Goal: Task Accomplishment & Management: Manage account settings

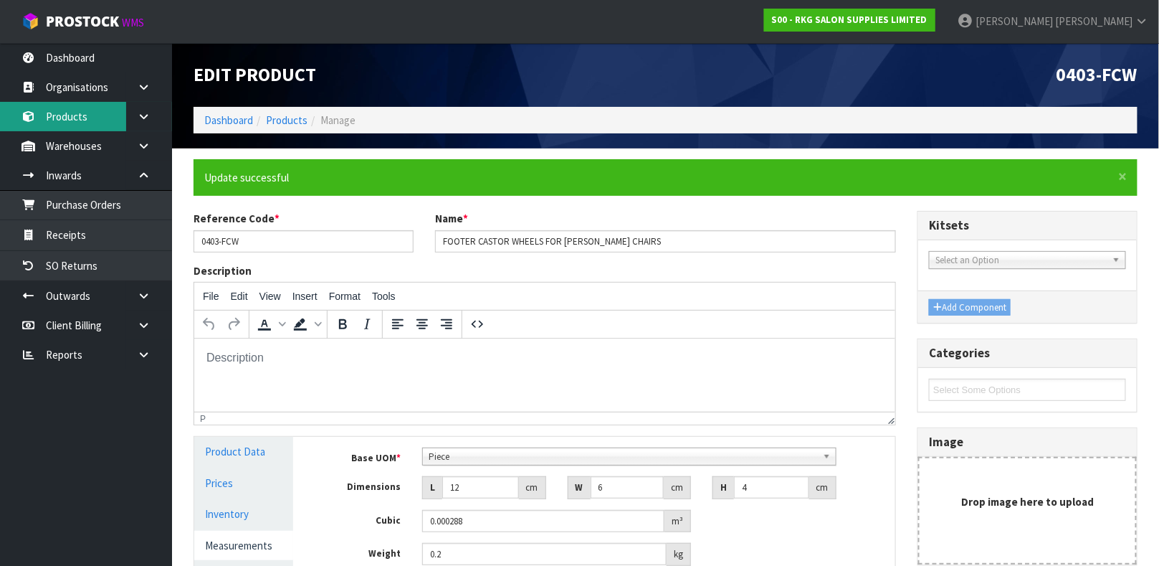
click at [89, 120] on link "Products" at bounding box center [86, 116] width 172 height 29
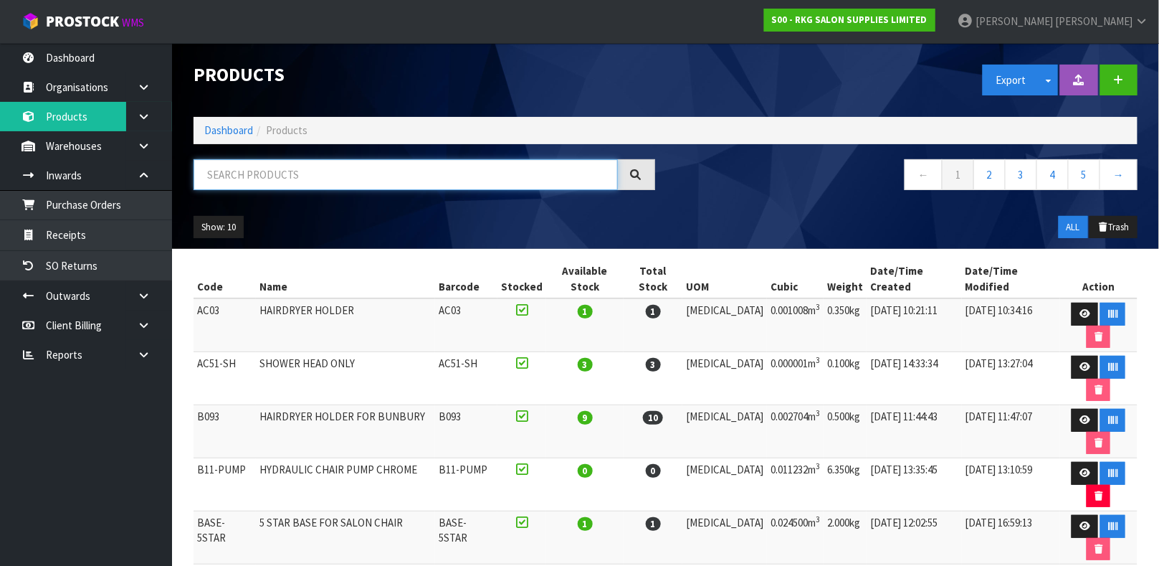
click at [328, 169] on input "text" at bounding box center [406, 174] width 424 height 31
type input "0206-PUSH BUTTON"
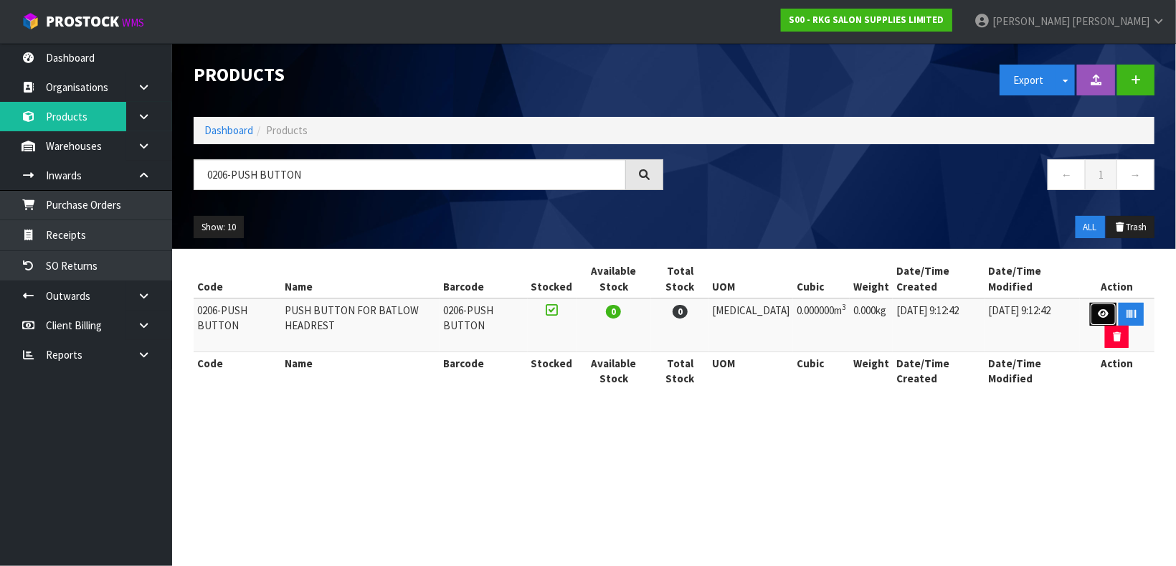
click at [1090, 318] on link at bounding box center [1103, 314] width 27 height 23
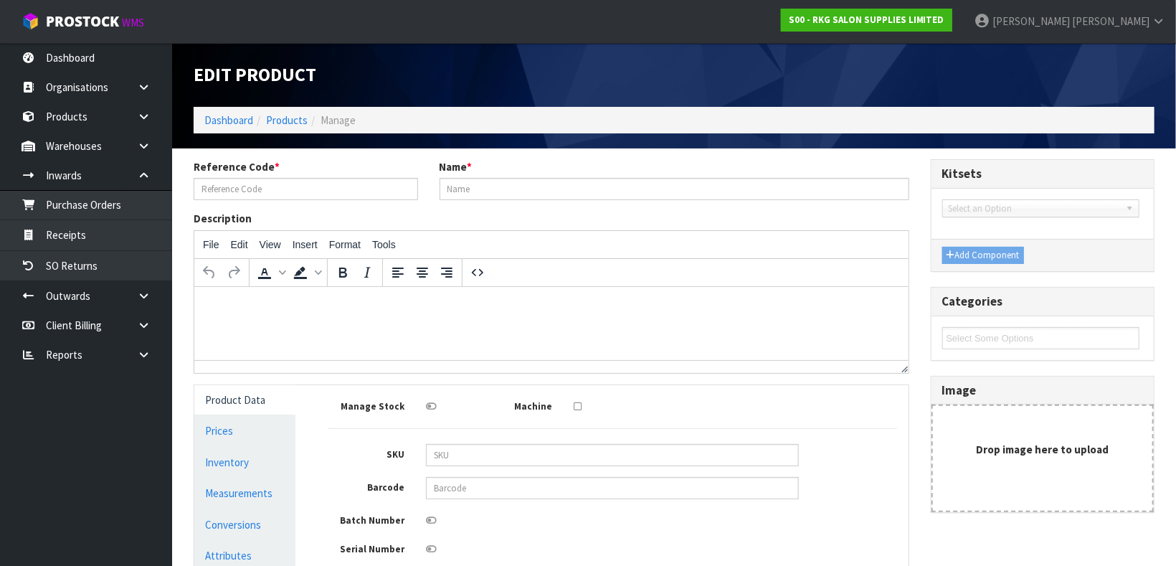
type input "0206-PUSH BUTTON"
type input "PUSH BUTTON FOR BATLOW HEADREST"
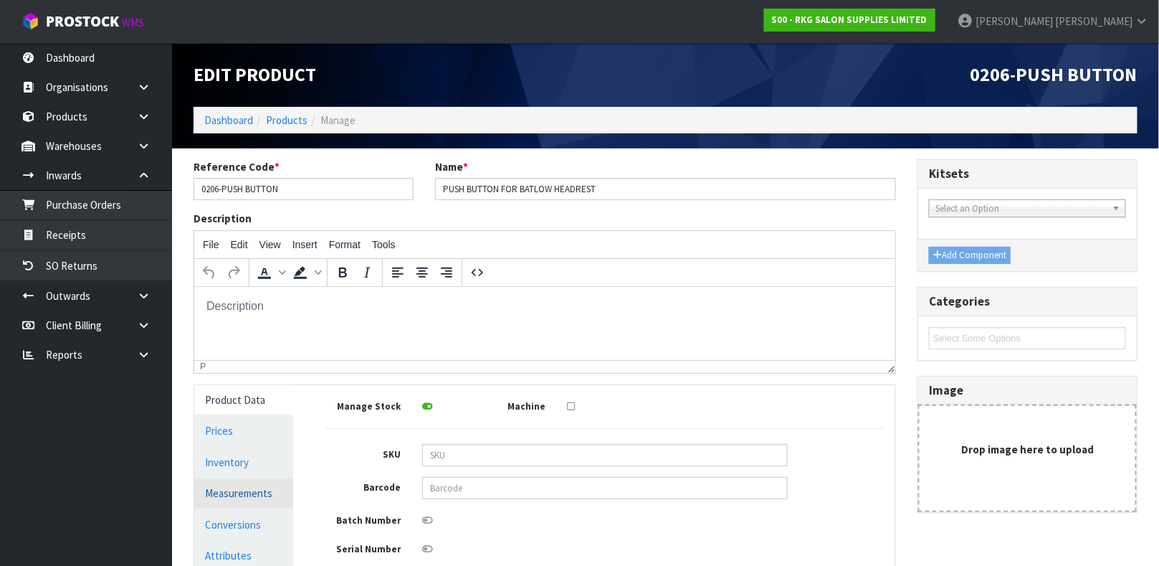
click at [239, 497] on link "Measurements" at bounding box center [243, 492] width 99 height 29
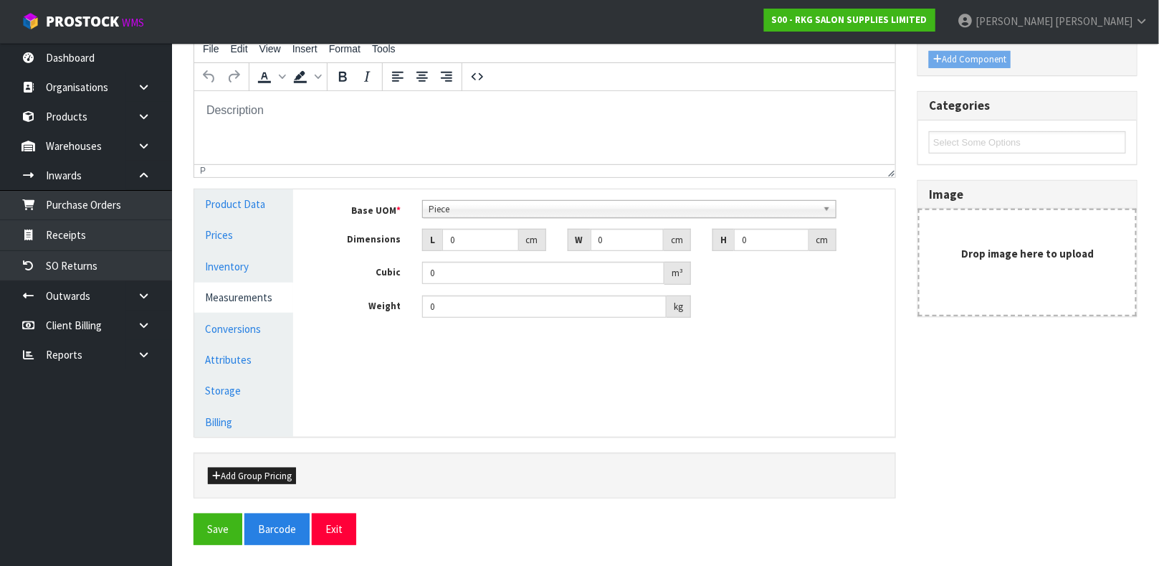
scroll to position [194, 0]
drag, startPoint x: 475, startPoint y: 247, endPoint x: 298, endPoint y: 271, distance: 178.8
click at [298, 271] on div "Product Data Prices Inventory Measurements Conversions Attributes Storage Billi…" at bounding box center [545, 314] width 723 height 247
type input "1"
type input "0.000001"
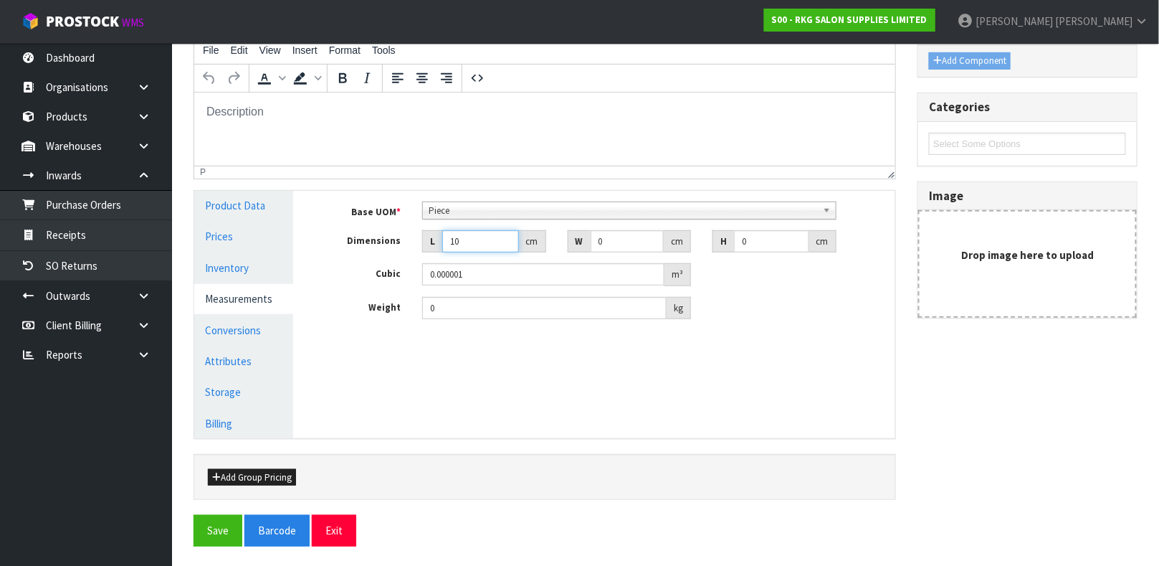
type input "10"
type input "8"
type input "4"
type input "0.00032"
type input "4"
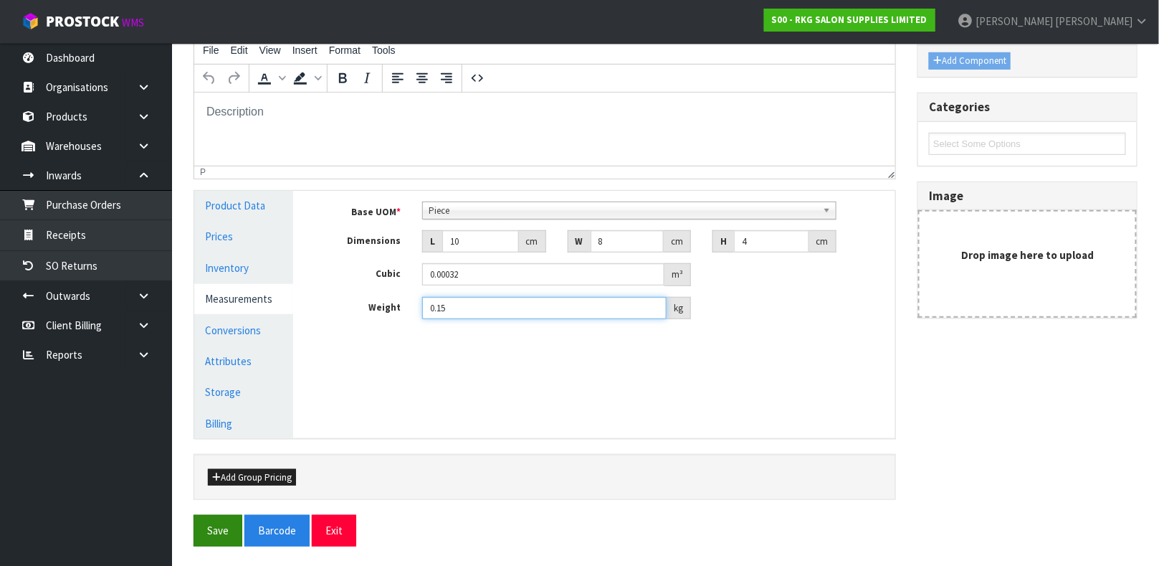
type input "0.15"
click at [218, 534] on button "Save" at bounding box center [218, 530] width 49 height 31
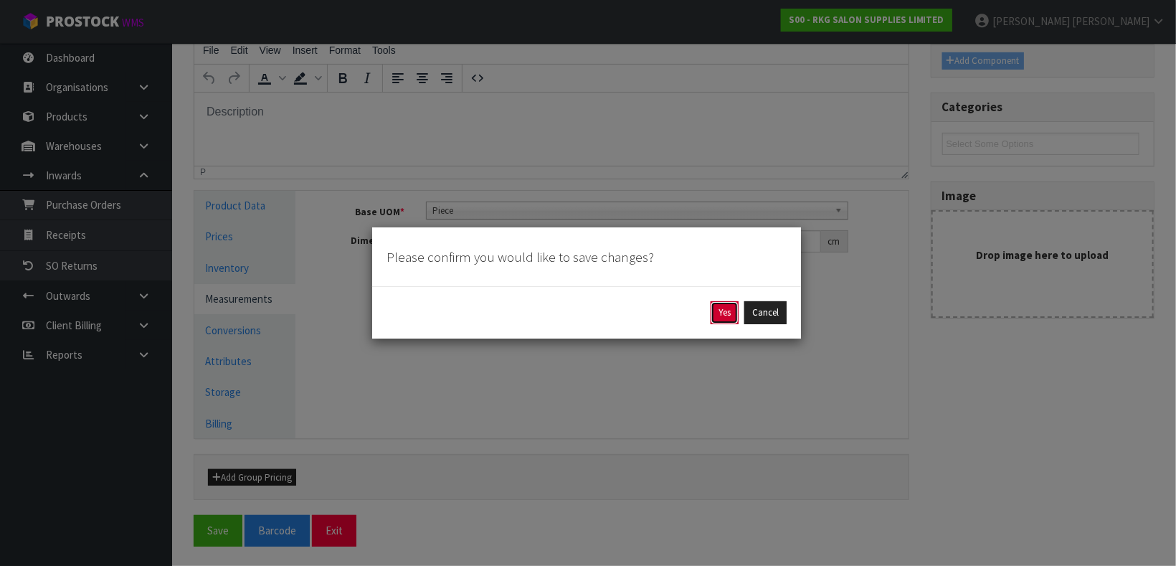
click at [726, 302] on button "Yes" at bounding box center [725, 312] width 28 height 23
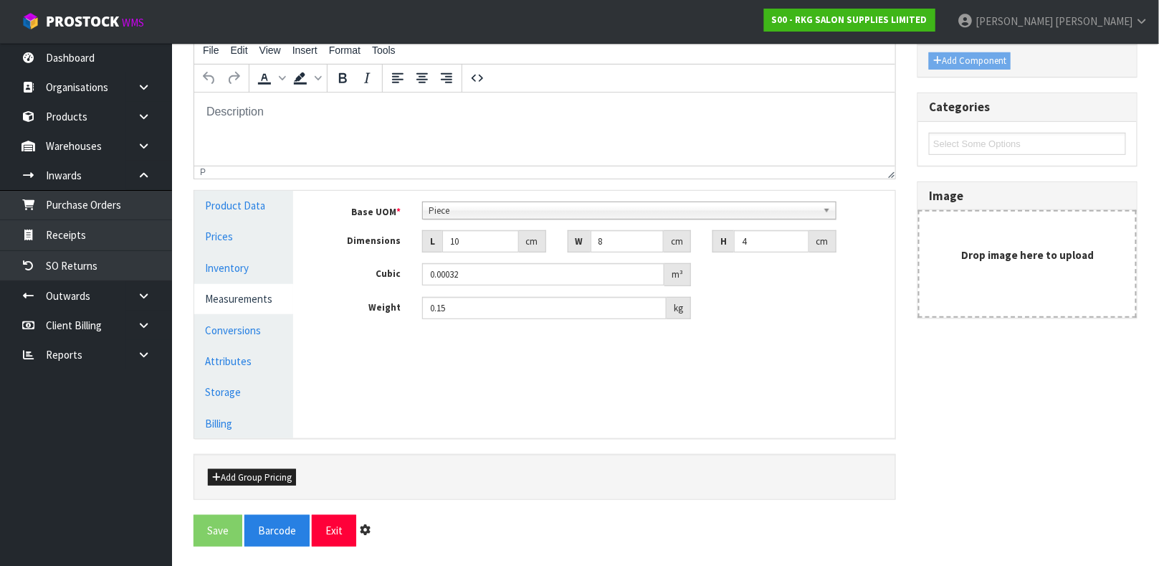
scroll to position [0, 0]
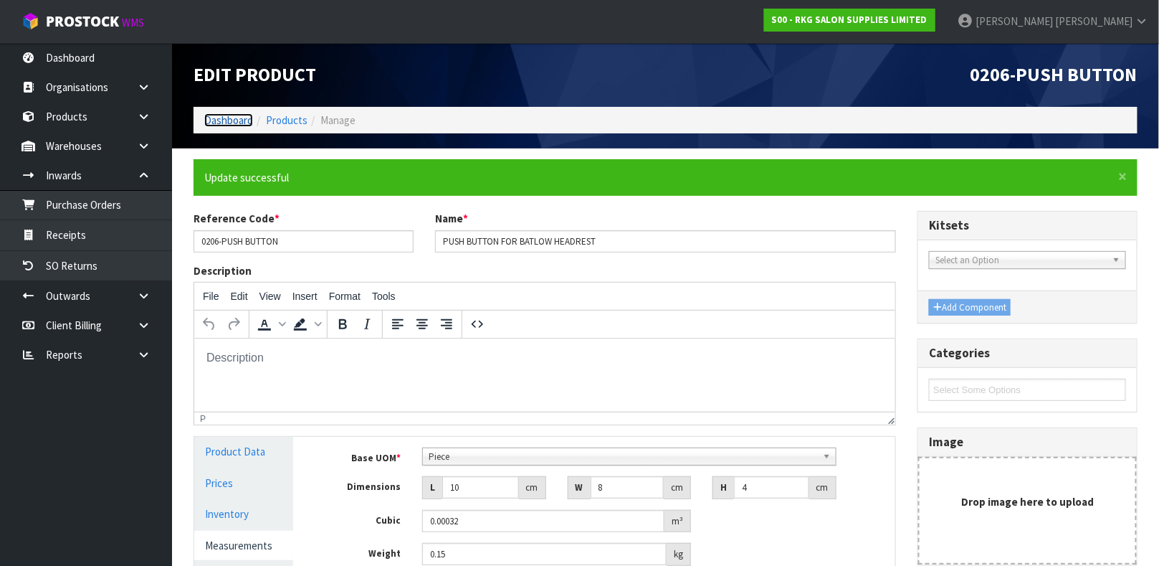
click at [242, 114] on link "Dashboard" at bounding box center [228, 120] width 49 height 14
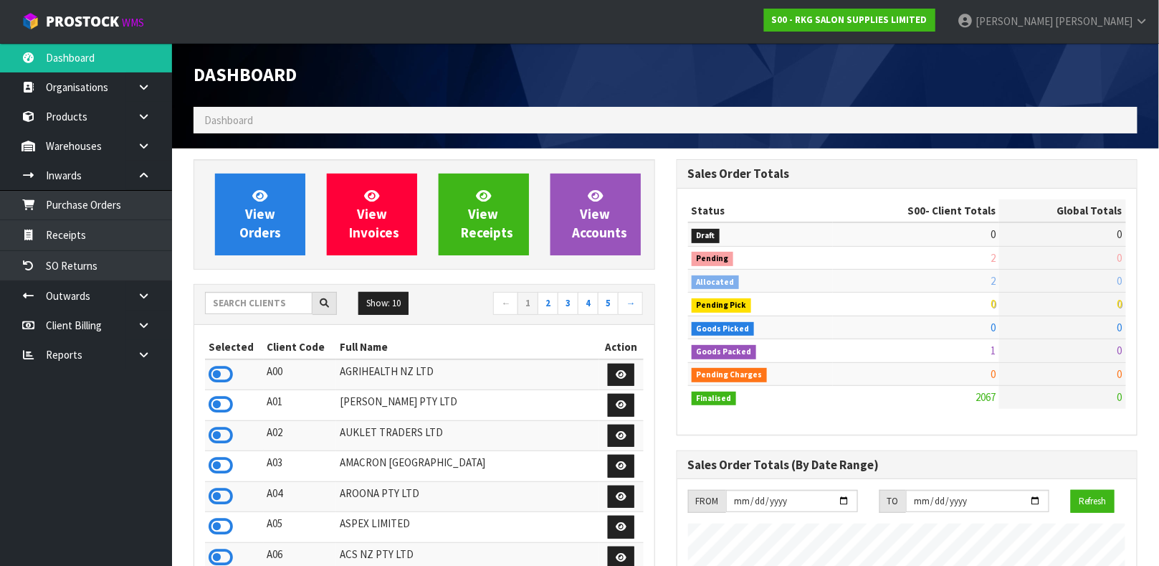
scroll to position [1150, 483]
click at [277, 306] on input "text" at bounding box center [259, 303] width 108 height 22
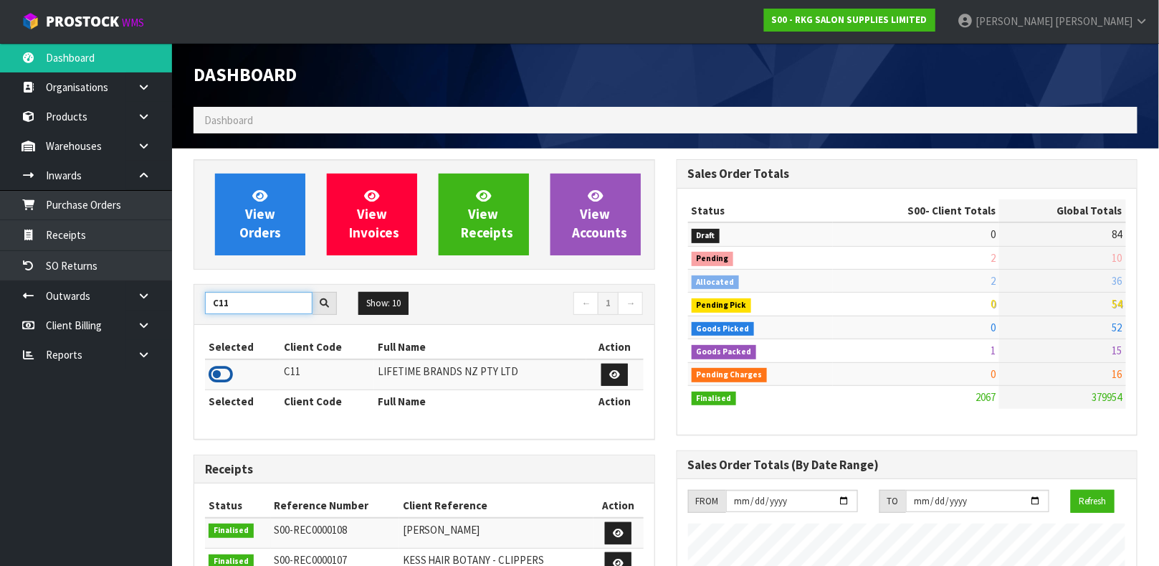
type input "C11"
click at [227, 371] on icon at bounding box center [221, 375] width 24 height 22
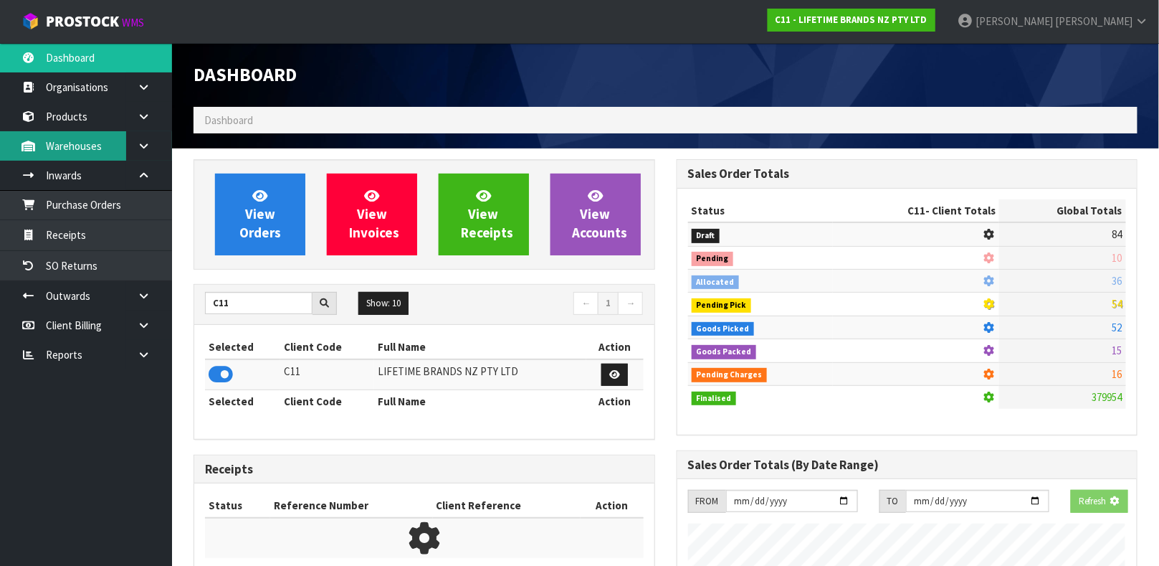
scroll to position [1118, 483]
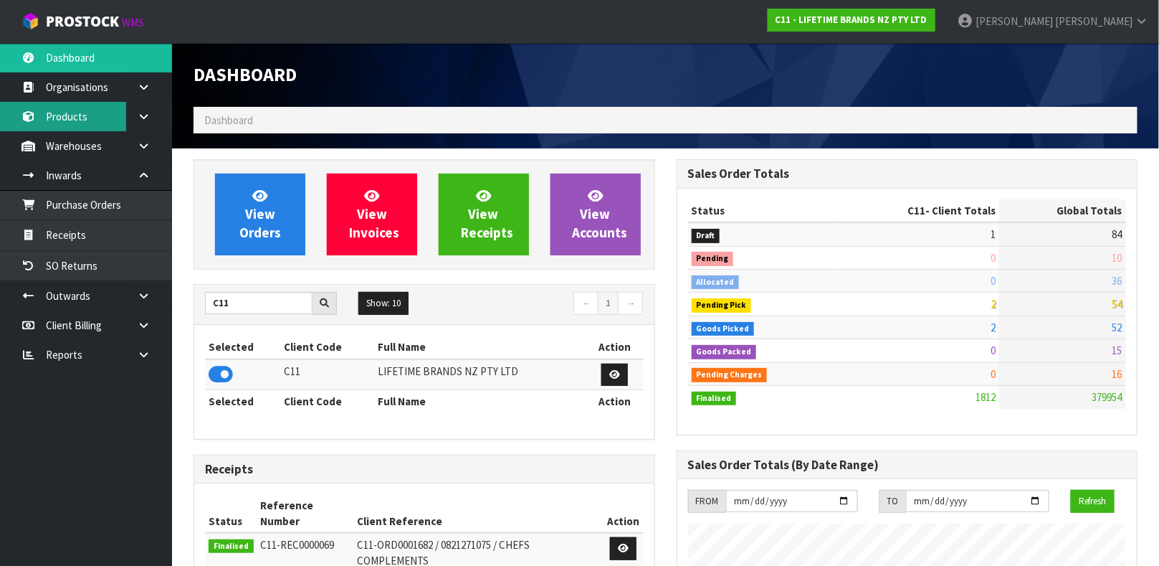
click at [124, 113] on link "Products" at bounding box center [86, 116] width 172 height 29
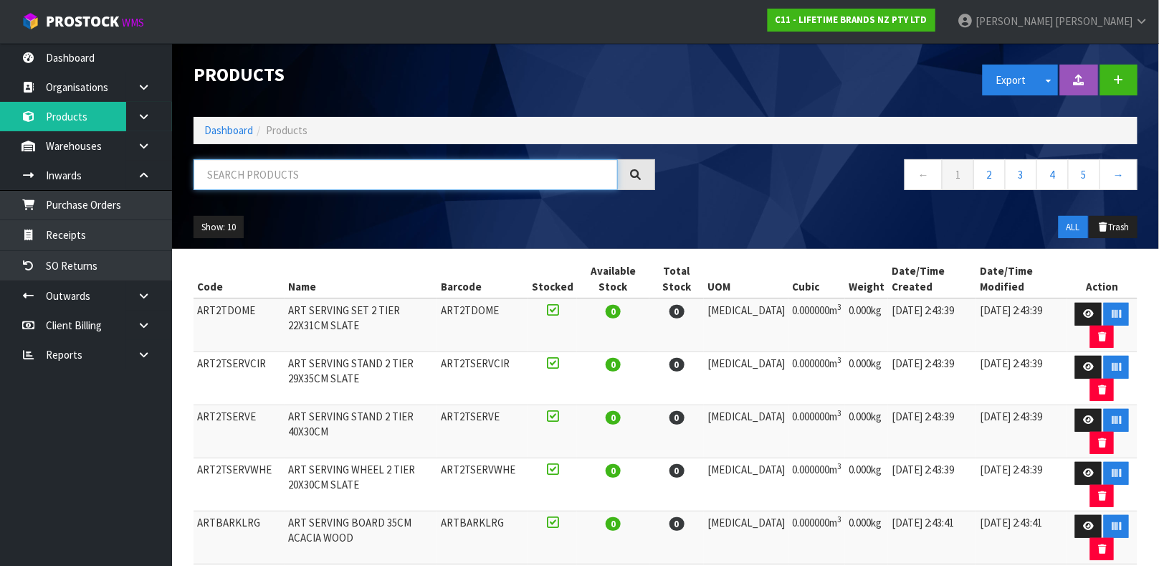
click at [274, 176] on input "text" at bounding box center [406, 174] width 424 height 31
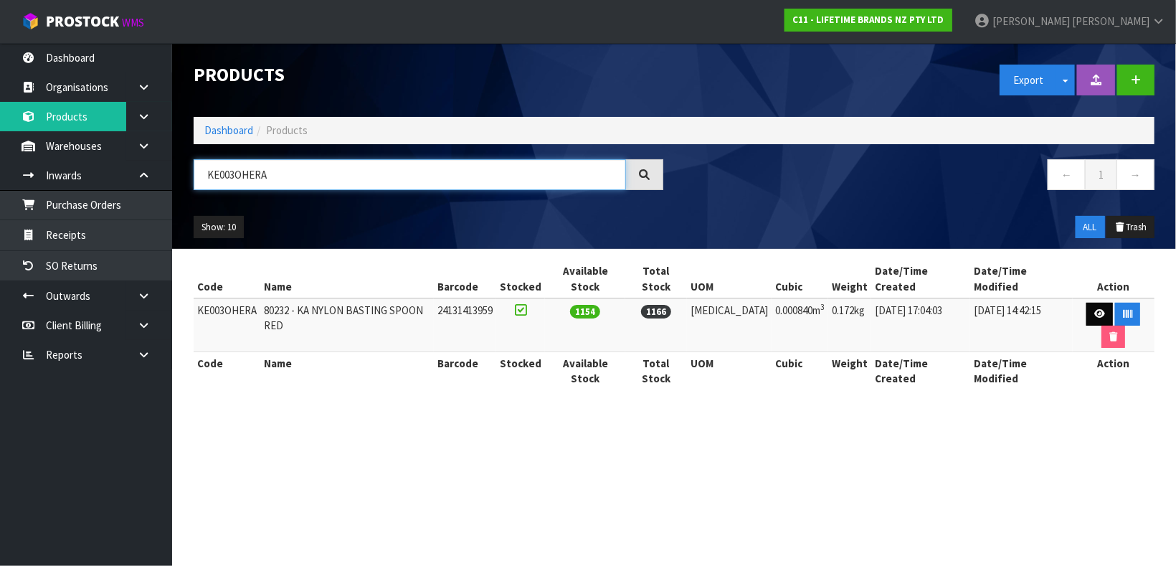
type input "KE003OHERA"
click at [1094, 309] on icon at bounding box center [1099, 313] width 11 height 9
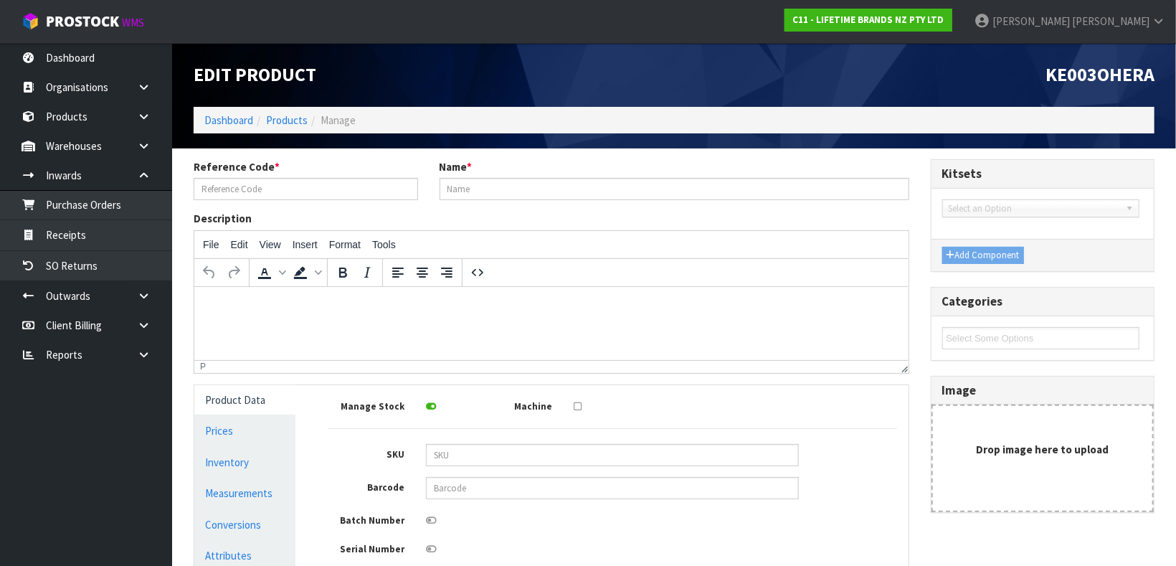
type input "KE003OHERA"
type input "80232 - KA NYLON BASTING SPOON RED"
type input "24131413959"
type input "7"
type input "4"
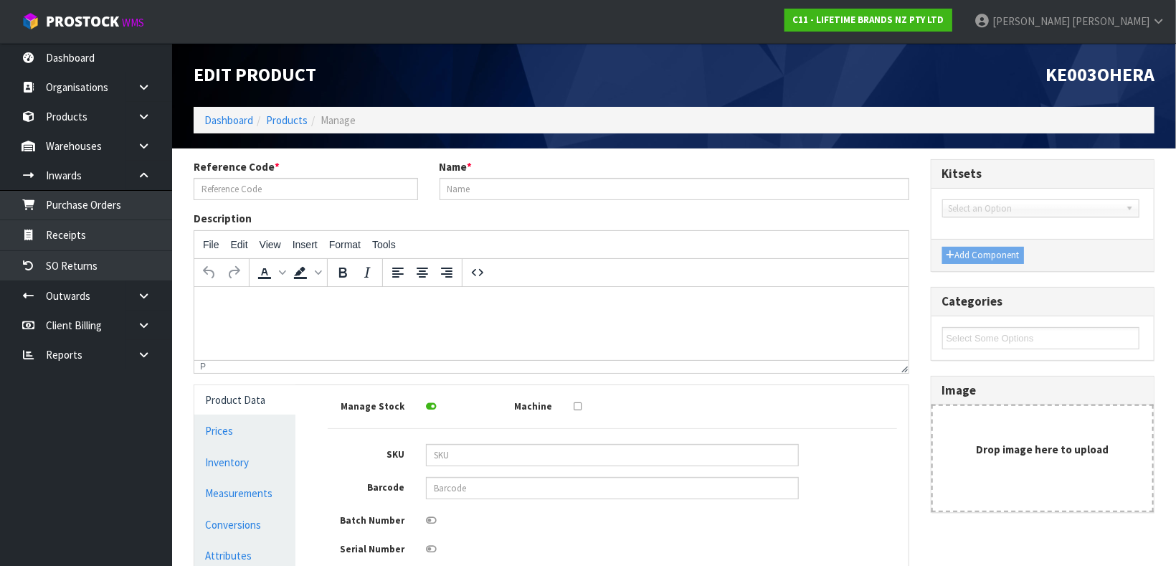
type input "30"
type input "0.00084"
type input "0.172"
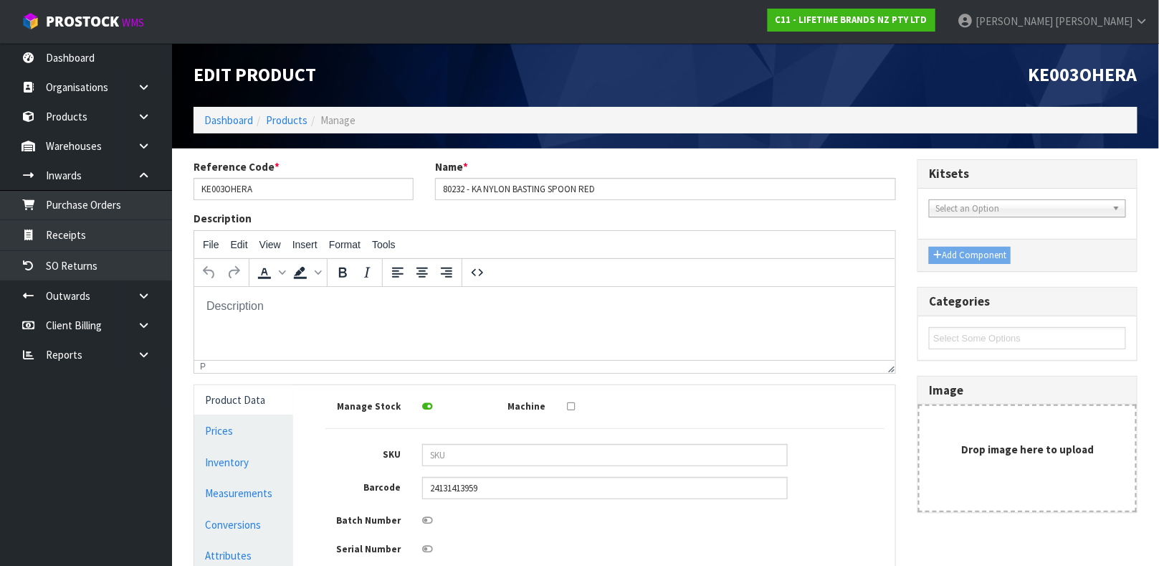
scroll to position [257, 0]
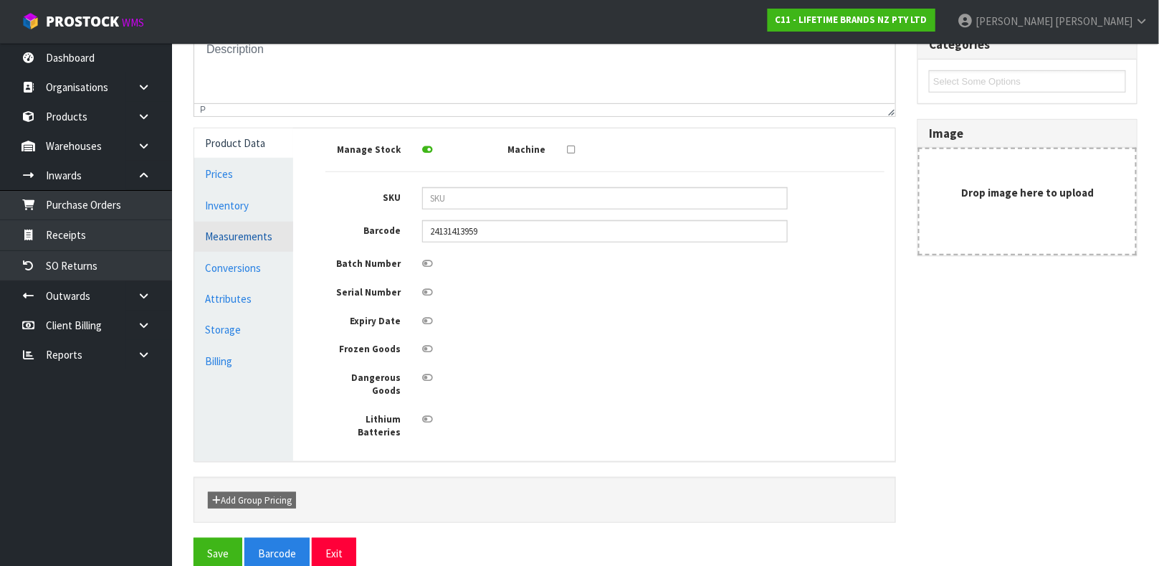
click at [249, 227] on link "Measurements" at bounding box center [243, 236] width 99 height 29
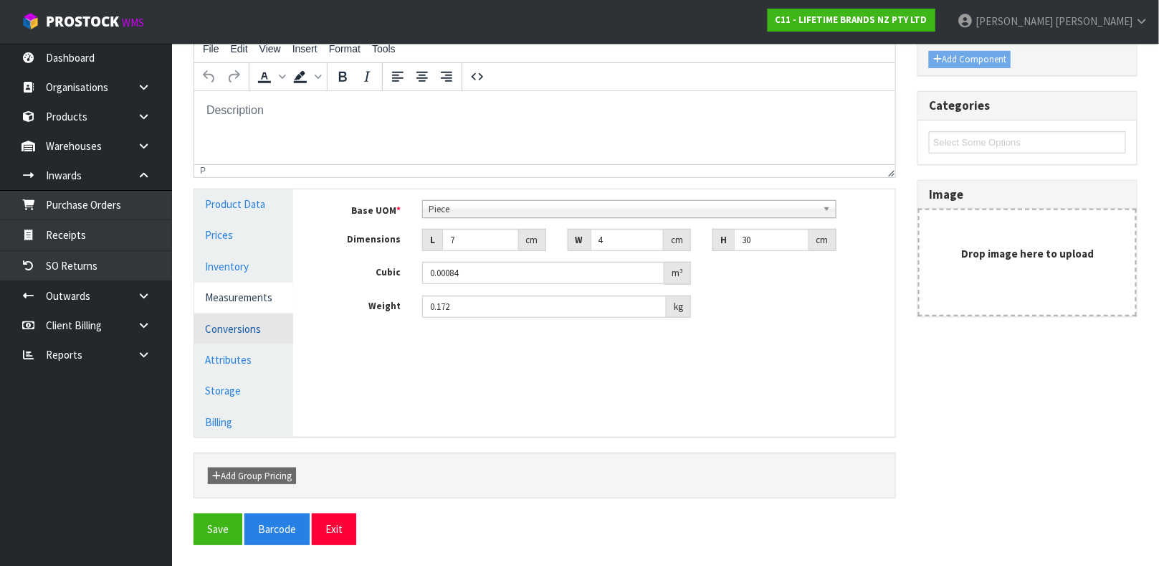
click at [229, 327] on link "Conversions" at bounding box center [243, 328] width 99 height 29
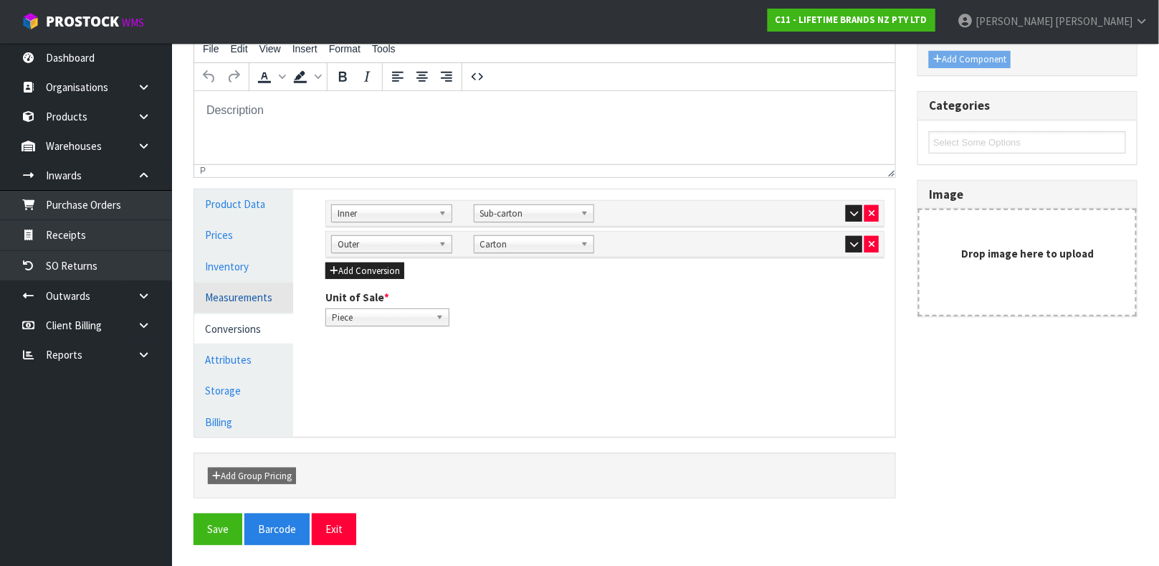
click at [230, 301] on link "Measurements" at bounding box center [243, 297] width 99 height 29
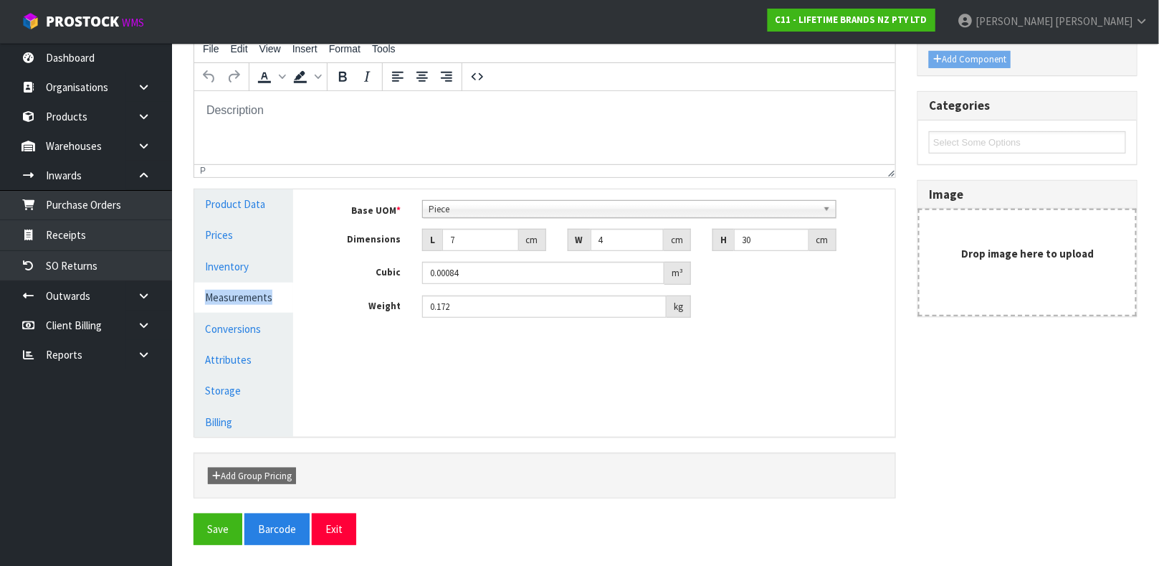
click at [230, 301] on link "Measurements" at bounding box center [243, 297] width 99 height 29
click at [760, 242] on input "30" at bounding box center [771, 240] width 75 height 22
type input "3"
type input "0.000084"
type input "38"
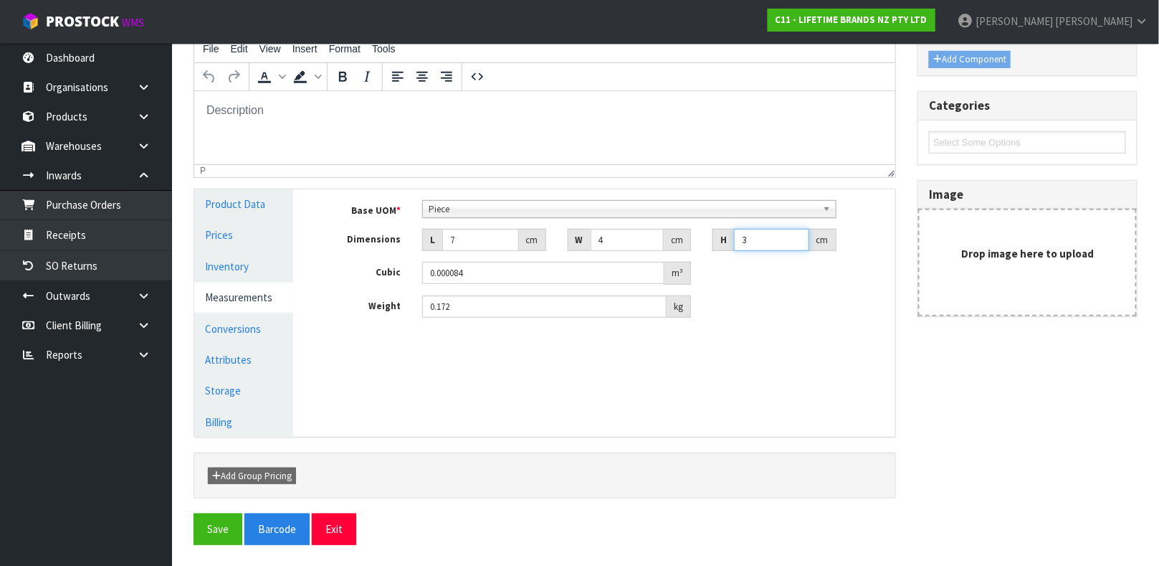
type input "0.001064"
type input "38"
click at [475, 238] on input "7" at bounding box center [480, 240] width 77 height 22
click at [500, 305] on input "0.172" at bounding box center [544, 306] width 245 height 22
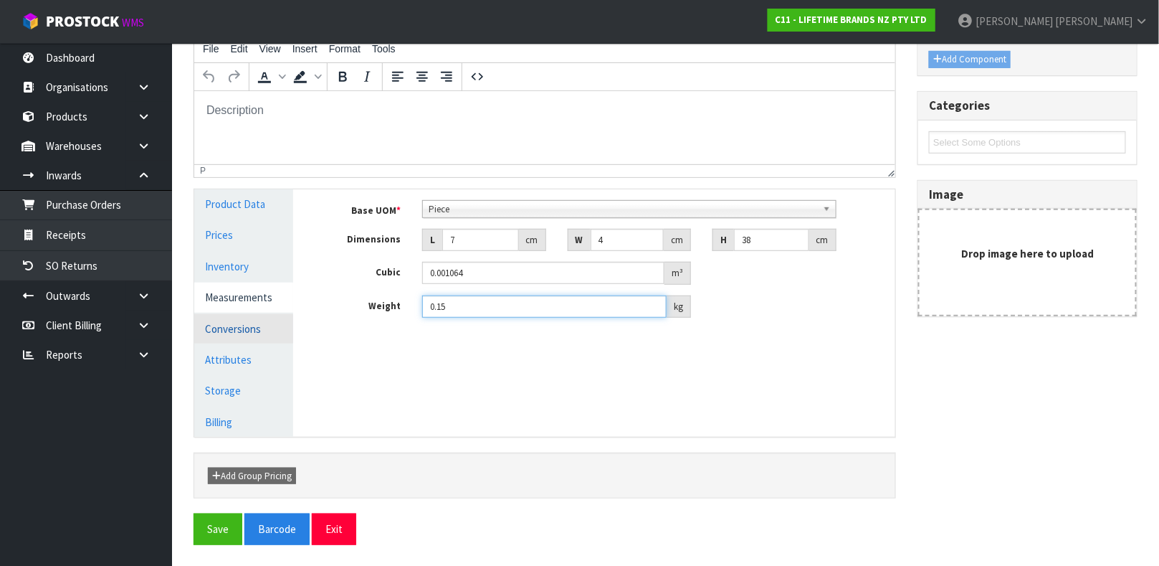
type input "0.15"
click at [257, 323] on link "Conversions" at bounding box center [243, 328] width 99 height 29
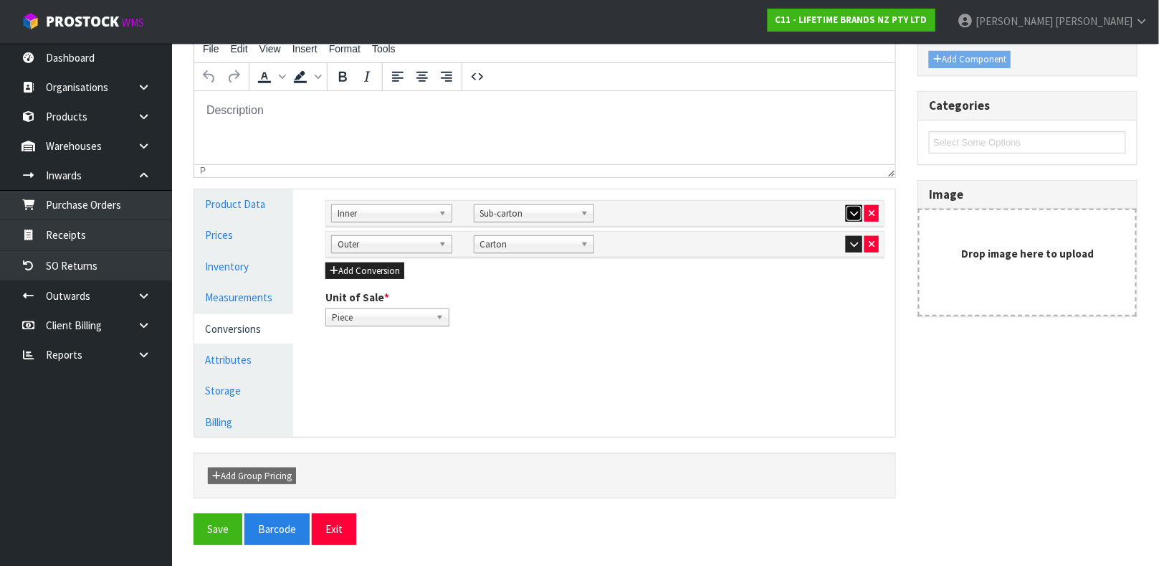
click at [850, 211] on icon "button" at bounding box center [854, 213] width 8 height 9
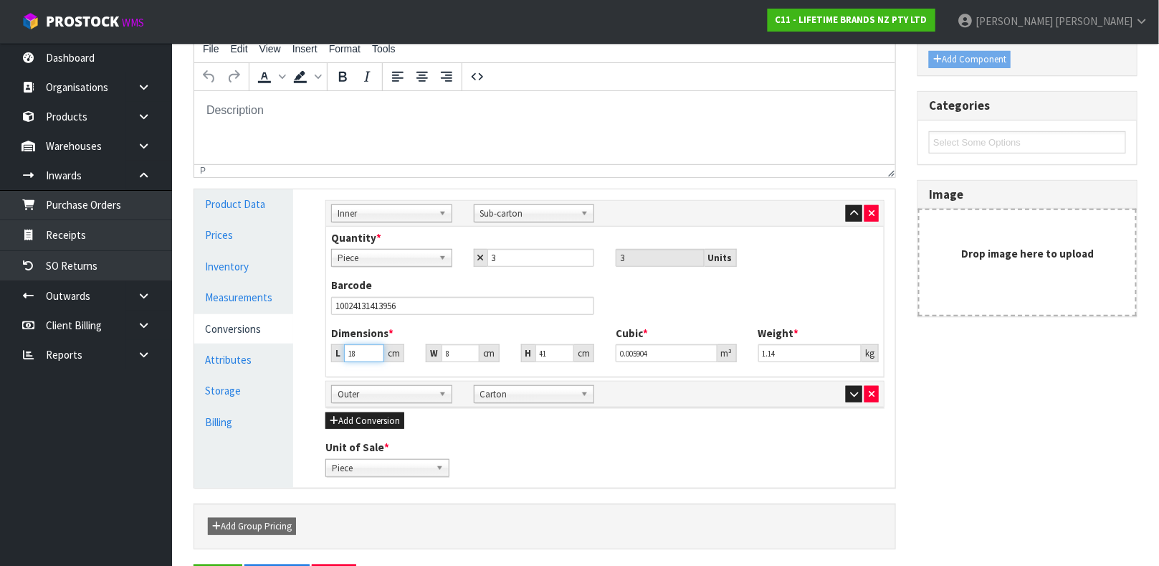
click at [362, 354] on input "18" at bounding box center [364, 353] width 40 height 18
type input "1"
type input "0.000328"
type input "0.000001"
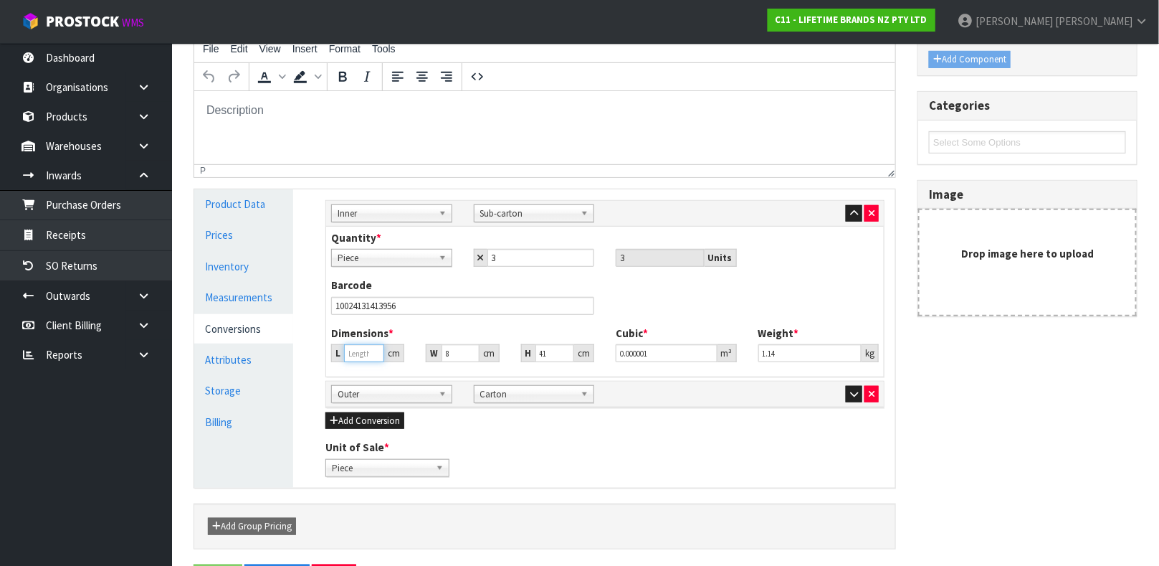
type input "4"
type input "0.001312"
type input "40"
type input "0.01312"
type input "40"
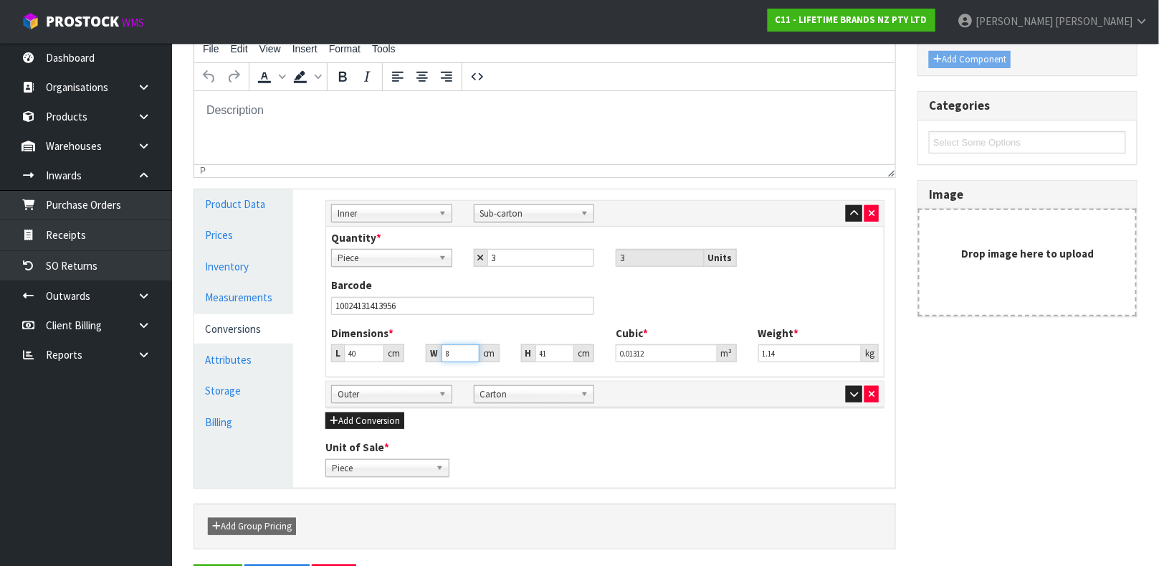
click at [453, 354] on input "8" at bounding box center [460, 353] width 37 height 18
type input "0.000001"
type input "1"
type input "0.00164"
type input "10"
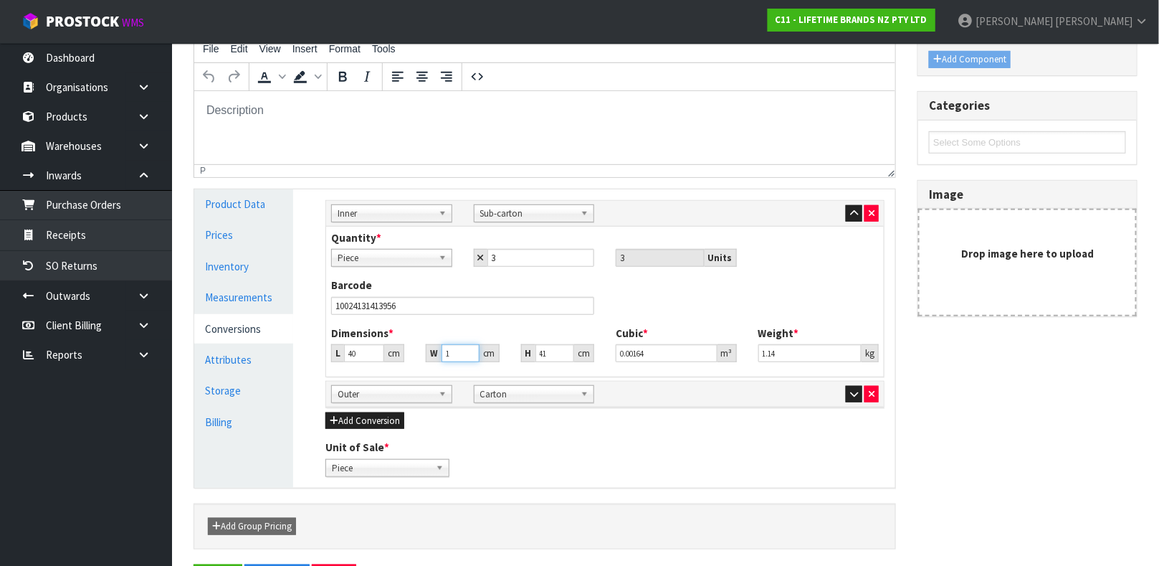
type input "0.0164"
type input "10"
type input "1"
type input "0.0004"
type input "10"
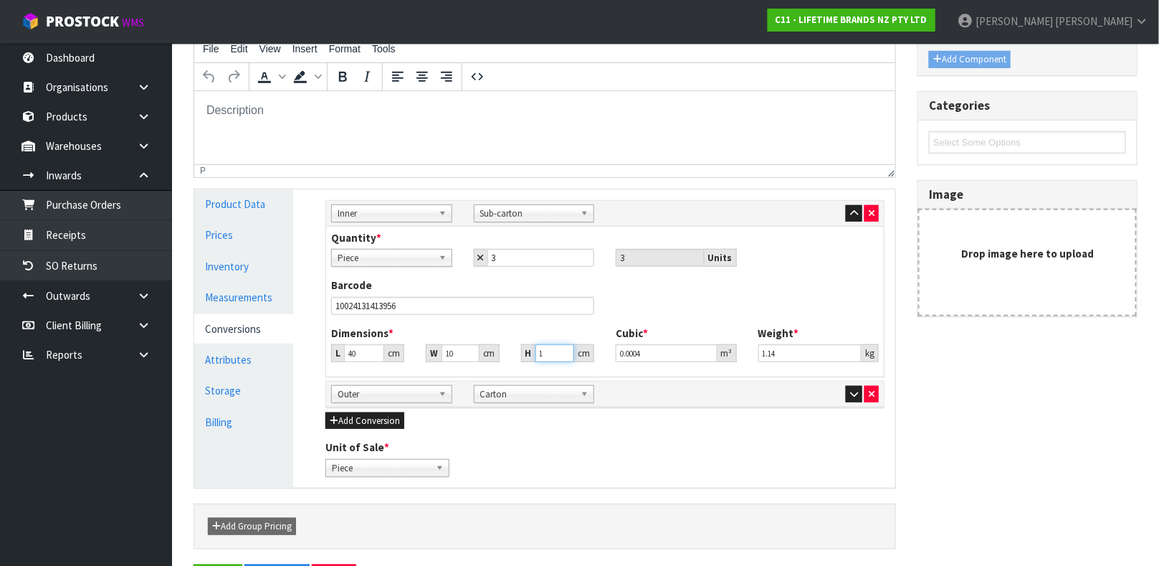
type input "0.004"
type input "10"
type input "0.50"
click at [853, 393] on icon "button" at bounding box center [854, 393] width 8 height 9
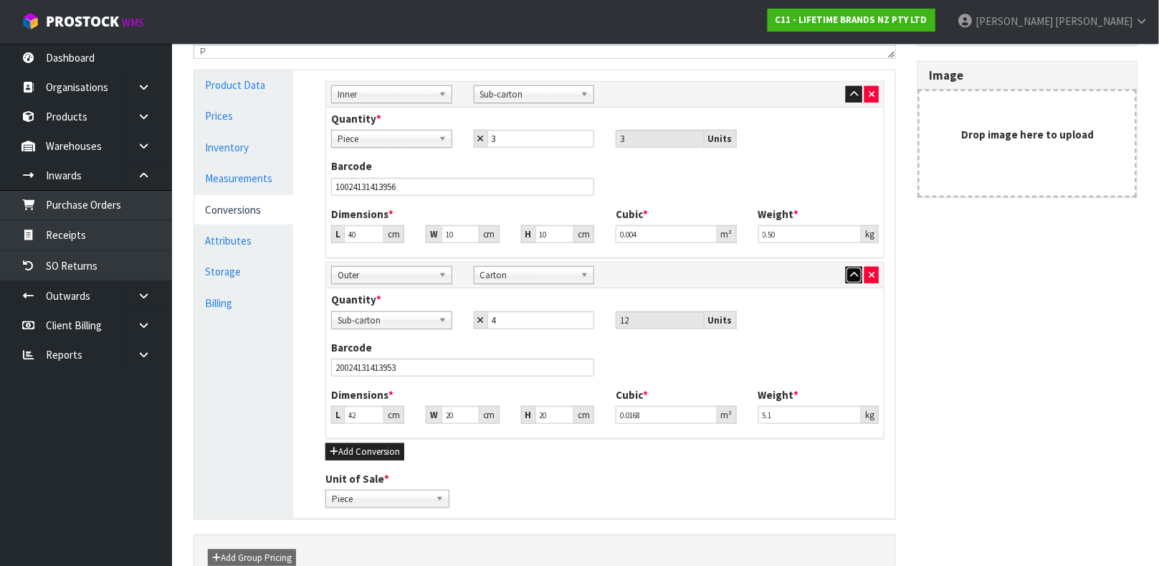
scroll to position [397, 0]
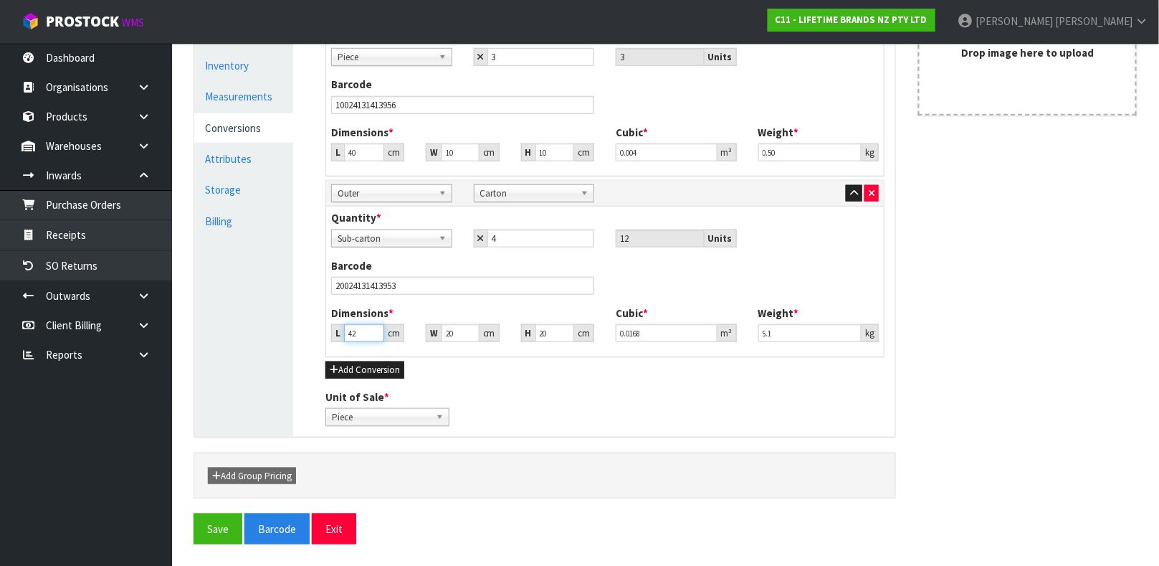
click at [359, 328] on input "42" at bounding box center [364, 333] width 40 height 18
type input "4"
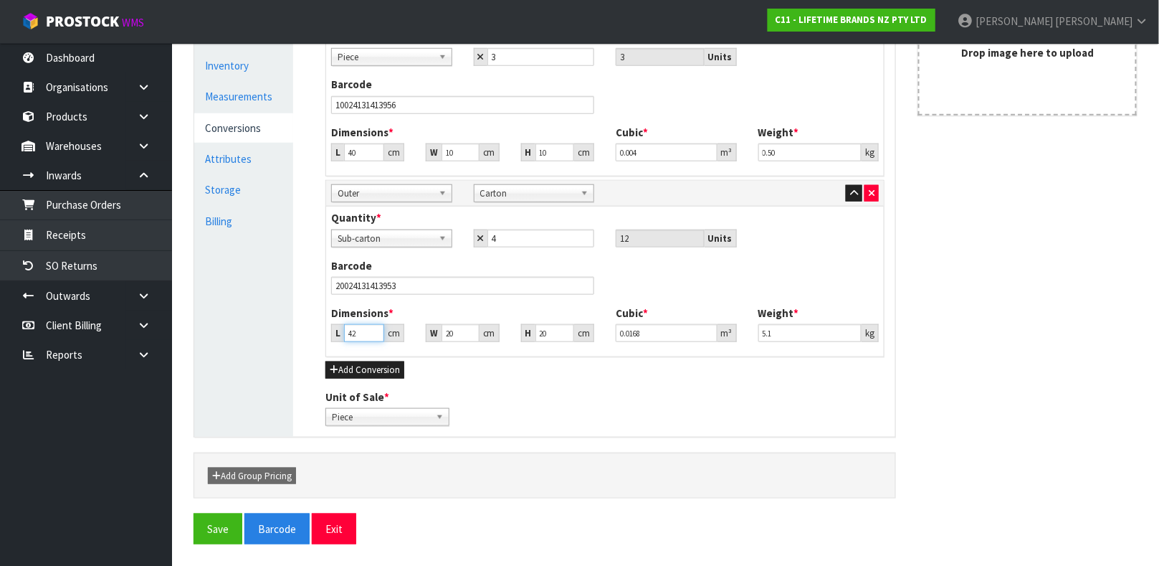
type input "0.0016"
type input "41"
type input "0.0164"
type input "41"
type input "2"
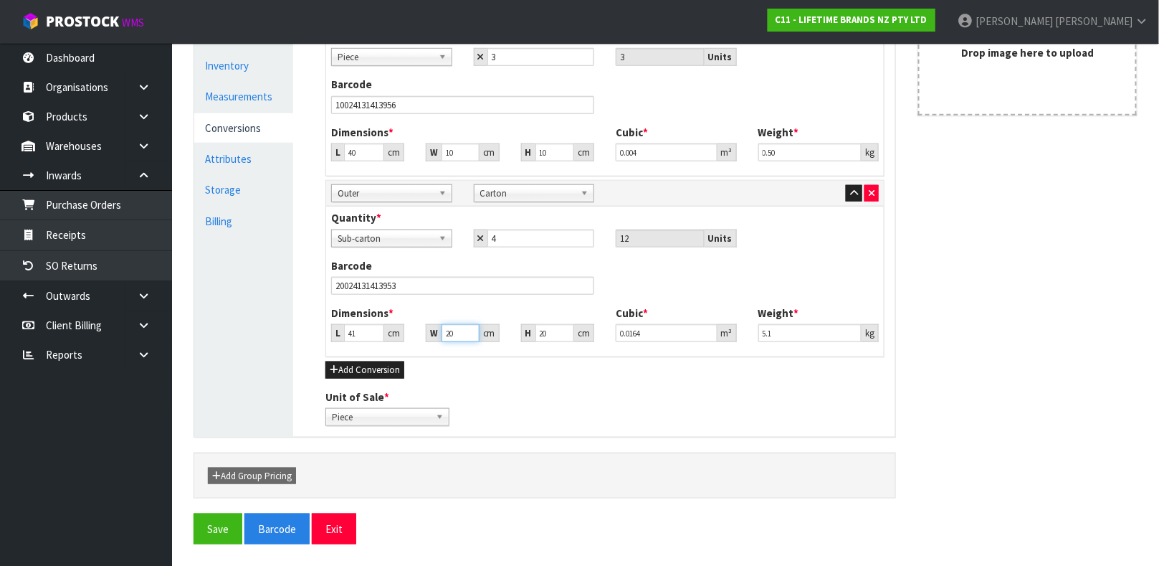
type input "0.00164"
type input "20"
type input "0.0164"
type input "2"
type input "0.00164"
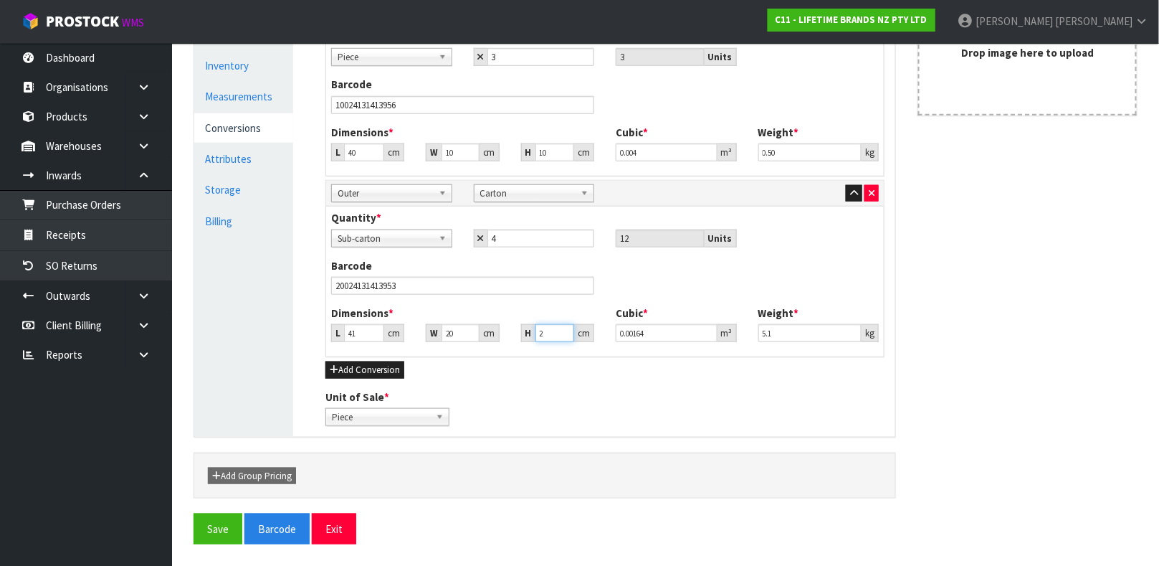
type input "20"
type input "0.0164"
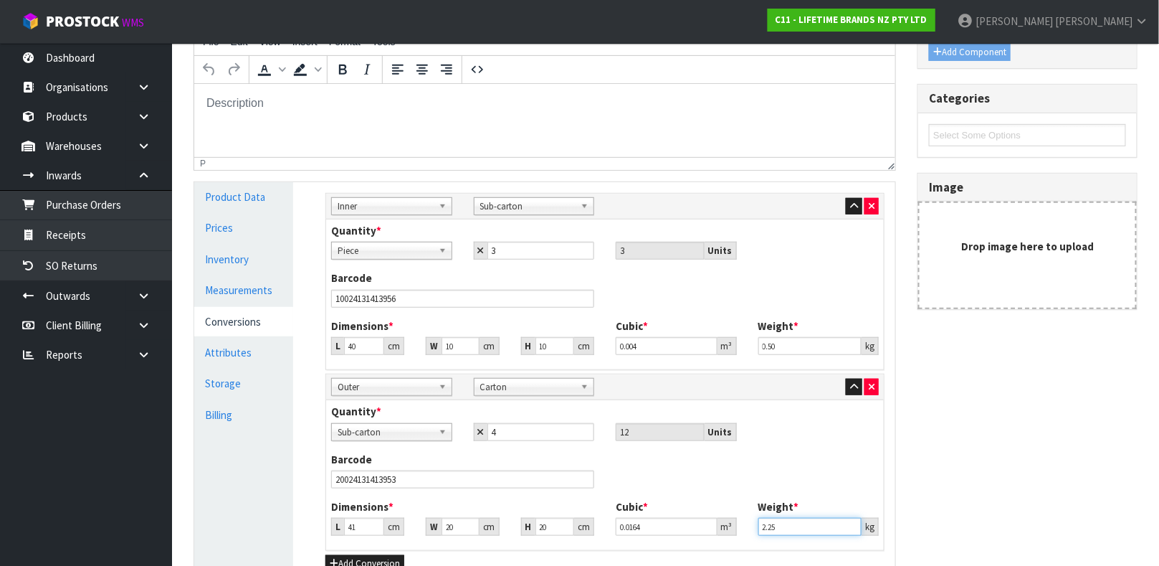
scroll to position [178, 0]
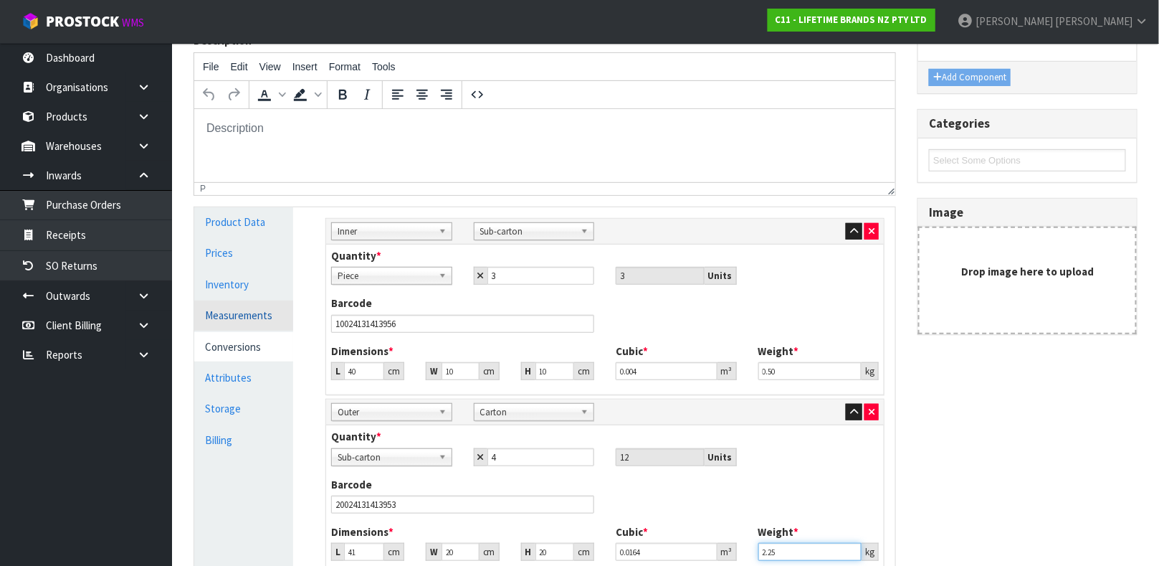
type input "2.25"
click at [234, 305] on link "Measurements" at bounding box center [243, 314] width 99 height 29
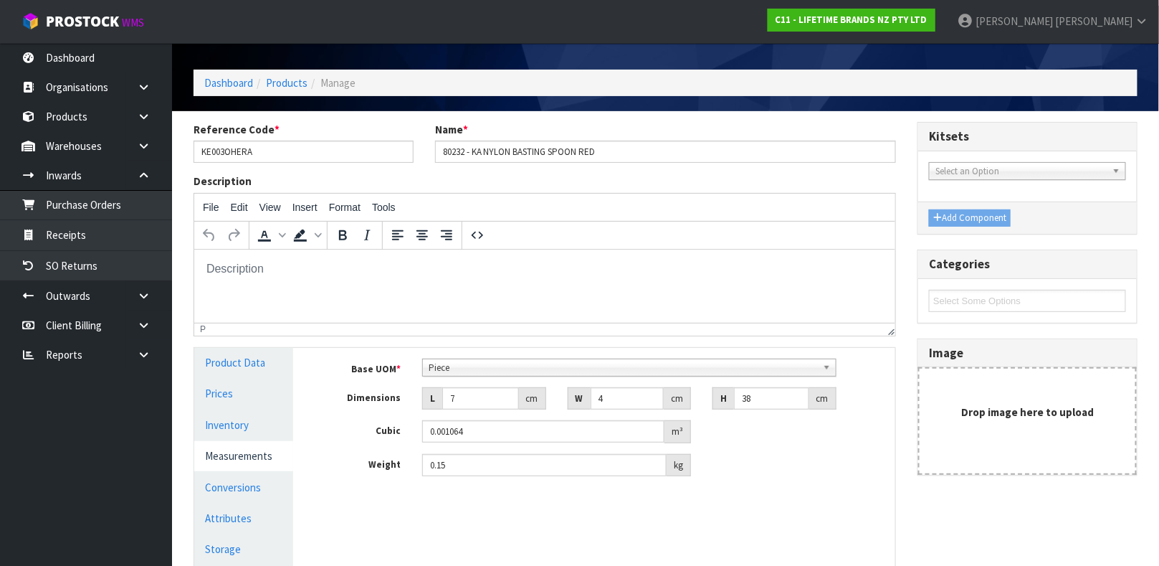
scroll to position [38, 0]
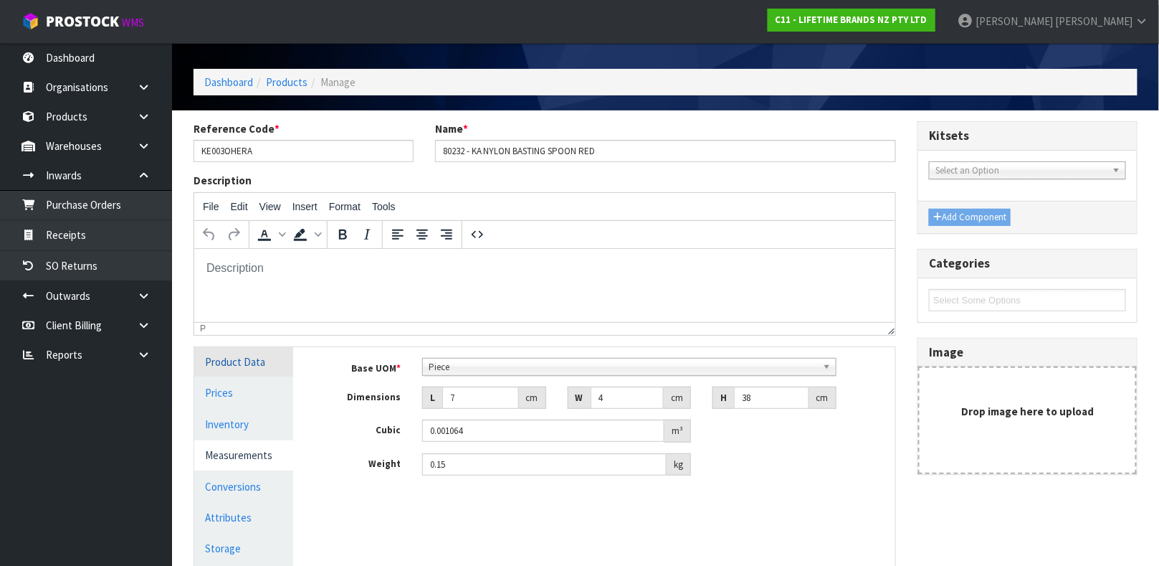
click at [260, 359] on link "Product Data" at bounding box center [243, 361] width 99 height 29
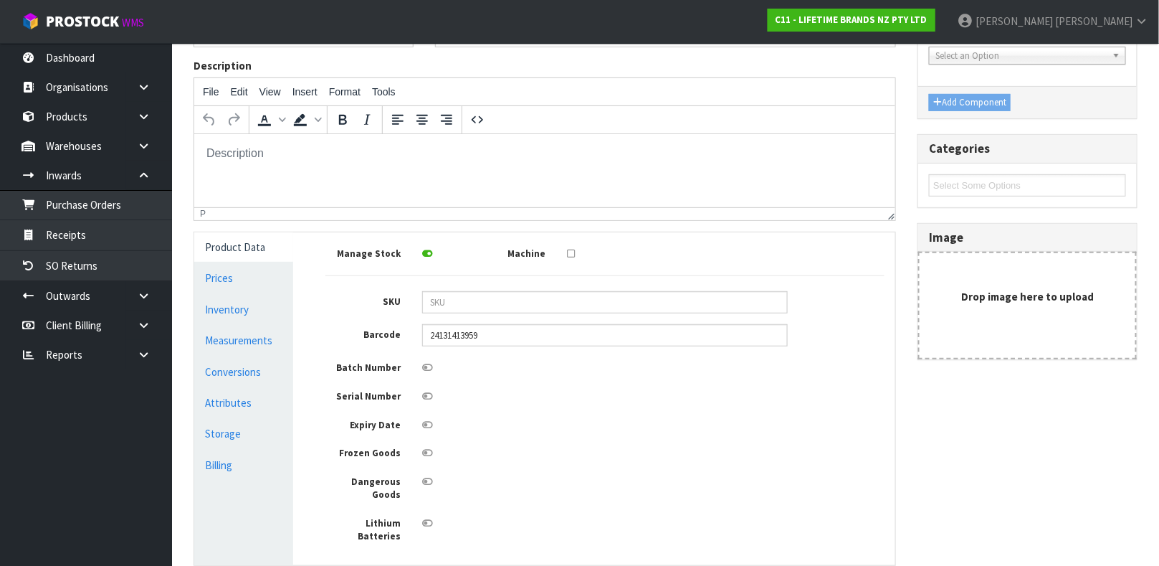
scroll to position [225, 0]
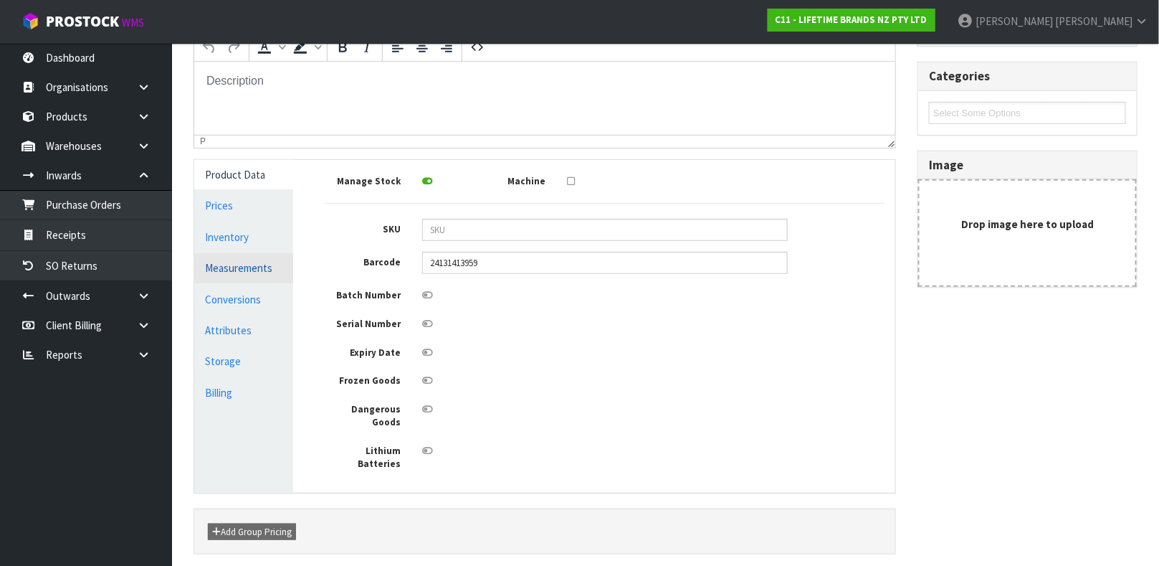
click at [222, 260] on link "Measurements" at bounding box center [243, 267] width 99 height 29
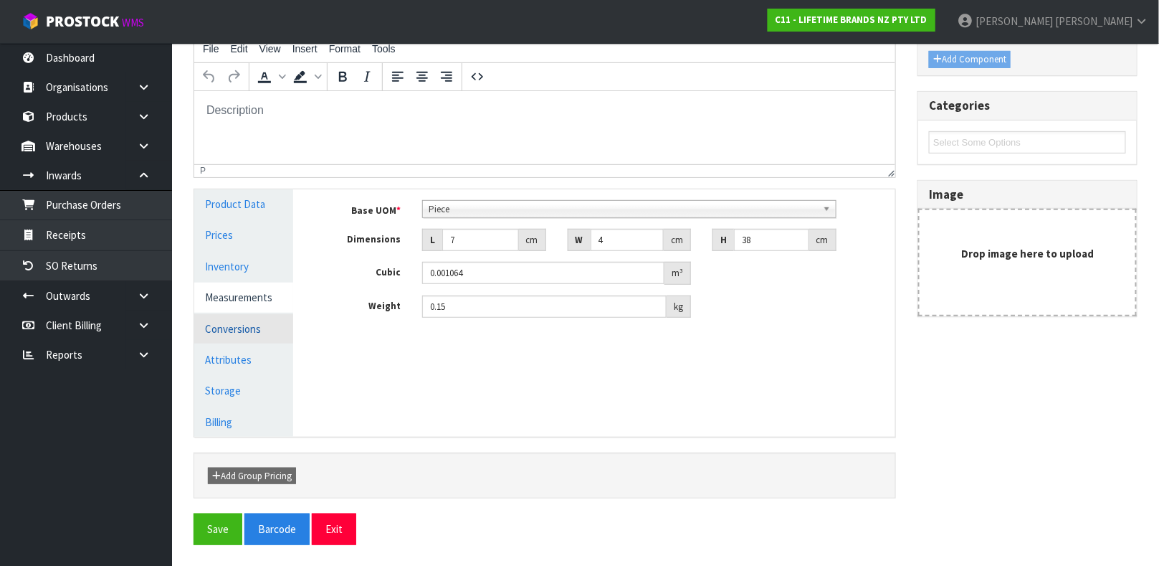
click at [239, 322] on link "Conversions" at bounding box center [243, 328] width 99 height 29
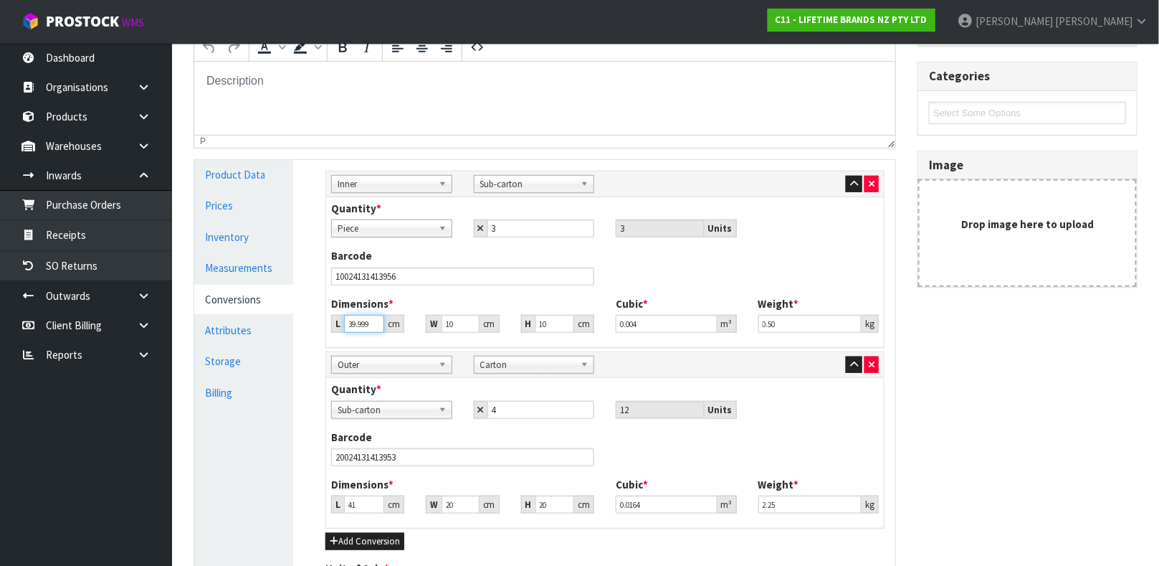
click at [372, 324] on input "39.999" at bounding box center [364, 324] width 40 height 18
click at [372, 324] on input "39.998" at bounding box center [364, 324] width 40 height 18
click at [371, 322] on input "39.999" at bounding box center [364, 324] width 40 height 18
click at [371, 322] on input "40" at bounding box center [364, 324] width 40 height 18
click at [371, 322] on input "40.001" at bounding box center [364, 324] width 40 height 18
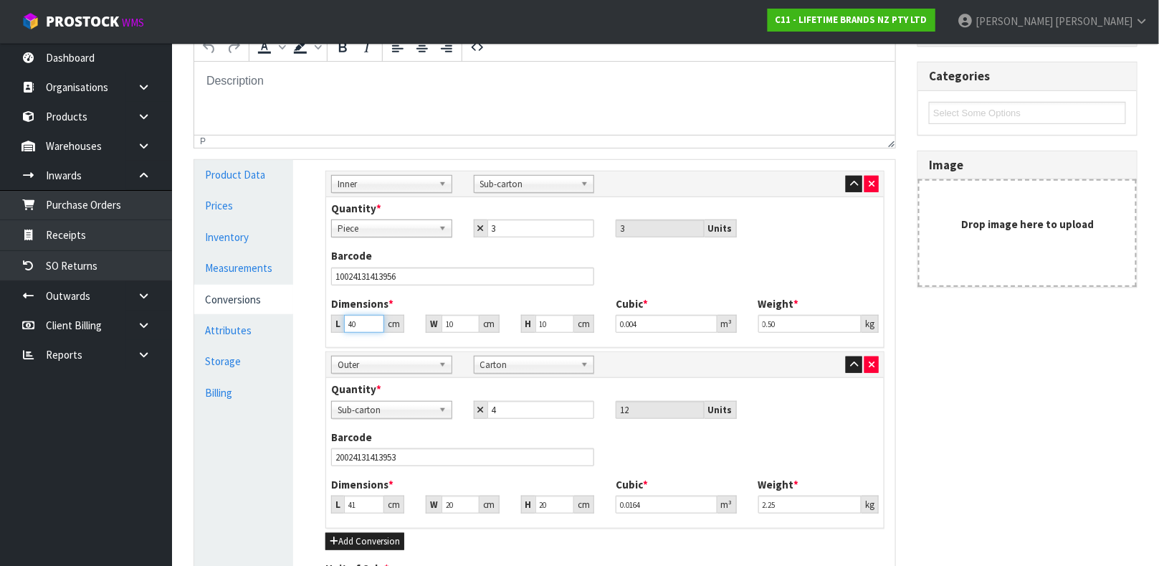
type input "4"
type input "0.0004"
type input "0.000001"
type input "3"
type input "0.0003"
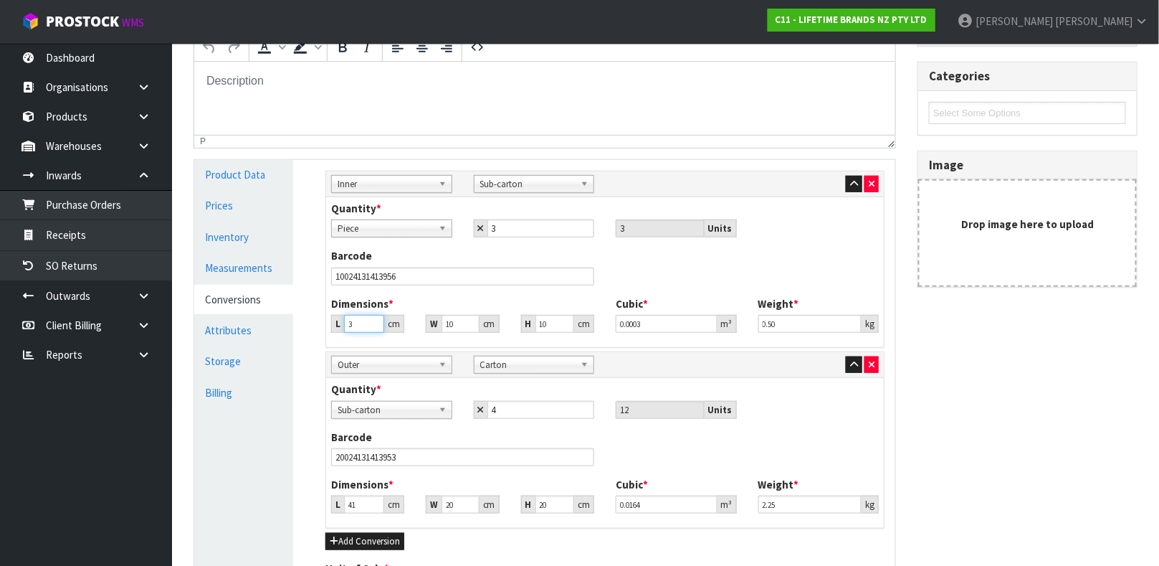
type input "36"
type input "0.0036"
click at [457, 320] on input "10" at bounding box center [460, 324] width 37 height 18
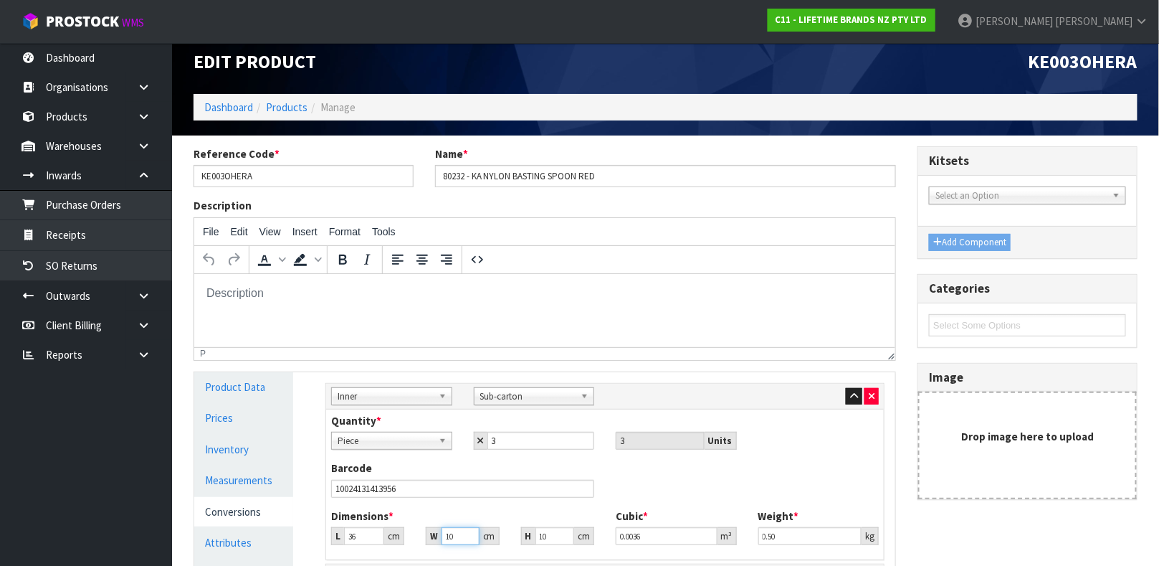
scroll to position [14, 0]
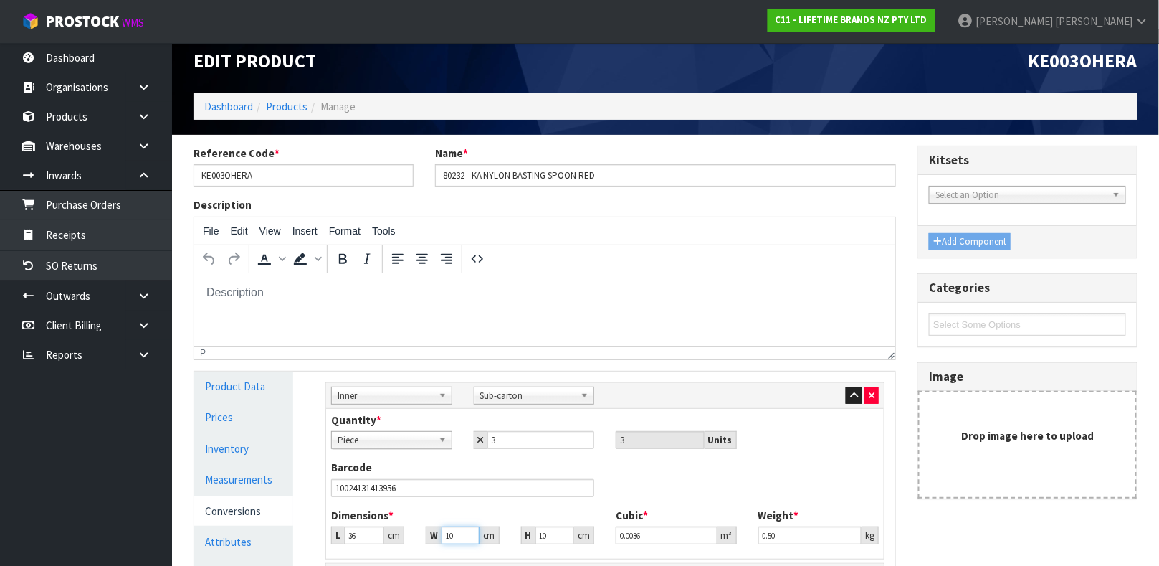
click at [455, 538] on input "10" at bounding box center [460, 535] width 37 height 18
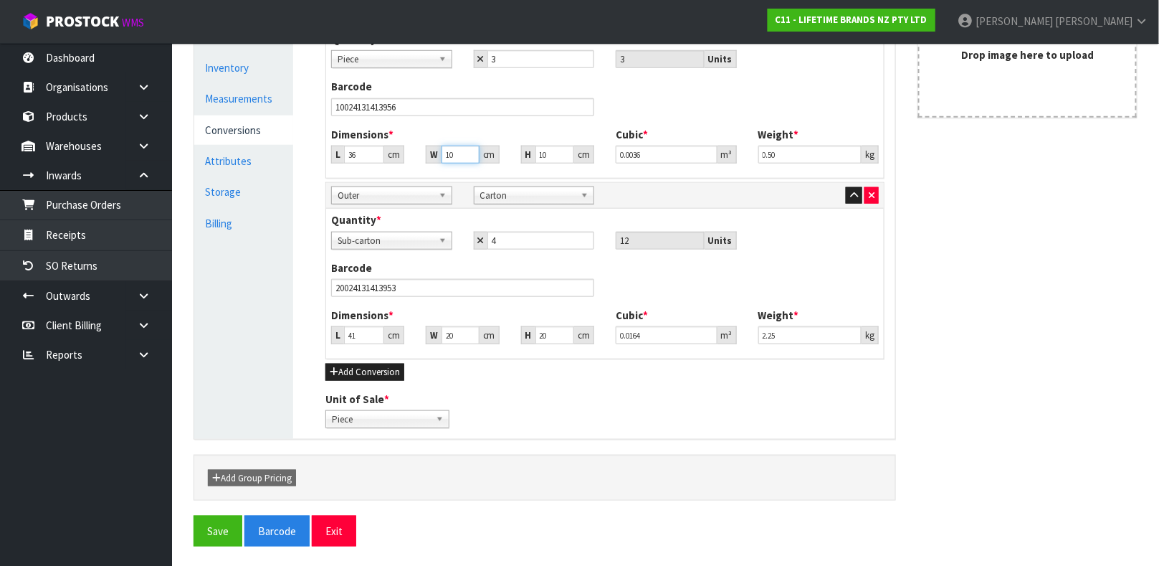
scroll to position [397, 0]
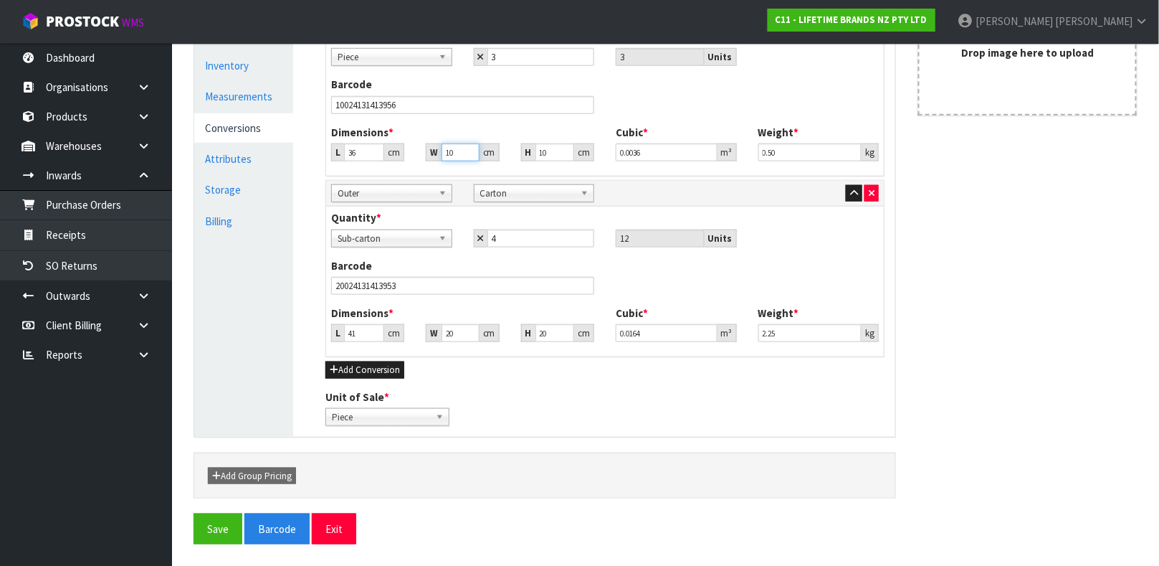
click at [455, 147] on input "10" at bounding box center [460, 152] width 37 height 18
click at [359, 158] on input "36" at bounding box center [364, 152] width 40 height 18
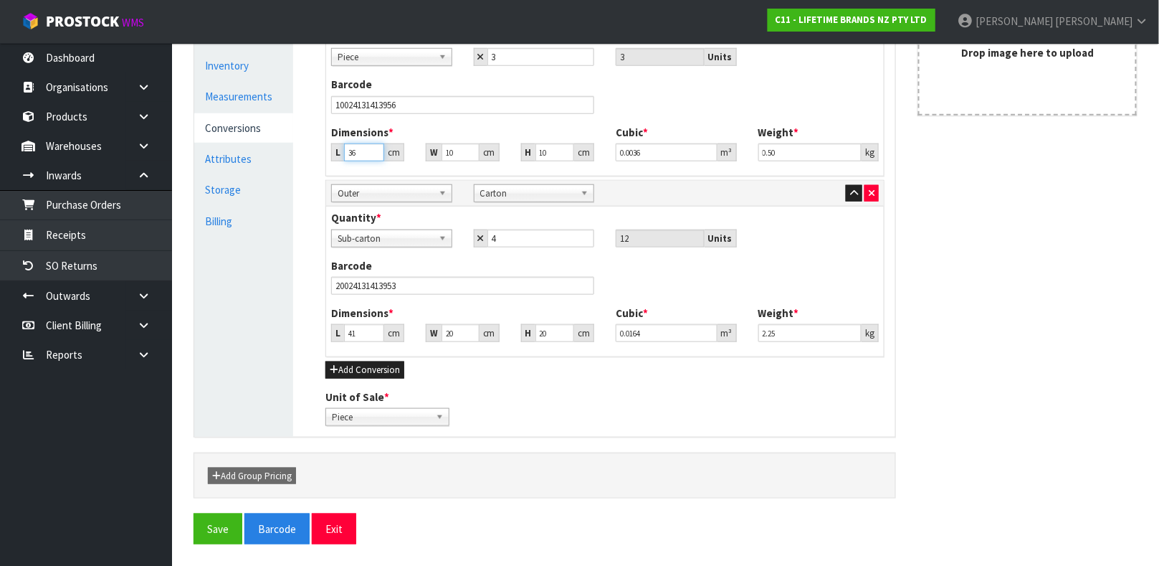
click at [359, 158] on input "36" at bounding box center [364, 152] width 40 height 18
type input "1"
type input "0.0001"
type input "15"
type input "0.0015"
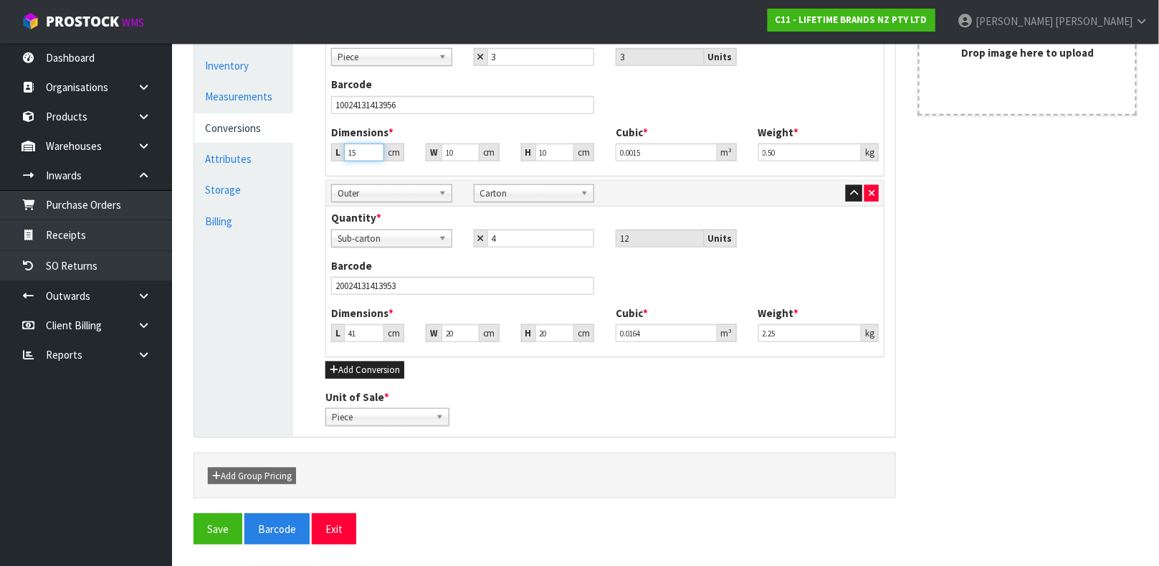
type input "15"
type input "3"
type input "0.00045"
type input "3"
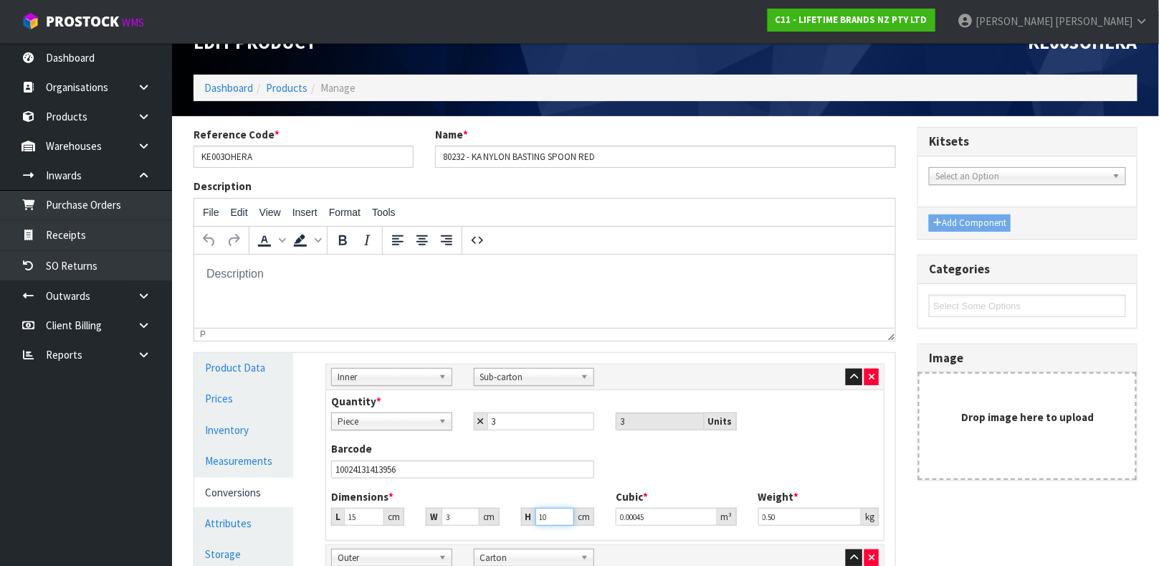
scroll to position [0, 0]
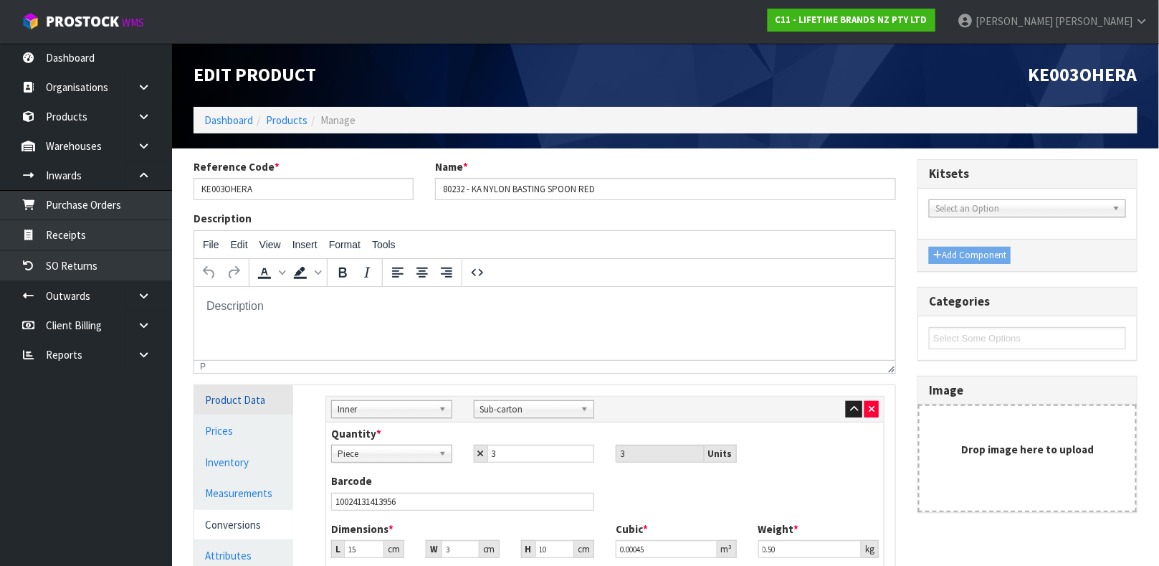
click at [247, 399] on link "Product Data" at bounding box center [243, 399] width 99 height 29
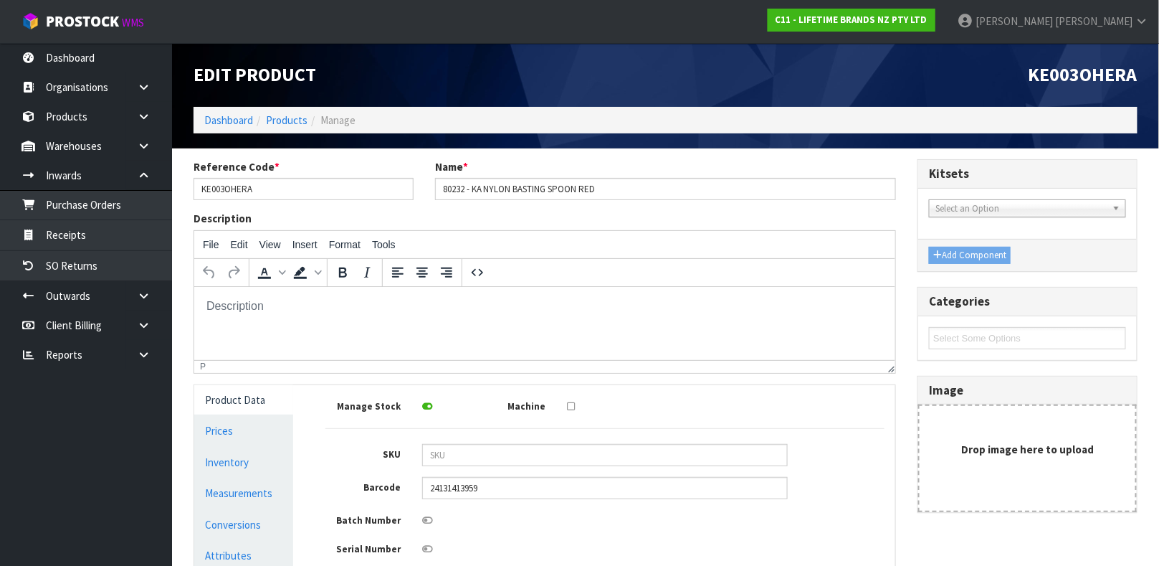
scroll to position [257, 0]
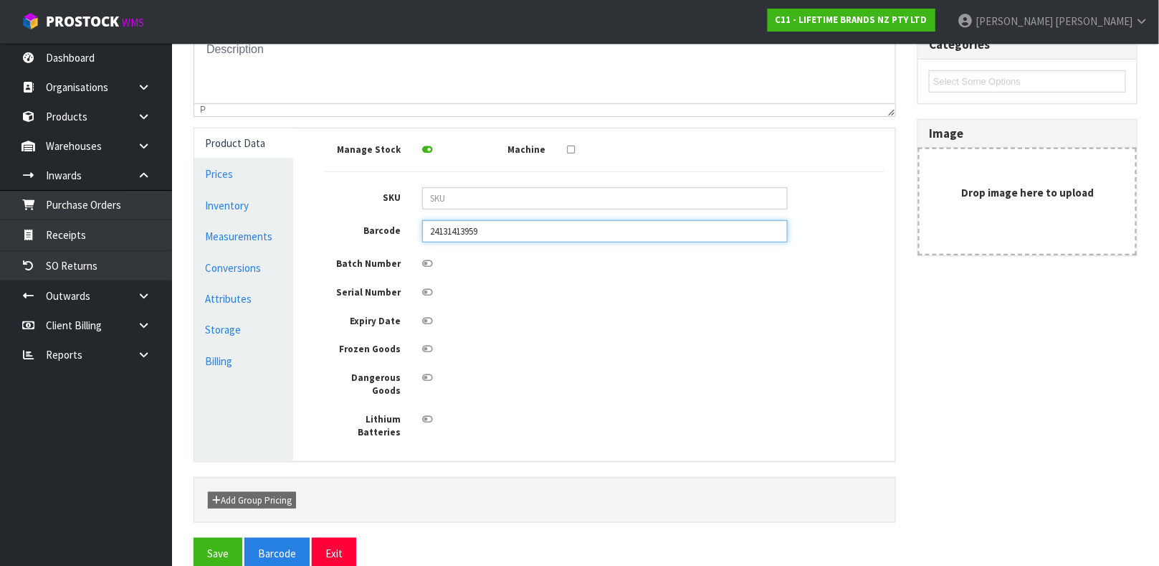
click at [544, 227] on input "24131413959" at bounding box center [605, 231] width 366 height 22
type input "024131413959"
click at [194, 538] on button "Save" at bounding box center [218, 553] width 49 height 31
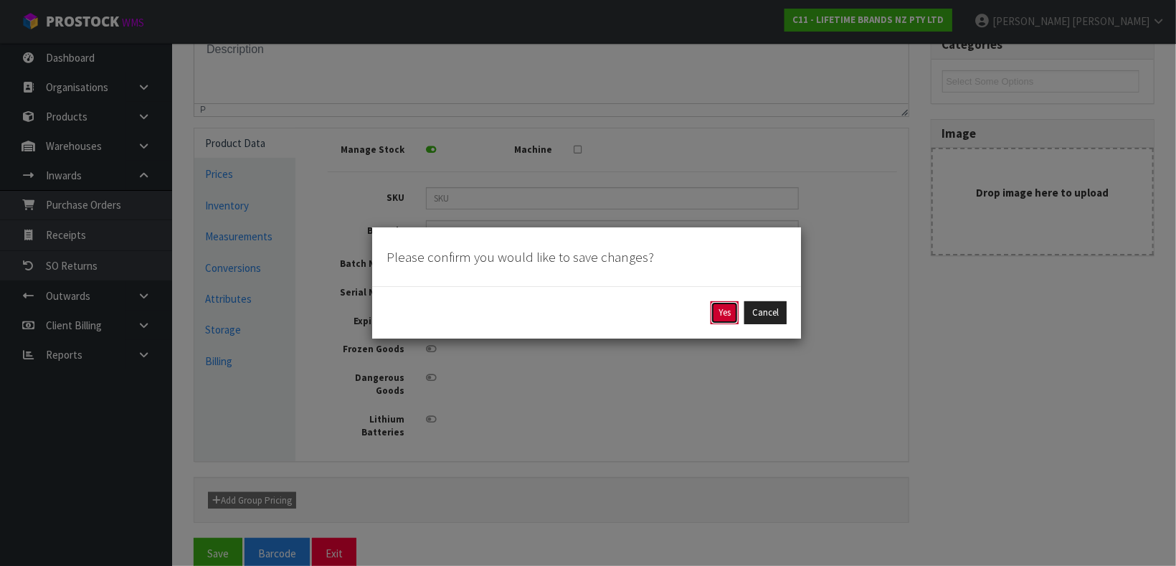
click at [730, 312] on button "Yes" at bounding box center [725, 312] width 28 height 23
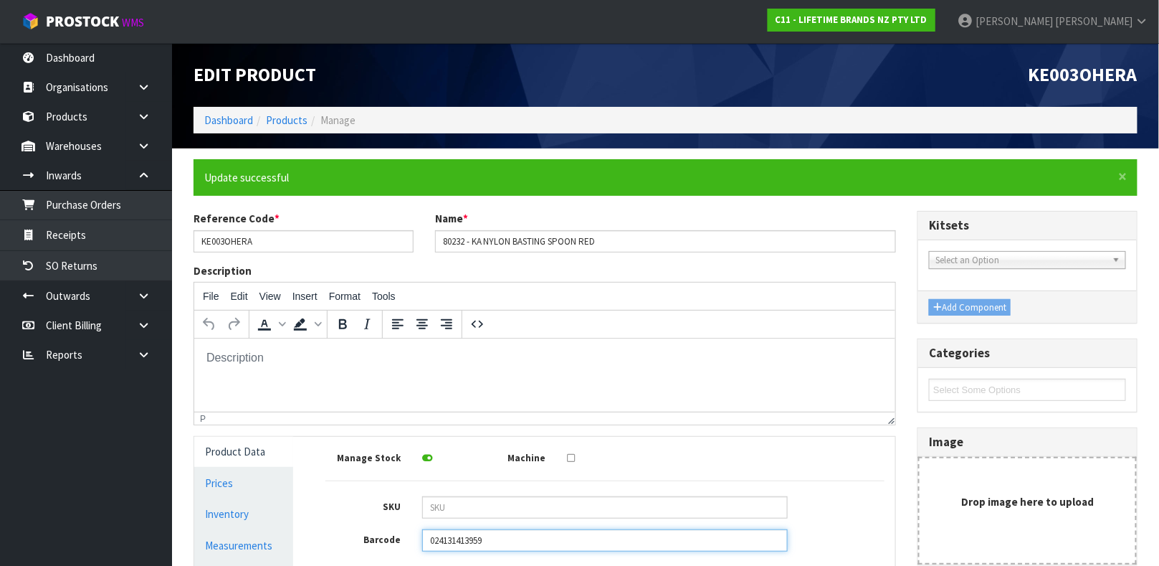
scroll to position [308, 0]
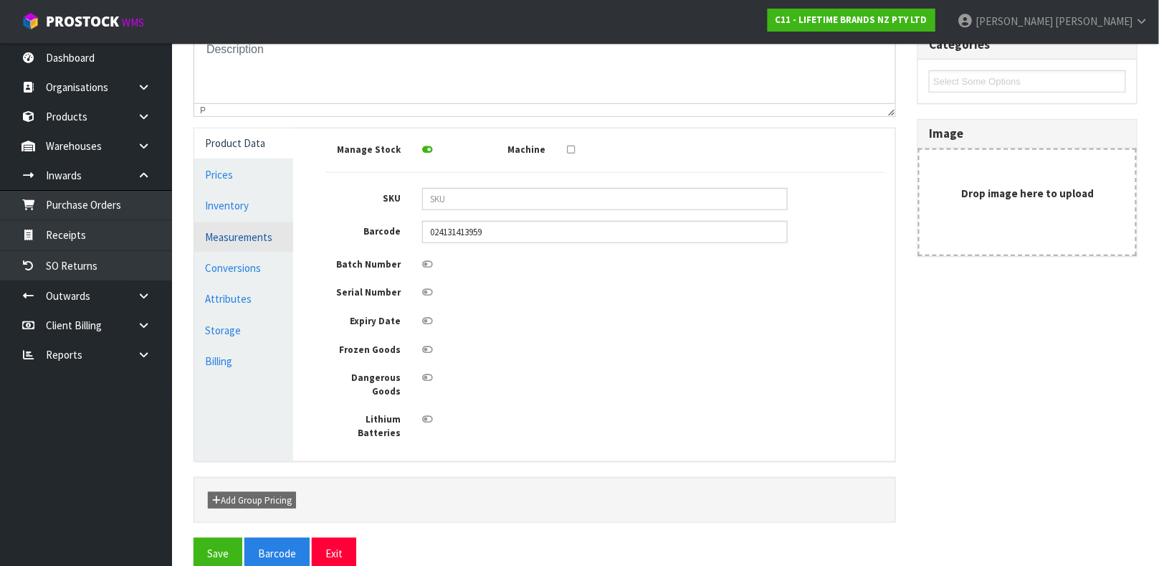
click at [256, 247] on link "Measurements" at bounding box center [243, 236] width 99 height 29
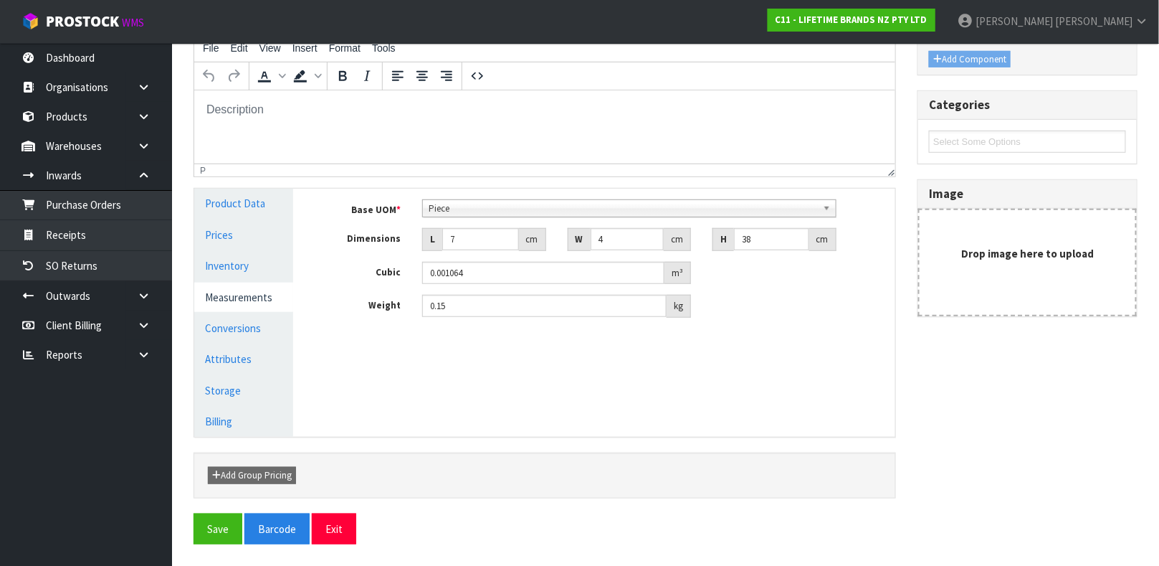
scroll to position [248, 0]
click at [619, 233] on input "4" at bounding box center [628, 239] width 74 height 22
type input "0.000001"
type input "2"
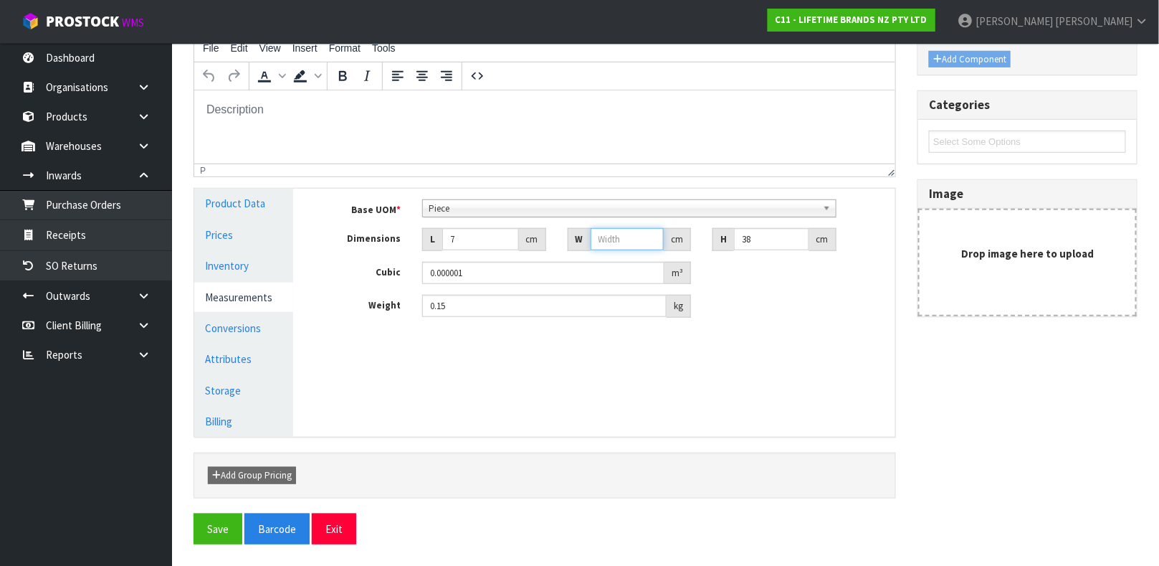
type input "0.000532"
type input "2"
click at [759, 246] on input "38" at bounding box center [771, 239] width 75 height 22
type input "3"
type input "0.000042"
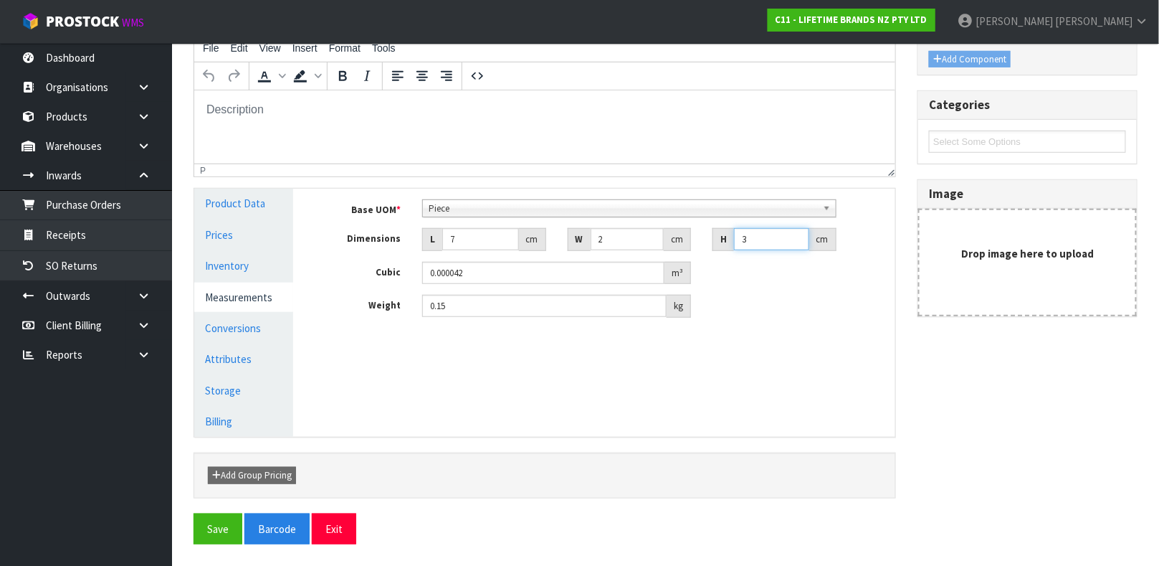
type input "39"
type input "0.000546"
type input "39"
click at [242, 325] on link "Conversions" at bounding box center [243, 327] width 99 height 29
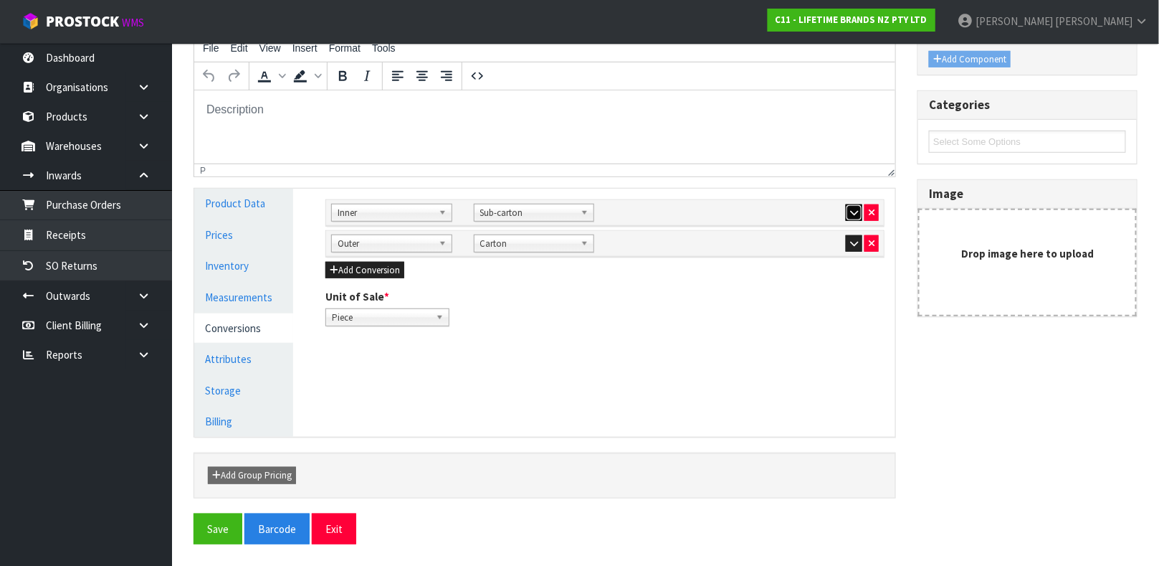
click at [850, 208] on icon "button" at bounding box center [854, 212] width 8 height 9
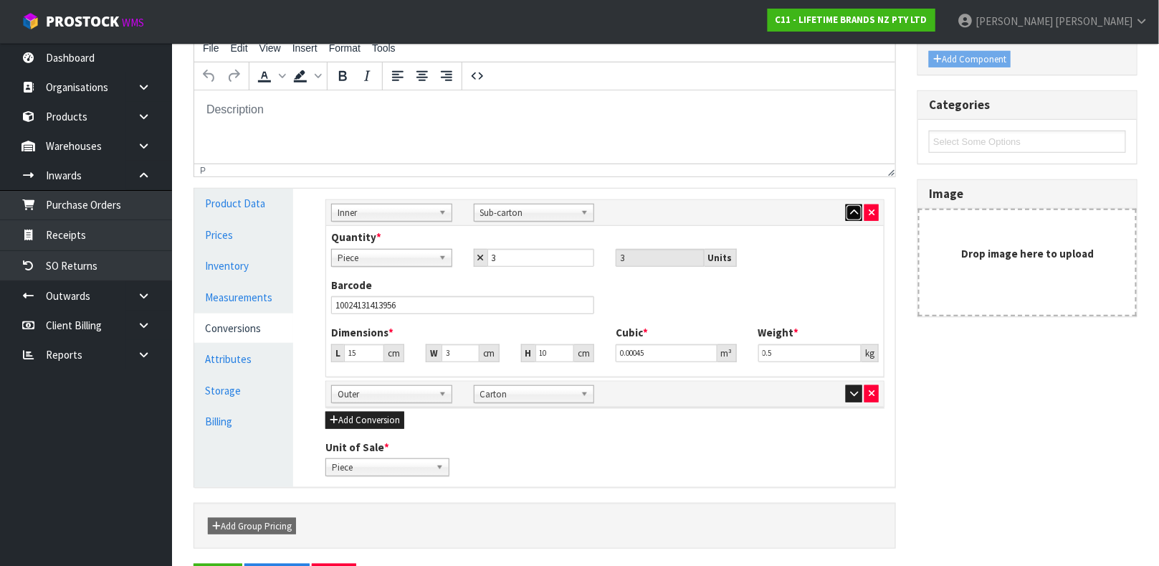
scroll to position [299, 0]
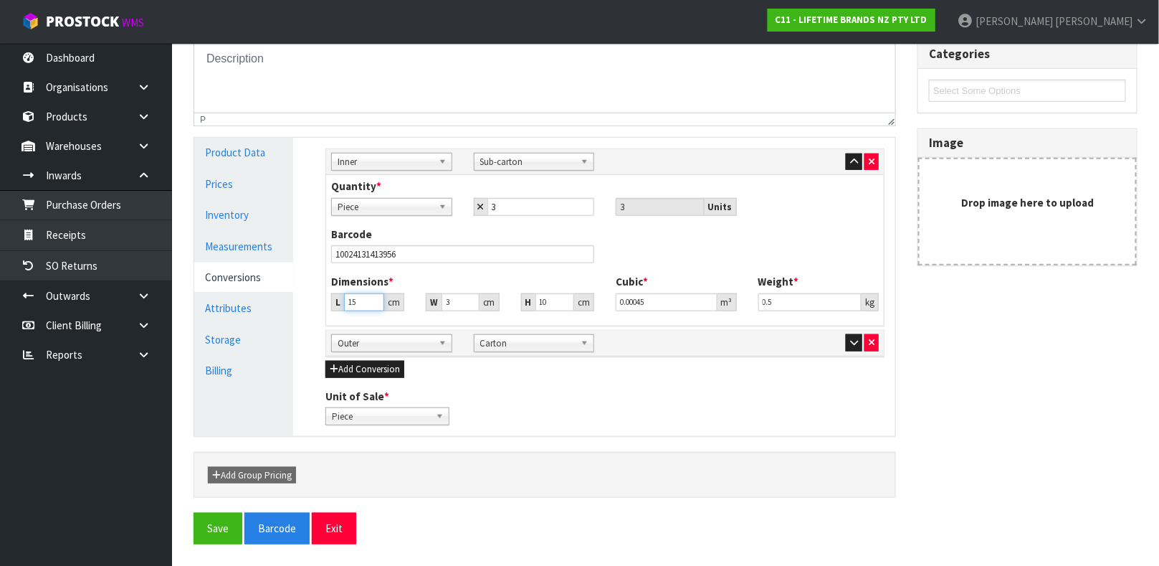
click at [359, 302] on input "15" at bounding box center [364, 302] width 40 height 18
type input "1"
type input "0.00003"
type input "0.000001"
type input "4"
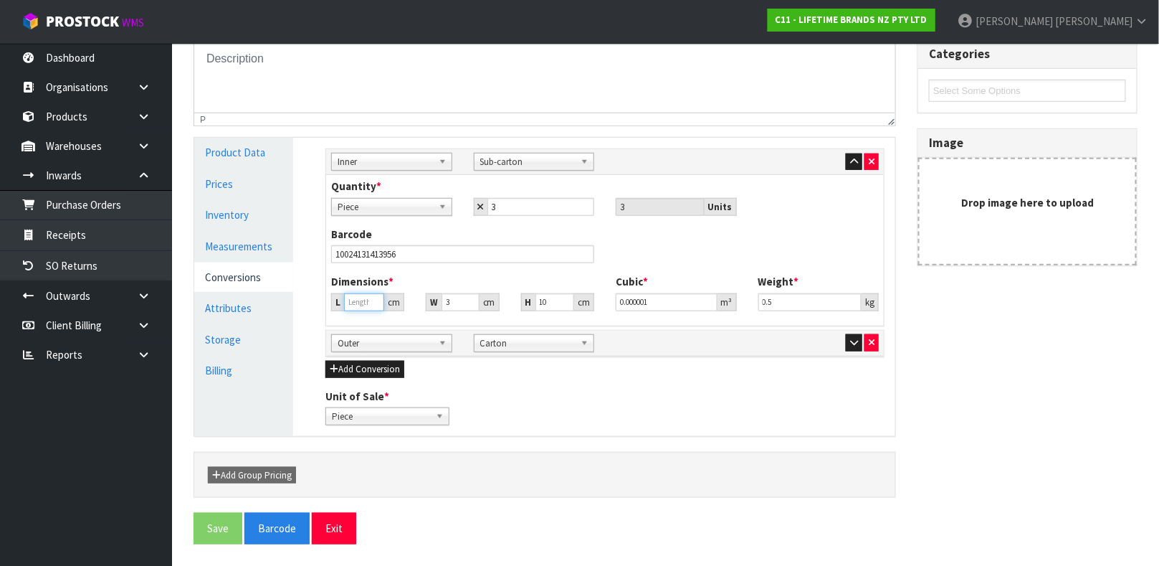
type input "0.00012"
type input "40"
type input "0.0012"
type input "40"
type input "9"
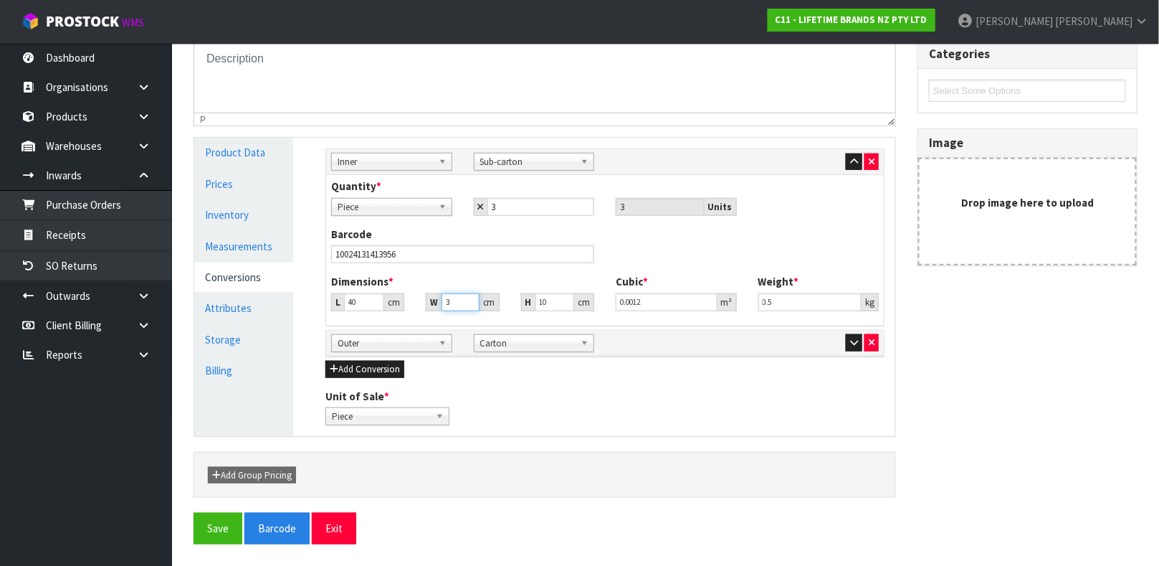
type input "0.0036"
type input "9"
type input "0.00324"
type input "9"
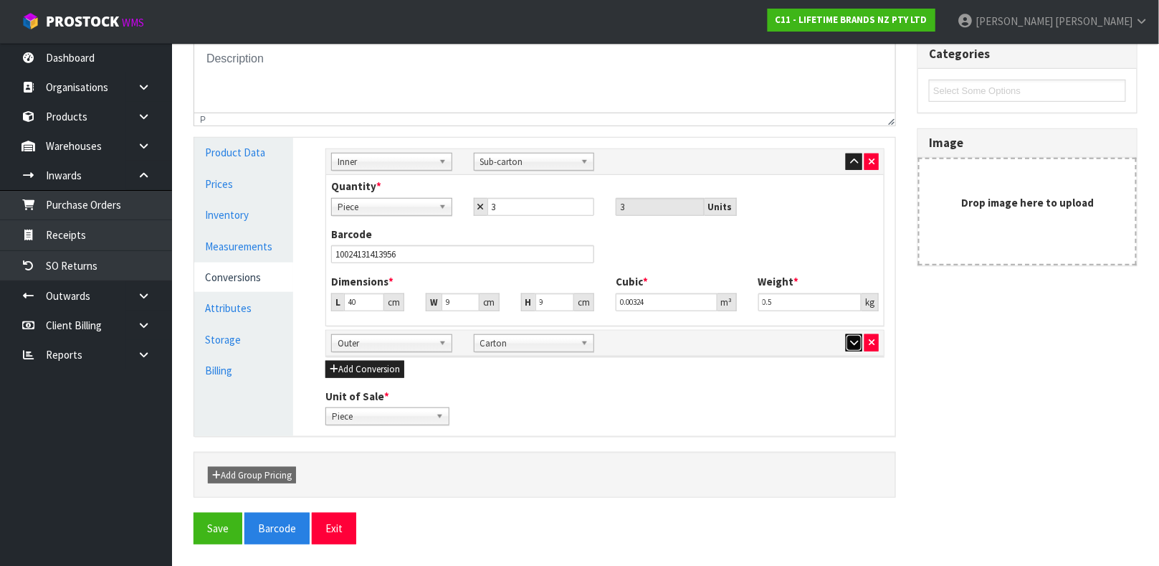
click at [850, 341] on icon "button" at bounding box center [854, 342] width 8 height 9
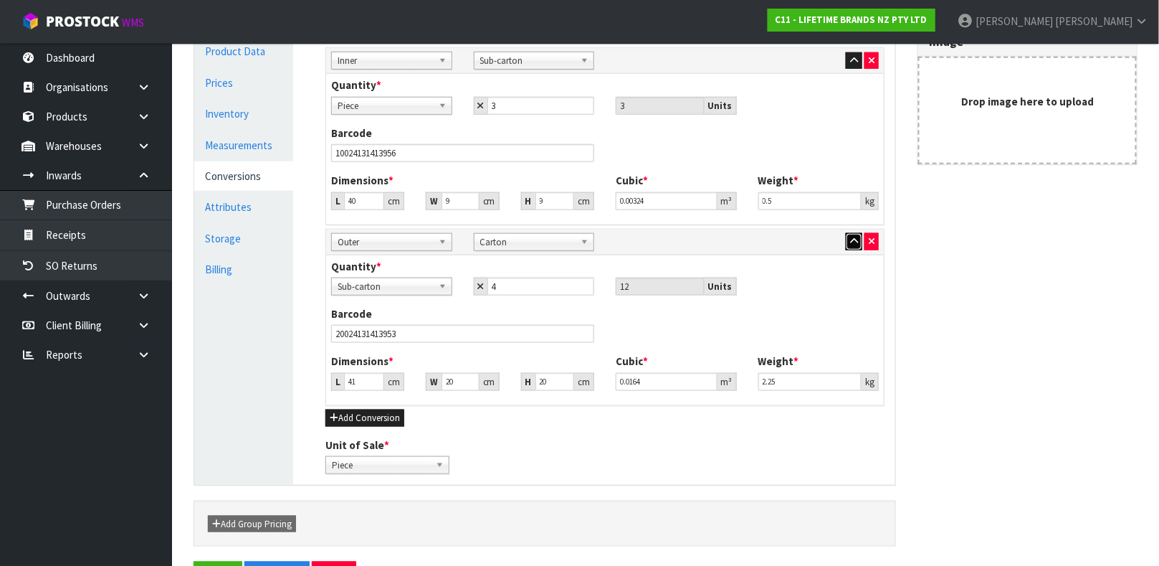
scroll to position [449, 0]
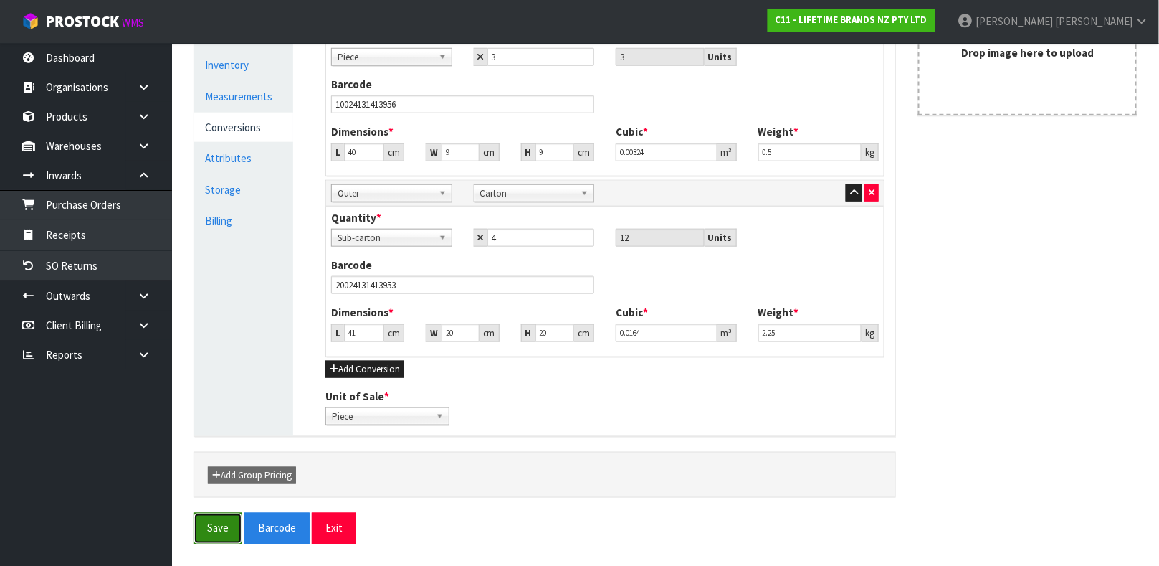
click at [216, 540] on button "Save" at bounding box center [218, 528] width 49 height 31
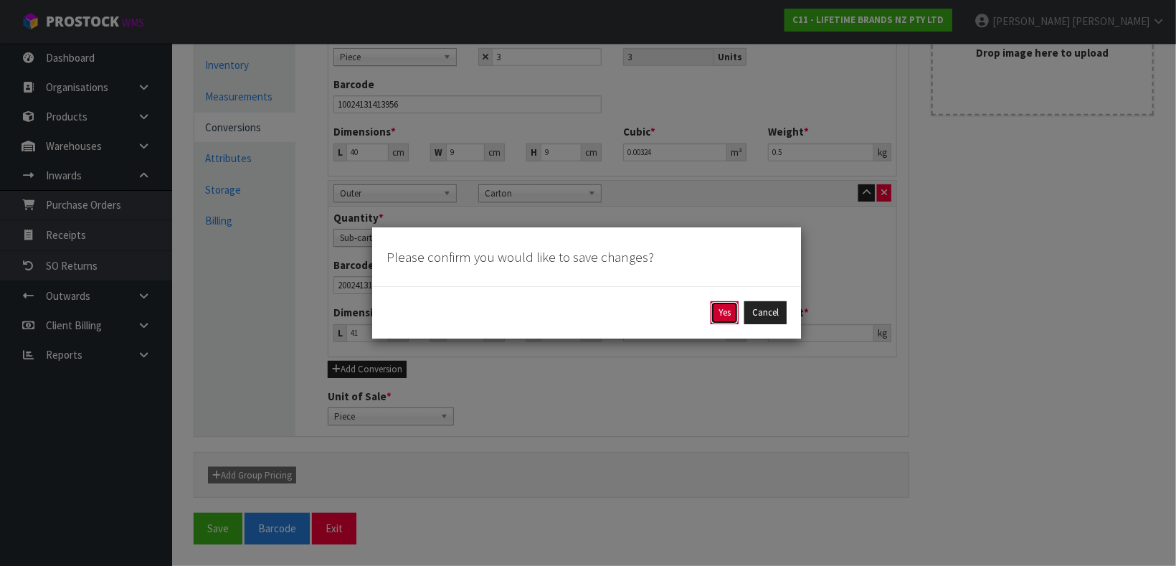
click at [720, 308] on button "Yes" at bounding box center [725, 312] width 28 height 23
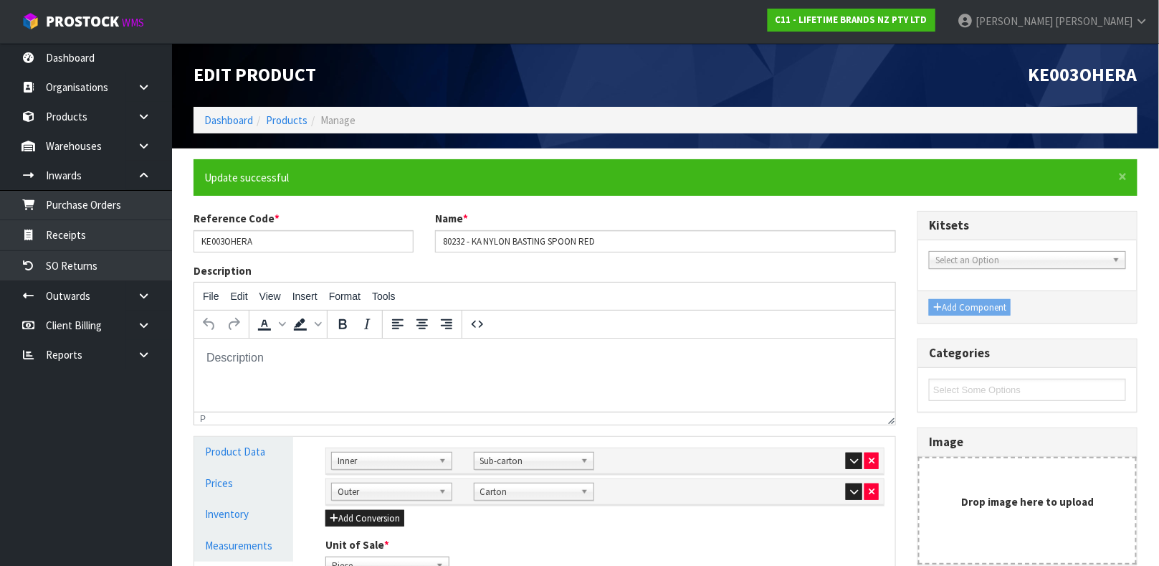
scroll to position [248, 0]
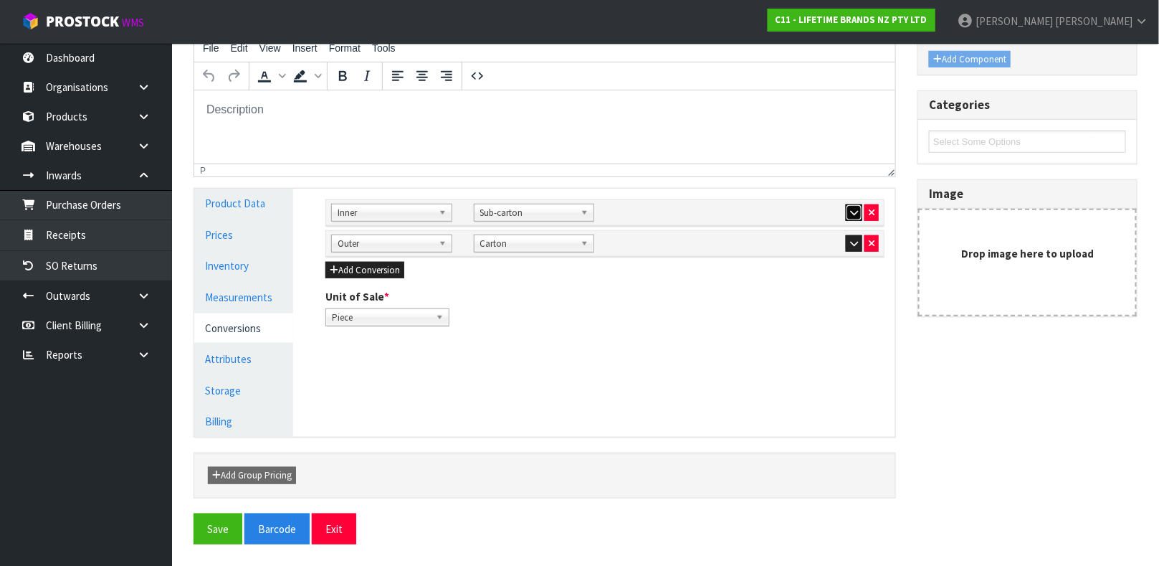
click at [855, 212] on icon "button" at bounding box center [854, 212] width 8 height 9
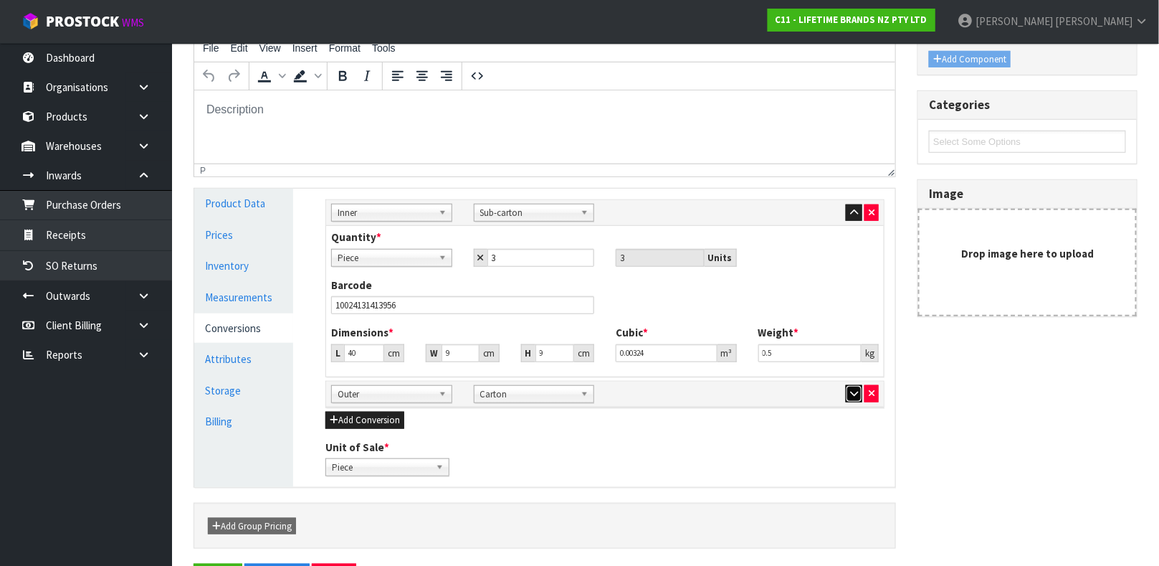
click at [850, 391] on icon "button" at bounding box center [854, 393] width 8 height 9
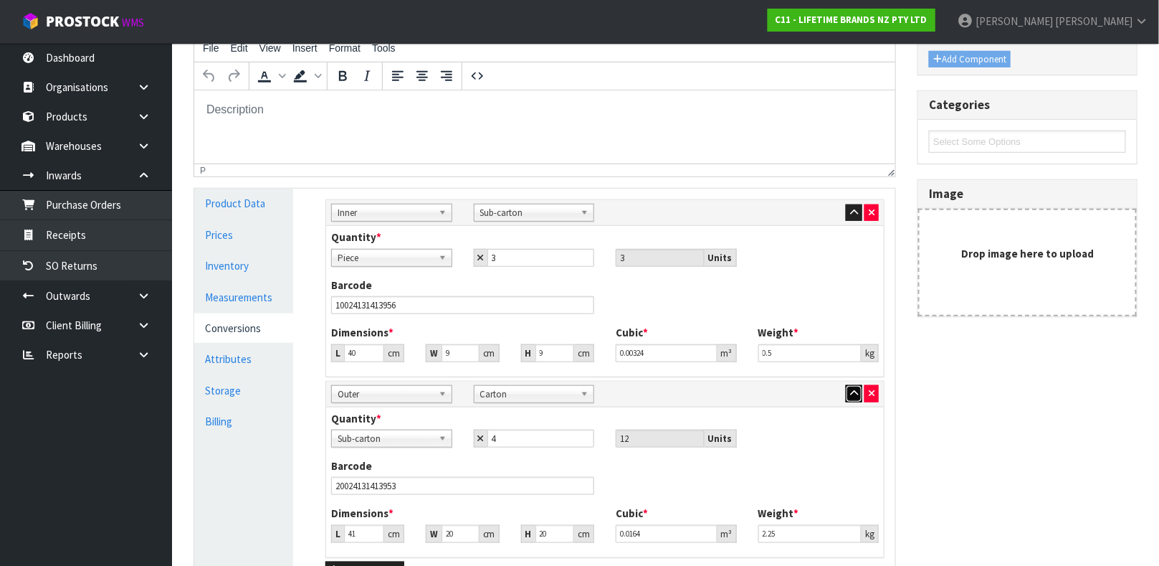
scroll to position [449, 0]
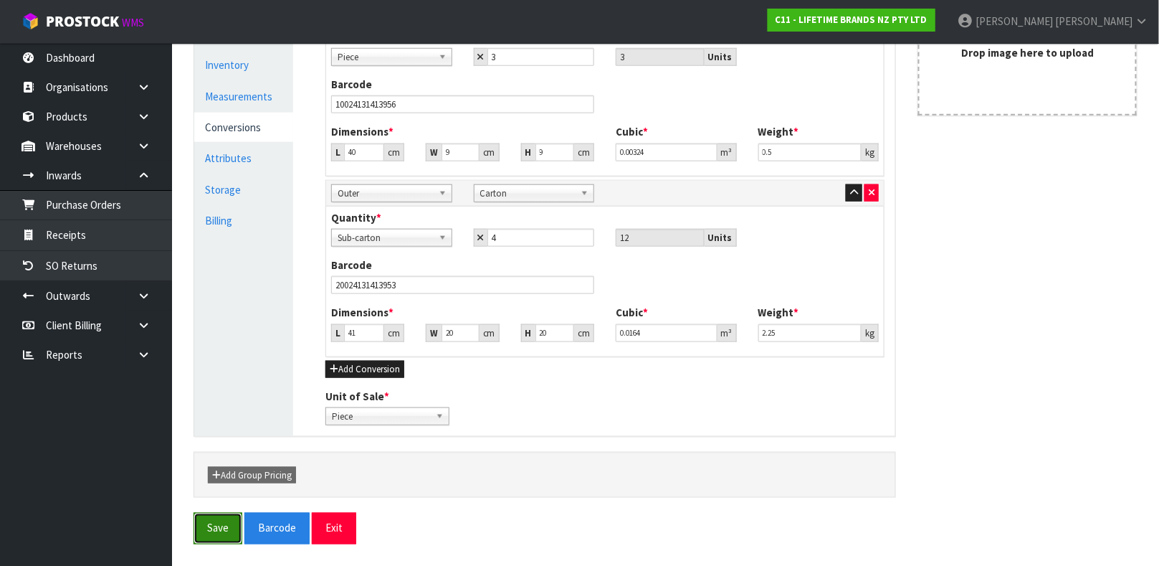
click at [217, 531] on button "Save" at bounding box center [218, 528] width 49 height 31
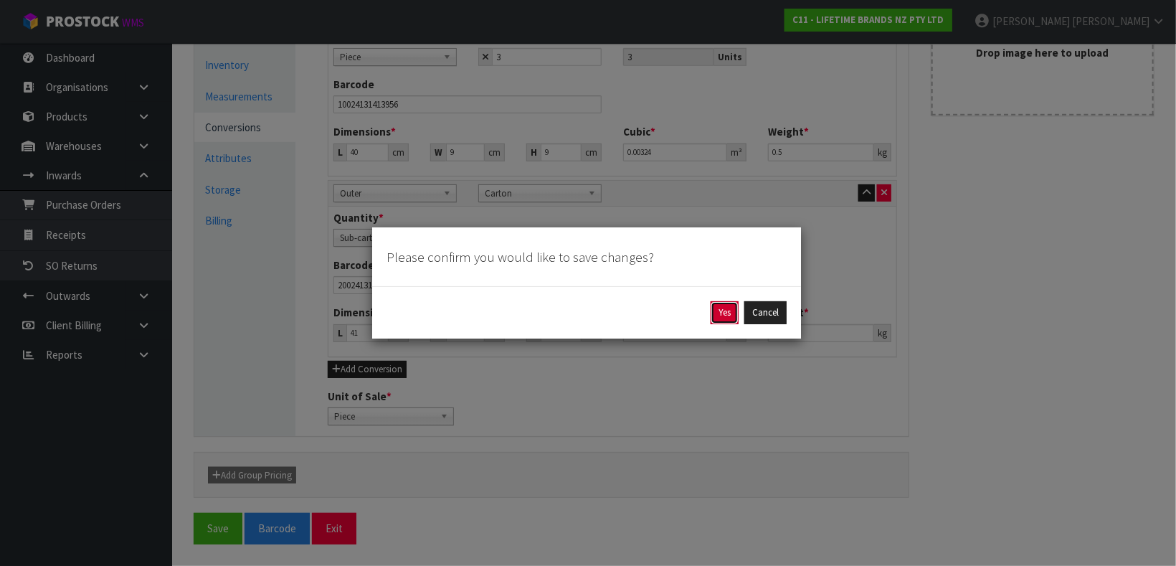
click at [730, 313] on button "Yes" at bounding box center [725, 312] width 28 height 23
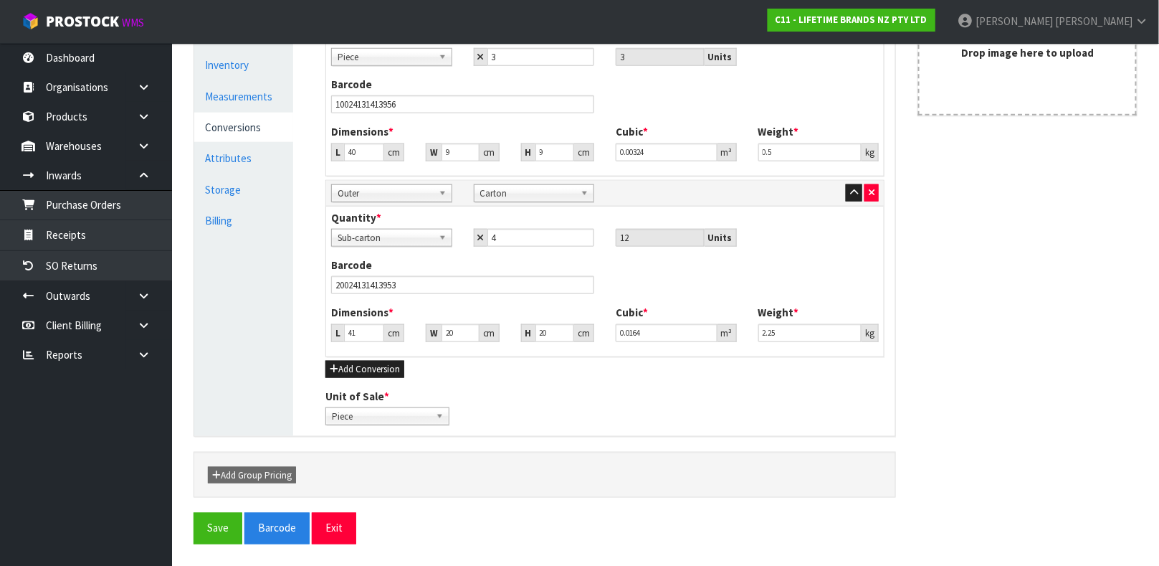
scroll to position [0, 0]
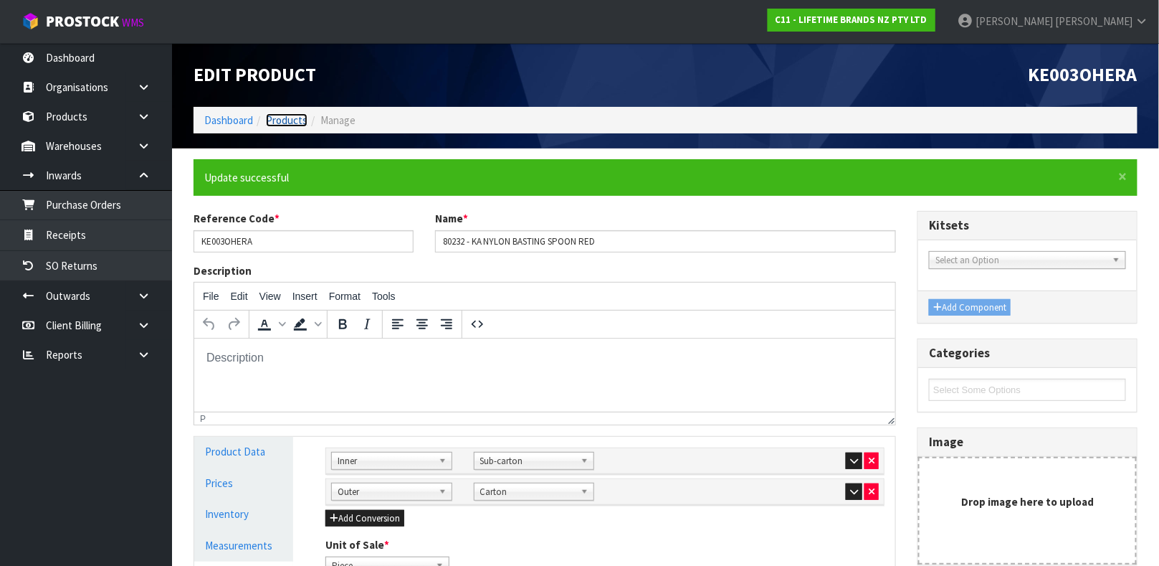
click at [285, 117] on link "Products" at bounding box center [287, 120] width 42 height 14
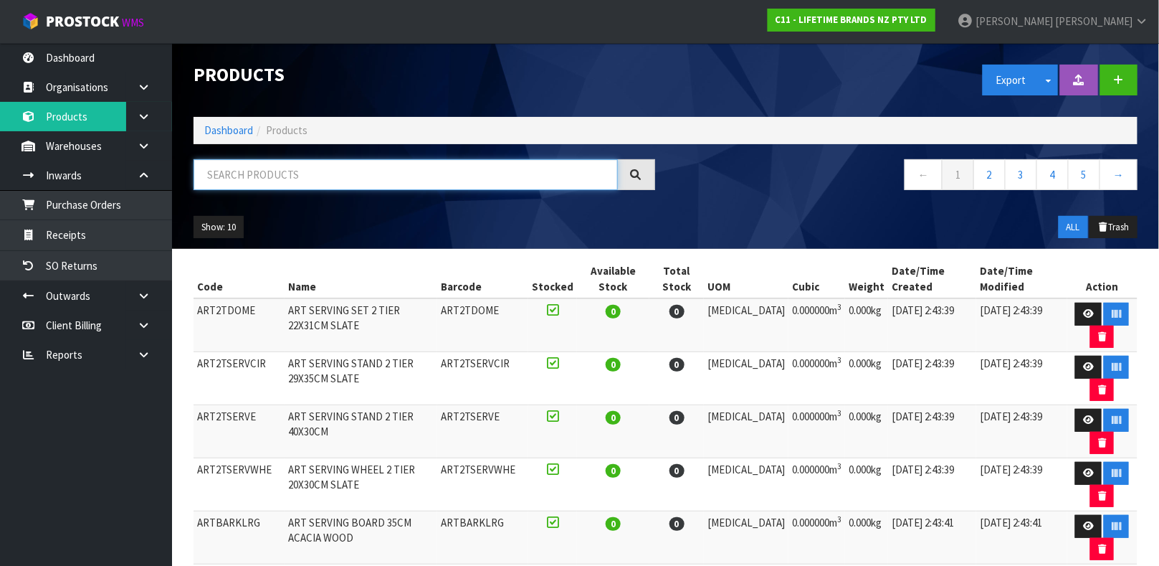
click at [290, 186] on input "text" at bounding box center [406, 174] width 424 height 31
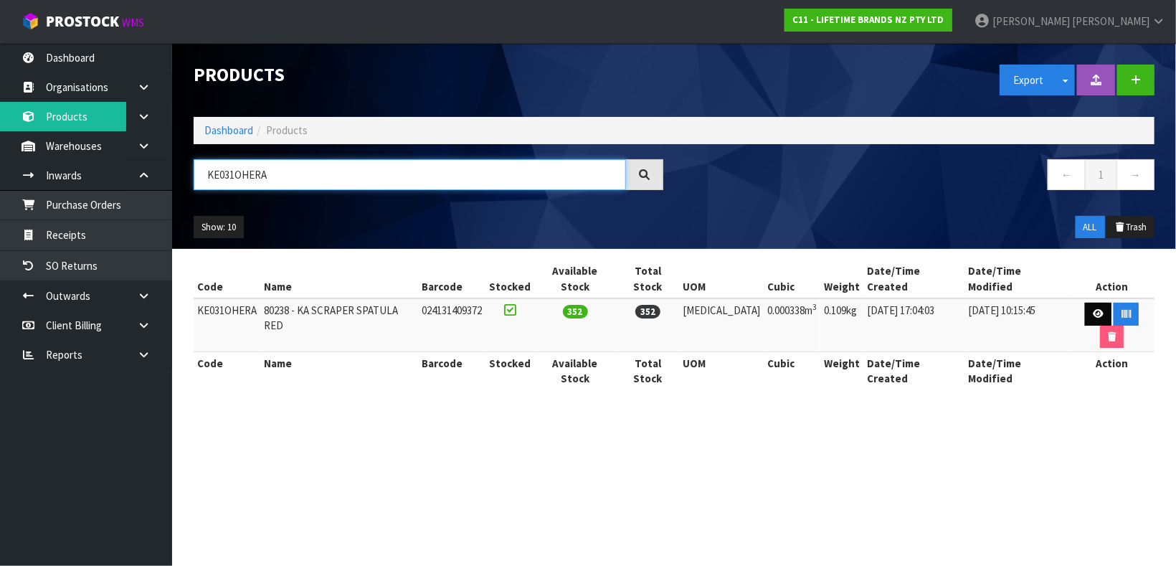
type input "KE031OHERA"
click at [1093, 309] on icon at bounding box center [1098, 313] width 11 height 9
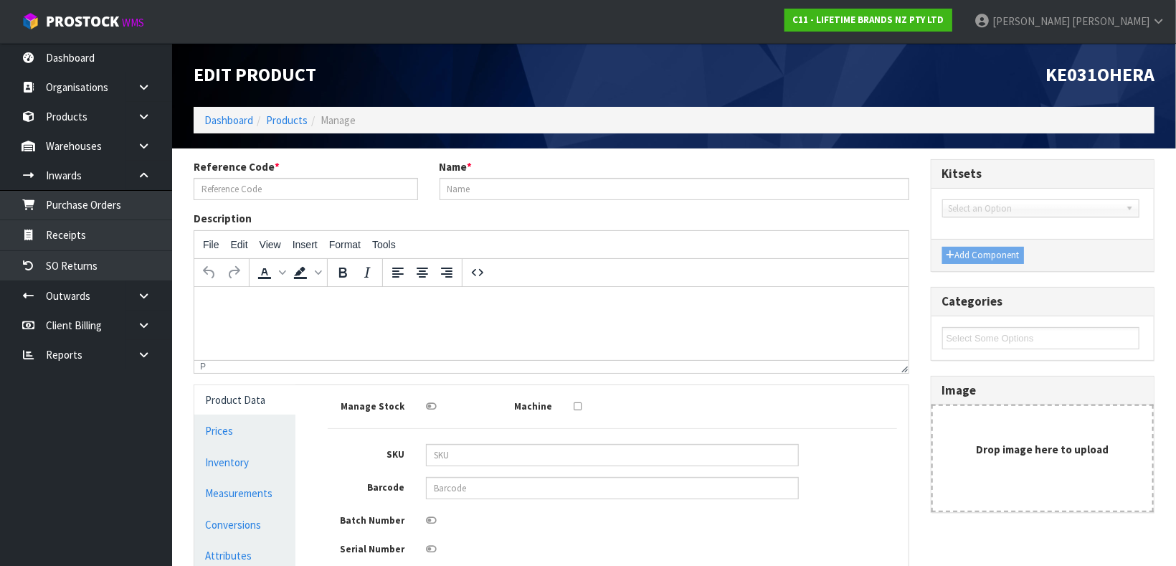
type input "KE031OHERA"
type input "80238 - KA SCRAPER SPATULA RED"
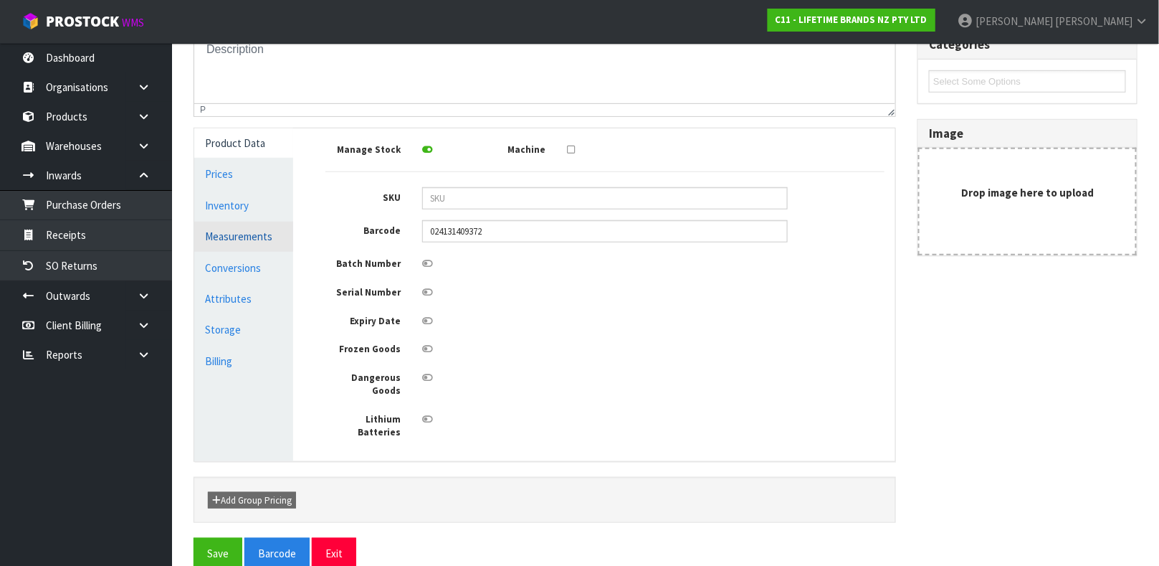
click at [275, 229] on link "Measurements" at bounding box center [243, 236] width 99 height 29
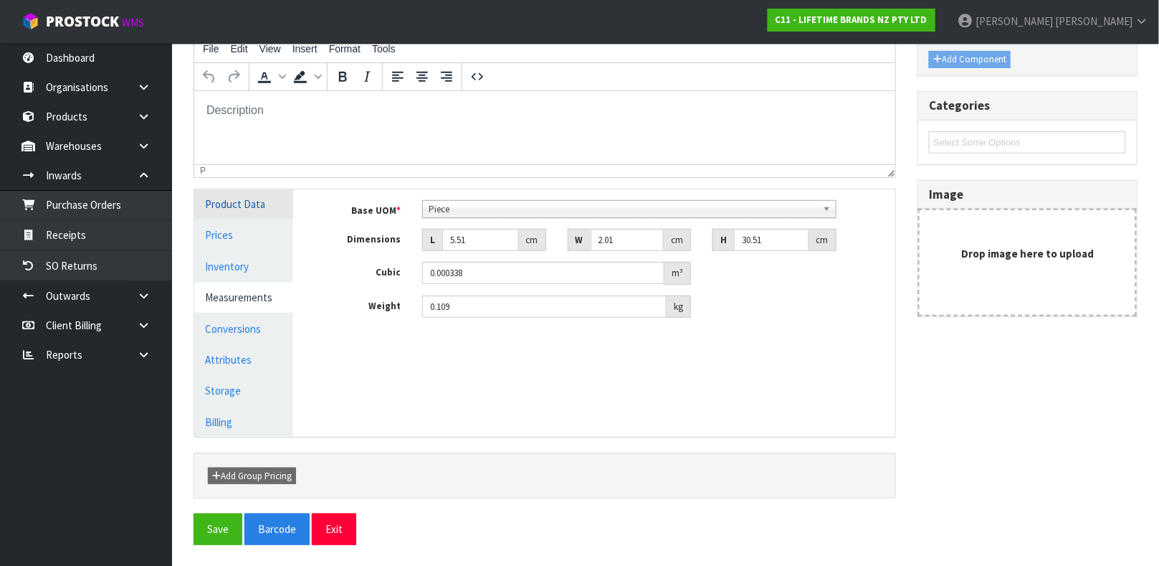
click at [259, 207] on link "Product Data" at bounding box center [243, 203] width 99 height 29
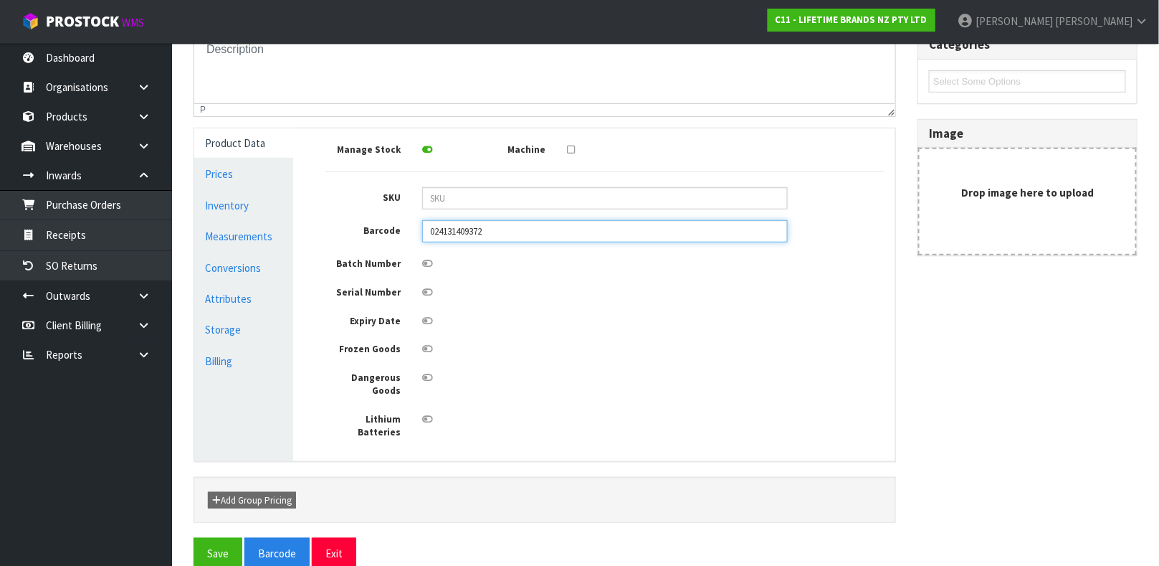
click at [506, 224] on input "024131409372" at bounding box center [605, 231] width 366 height 22
type input "024131409372"
click at [194, 538] on button "Save" at bounding box center [218, 553] width 49 height 31
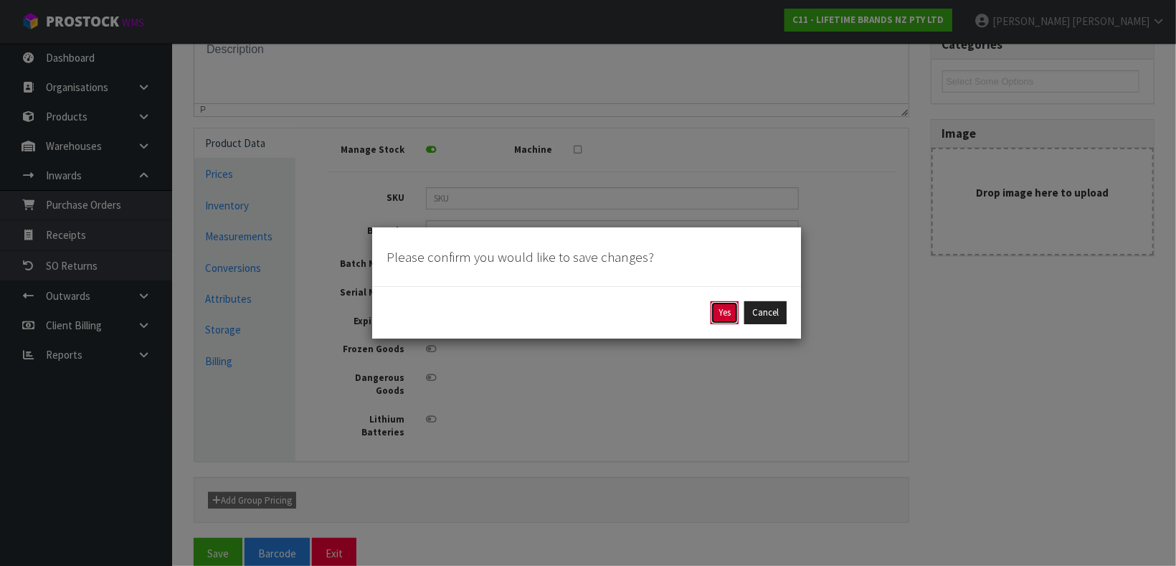
click at [729, 318] on button "Yes" at bounding box center [725, 312] width 28 height 23
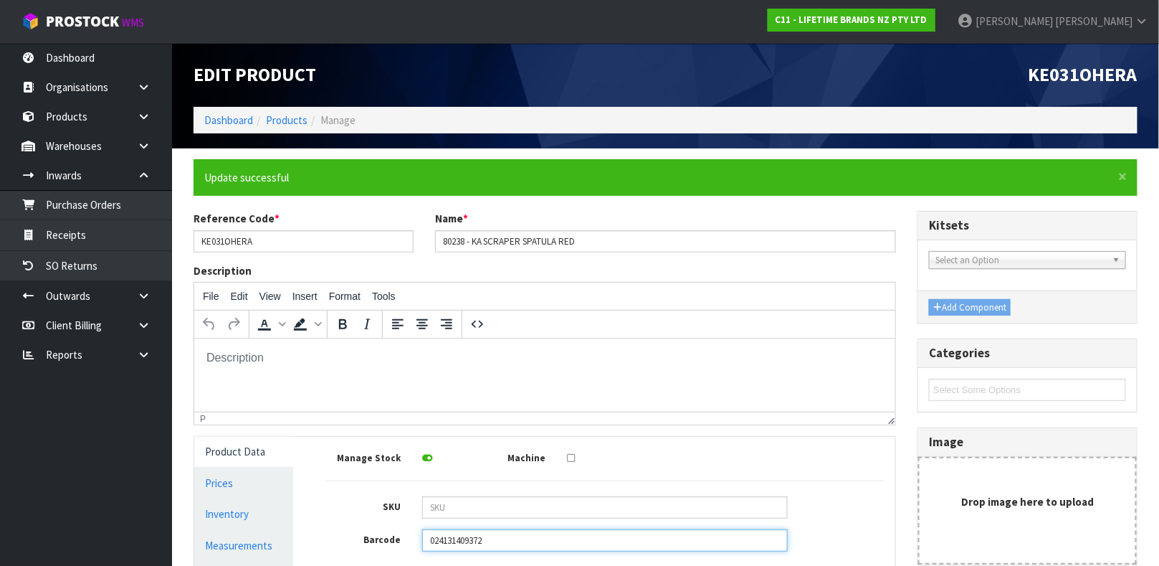
scroll to position [308, 0]
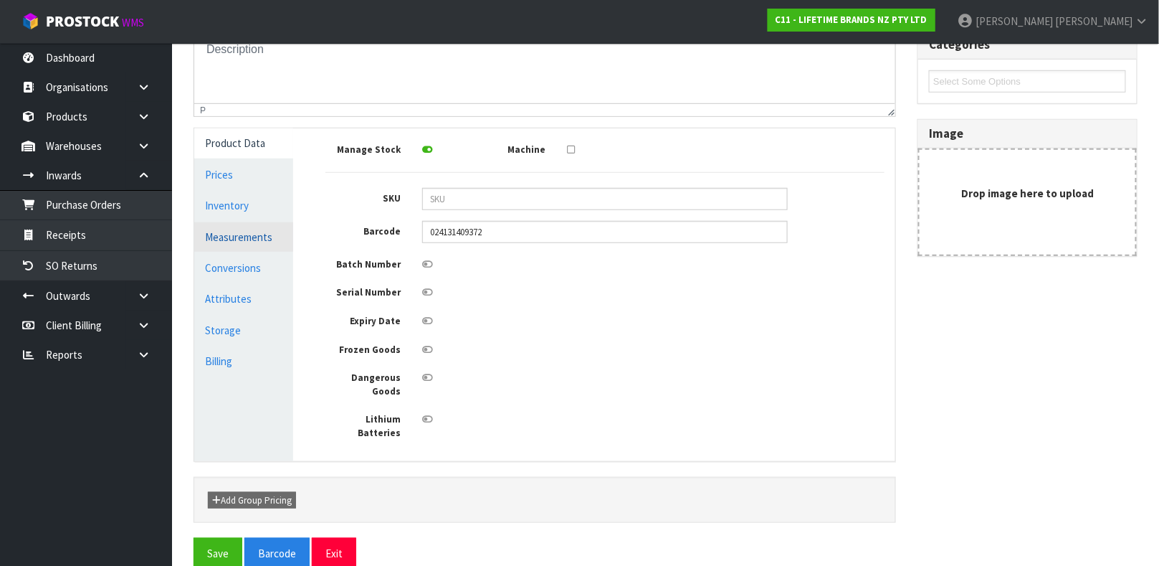
click at [255, 222] on link "Measurements" at bounding box center [243, 236] width 99 height 29
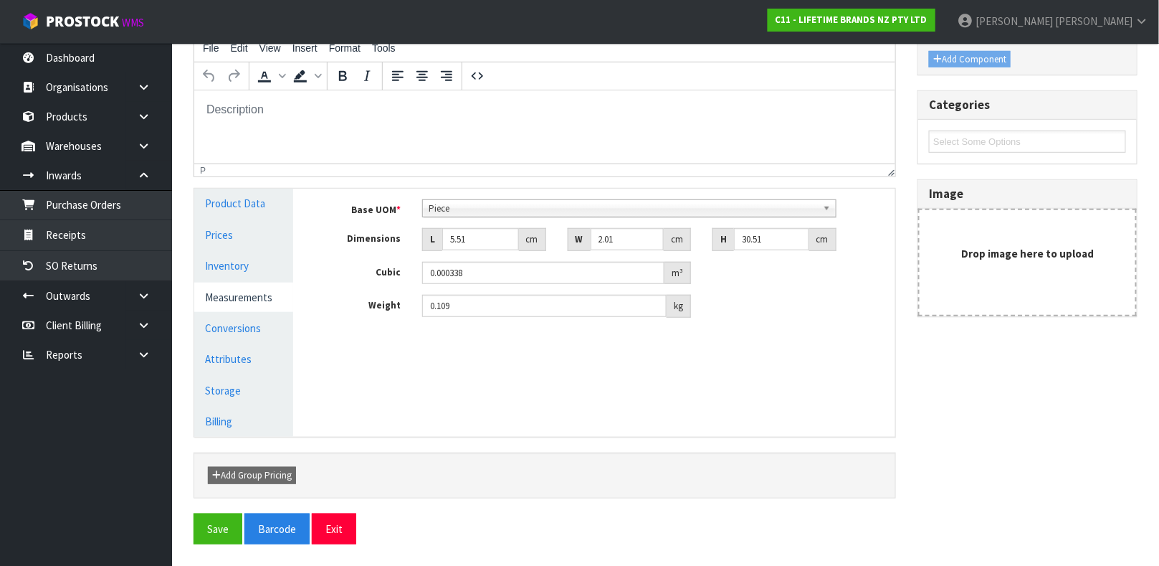
scroll to position [248, 0]
click at [255, 221] on link "Prices" at bounding box center [243, 234] width 99 height 29
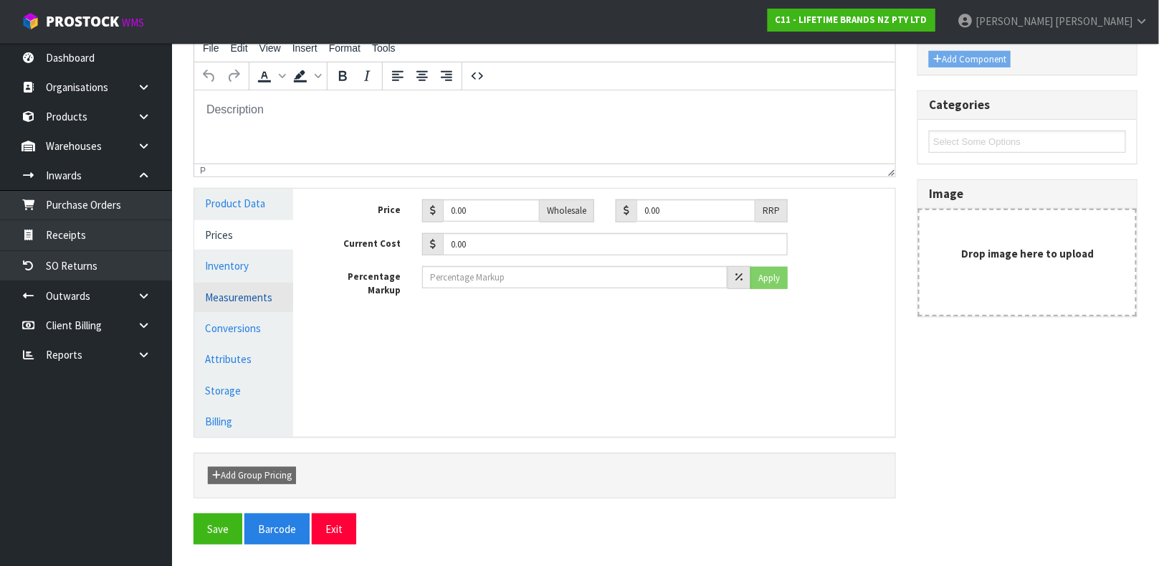
click at [253, 289] on link "Measurements" at bounding box center [243, 297] width 99 height 29
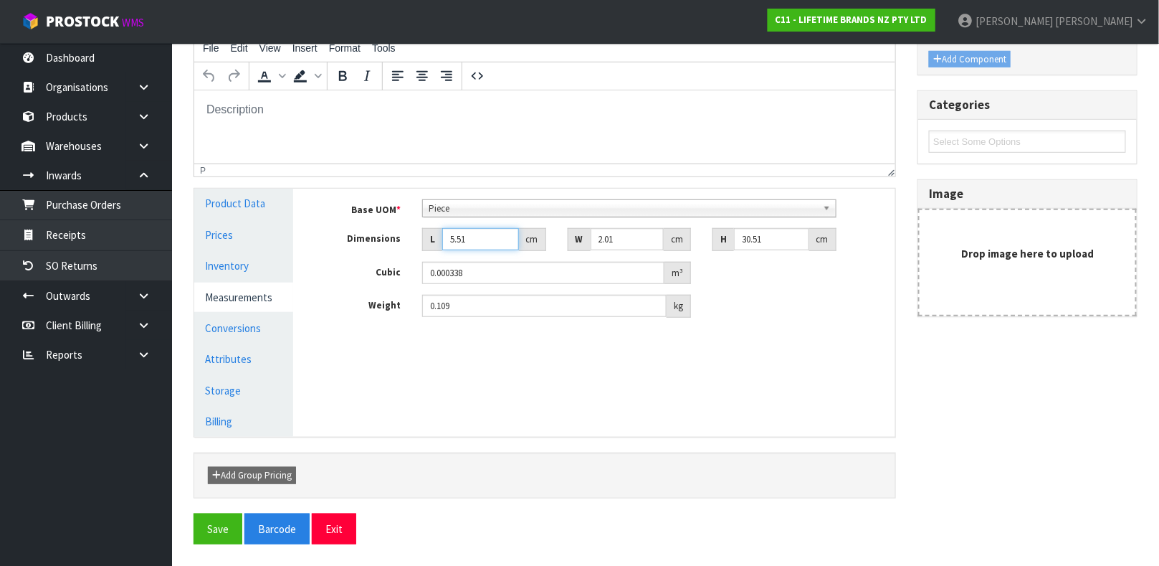
click at [485, 234] on input "5.51" at bounding box center [480, 239] width 77 height 22
type input "3"
type input "0.000184"
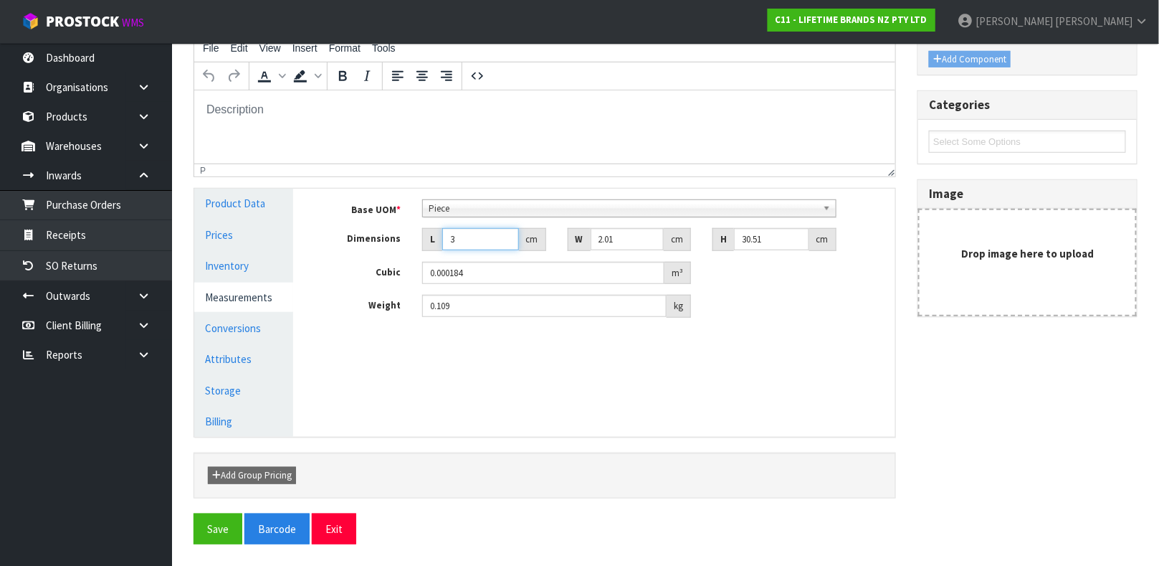
type input "0.000001"
type input "8"
type input "0.000491"
type input "8"
click at [629, 240] on input "2.01" at bounding box center [628, 239] width 74 height 22
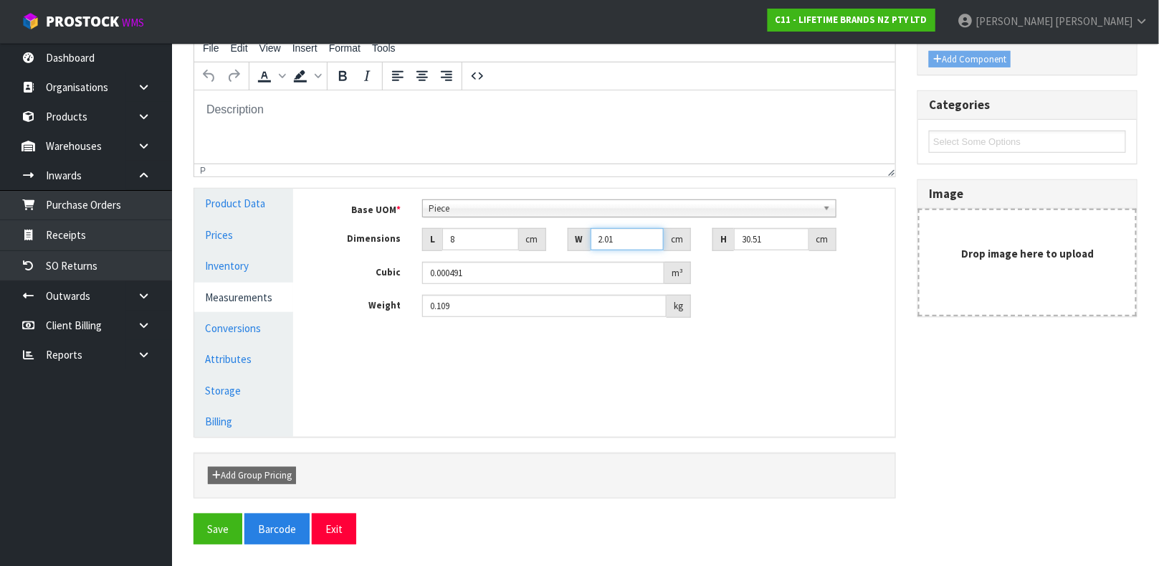
click at [629, 240] on input "2.01" at bounding box center [628, 239] width 74 height 22
type input "4"
type input "0.000976"
type input "0.000001"
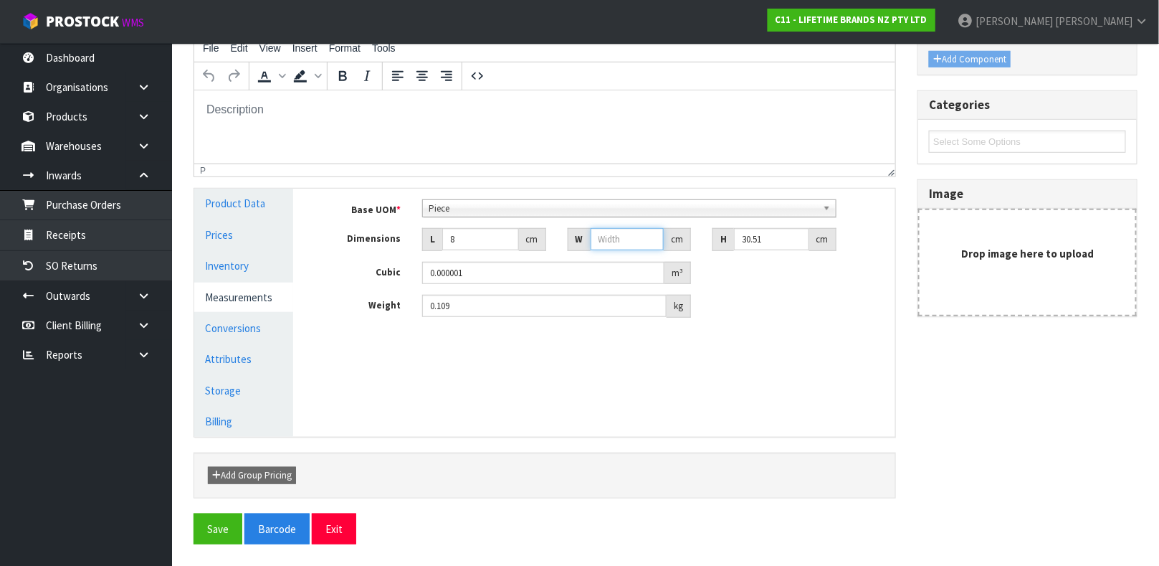
type input "3"
type input "0.000732"
type input "3"
click at [769, 243] on input "30.51" at bounding box center [771, 239] width 75 height 22
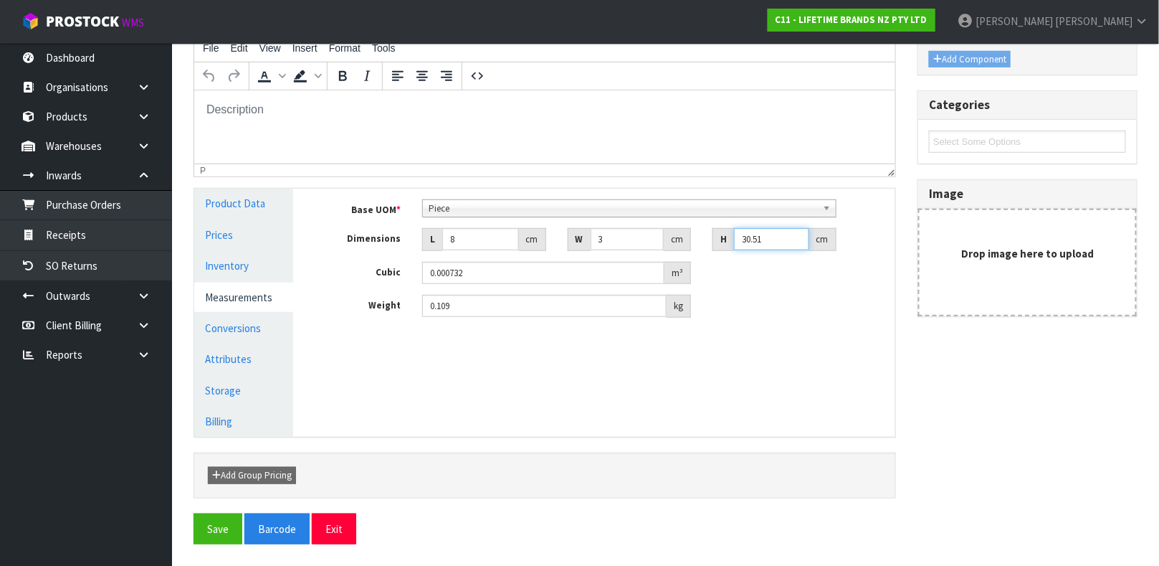
click at [769, 243] on input "30.51" at bounding box center [771, 239] width 75 height 22
type input "3"
type input "0.000072"
type input "34"
type input "0.000816"
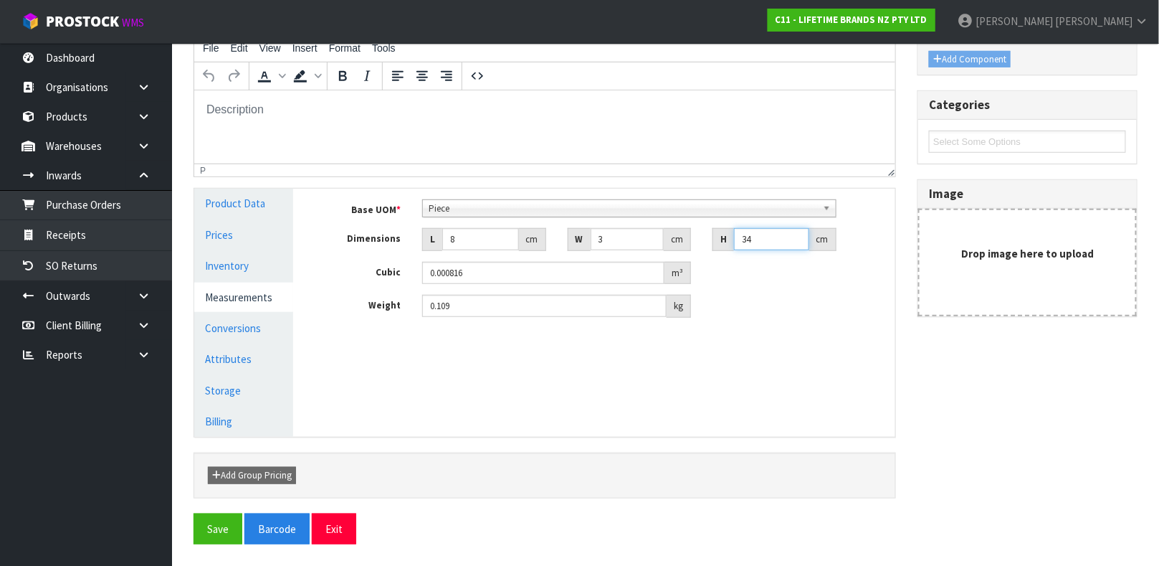
type input "34"
click at [582, 306] on input "0.109" at bounding box center [544, 306] width 245 height 22
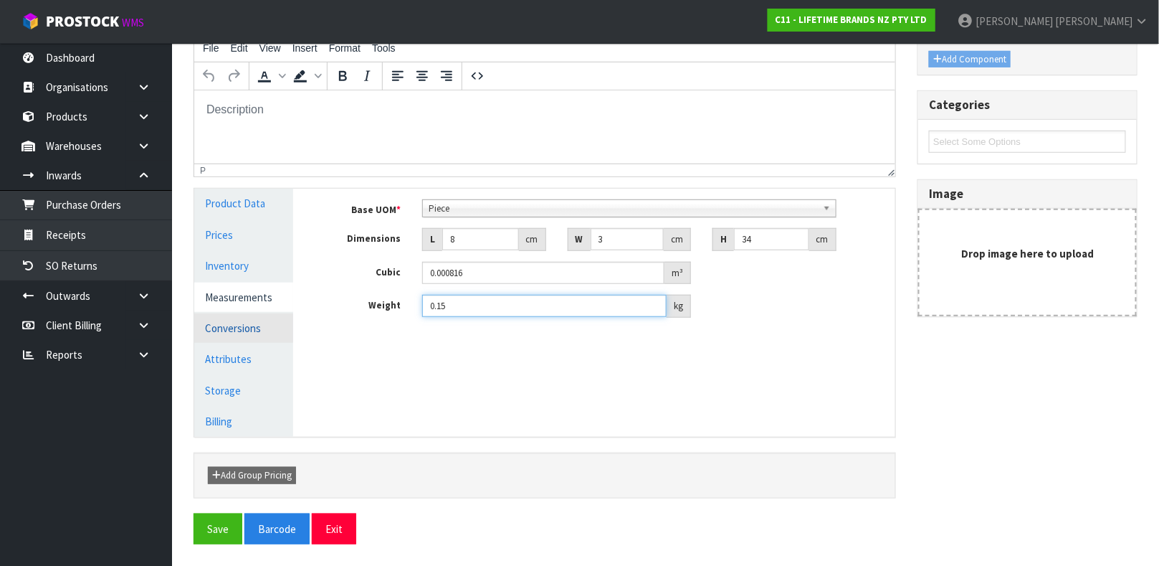
type input "0.15"
click at [265, 319] on link "Conversions" at bounding box center [243, 327] width 99 height 29
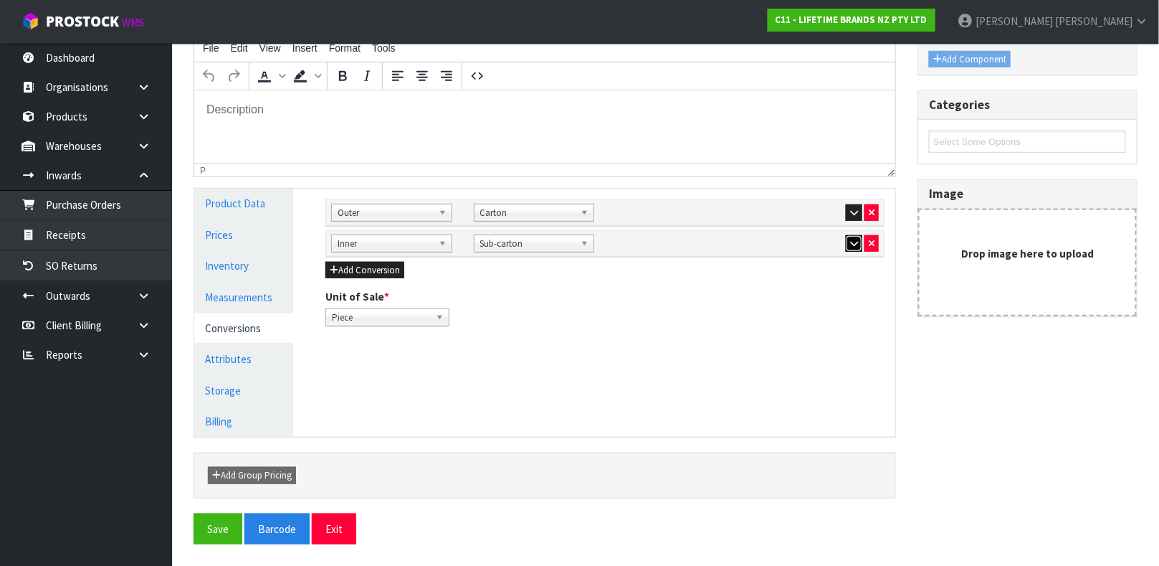
click at [850, 242] on icon "button" at bounding box center [854, 243] width 8 height 9
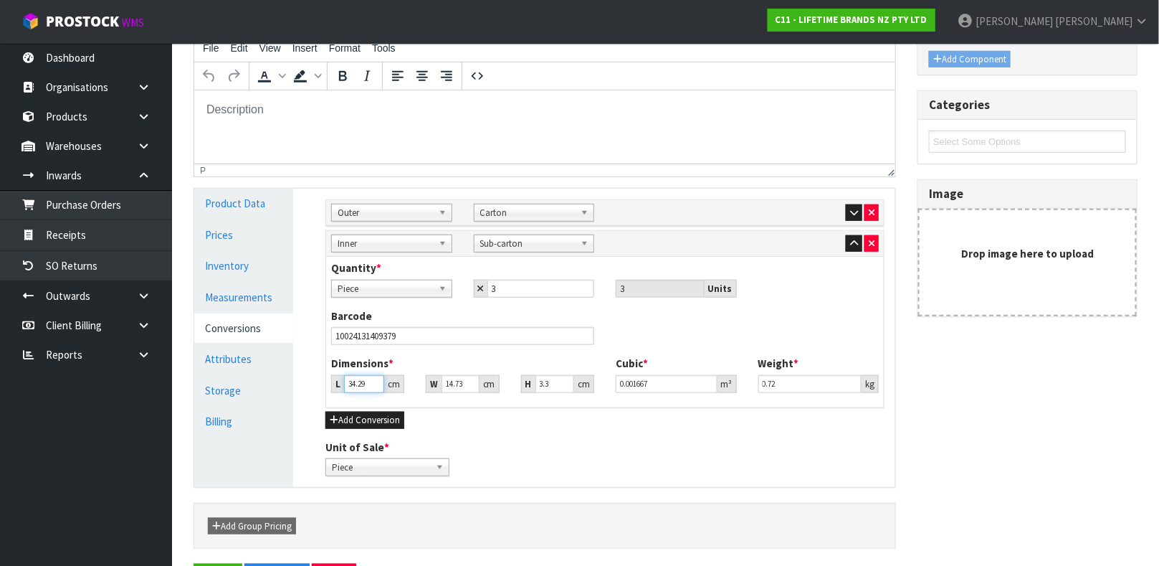
click at [368, 381] on input "34.29" at bounding box center [364, 384] width 40 height 18
type input "1"
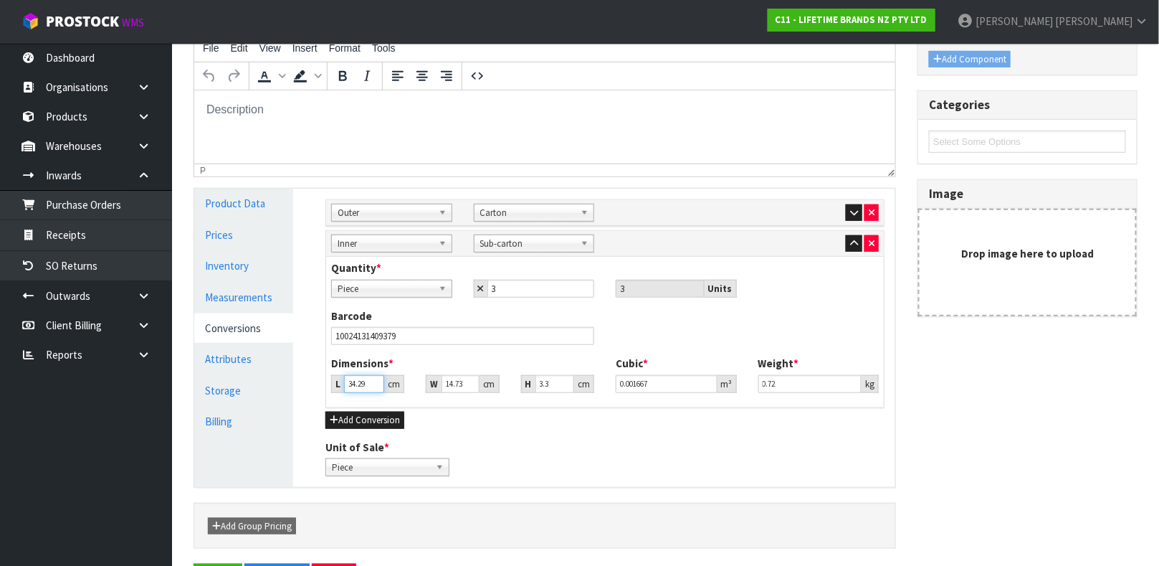
type input "0.000049"
type input "14"
type input "0.000681"
type input "14"
type input "3"
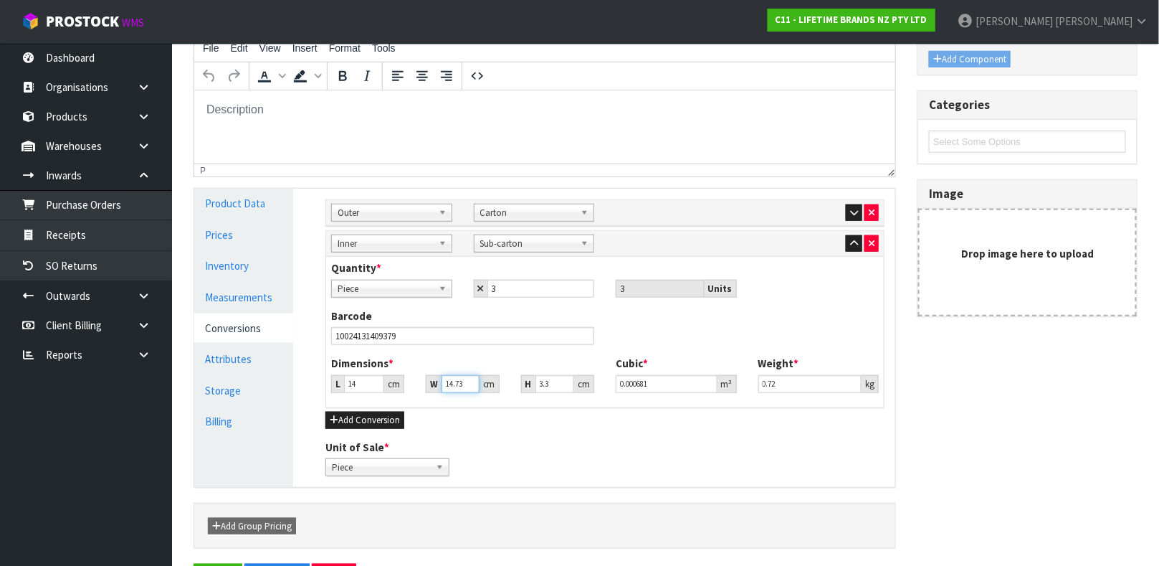
type input "0.000139"
type input "3"
type input "0.000126"
type input "36"
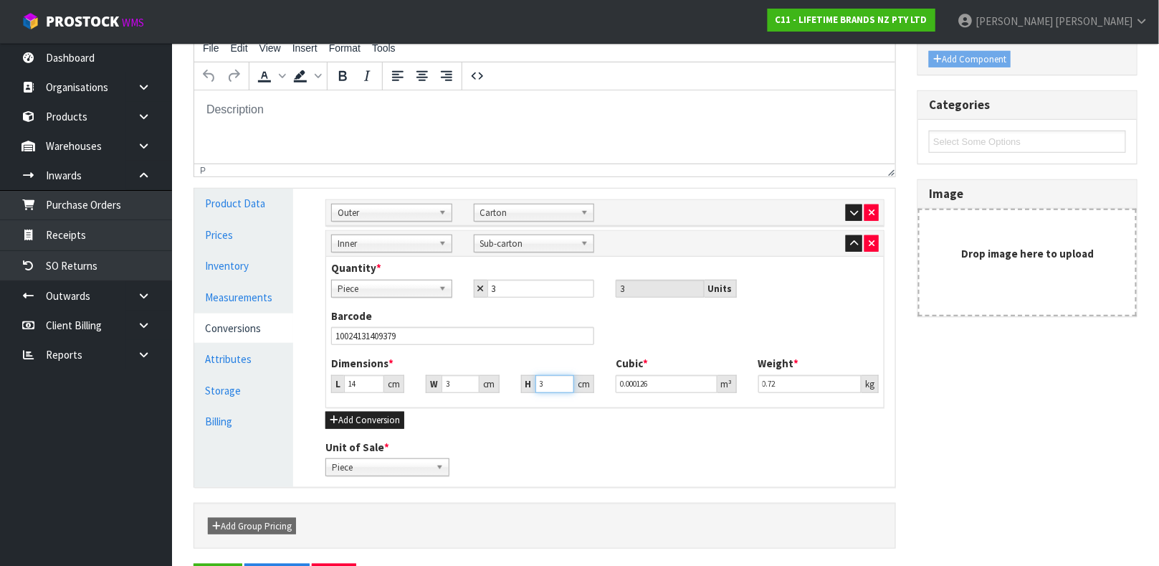
type input "0.001512"
type input "36"
type input "0.45"
click at [853, 212] on icon "button" at bounding box center [854, 212] width 8 height 9
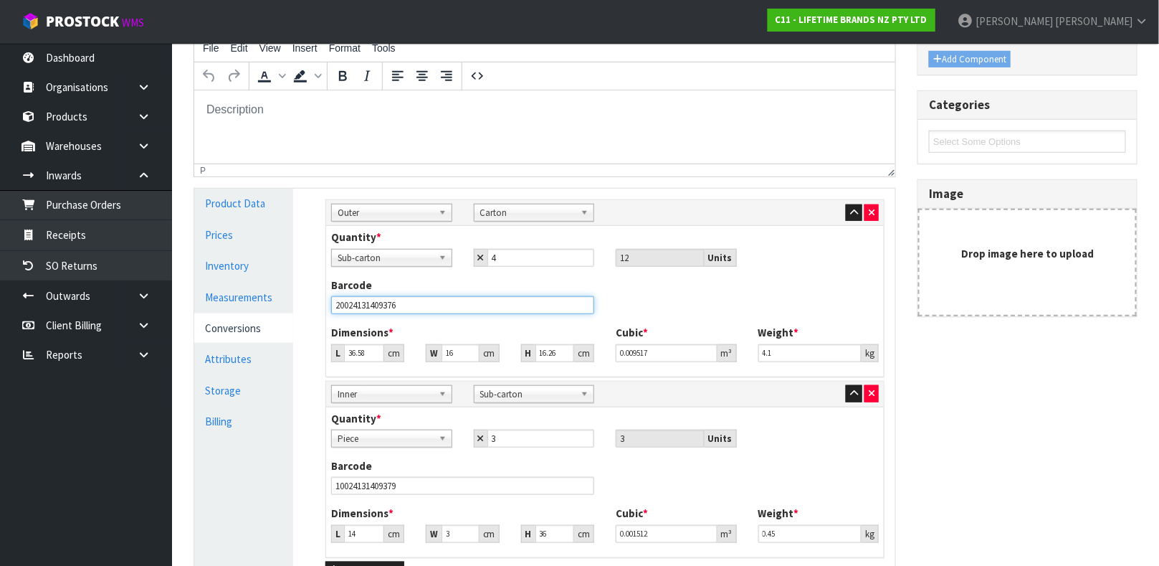
click at [541, 303] on input "20024131409376" at bounding box center [462, 305] width 263 height 18
type input "3"
type input "0.00078"
type input "37"
type input "0.009626"
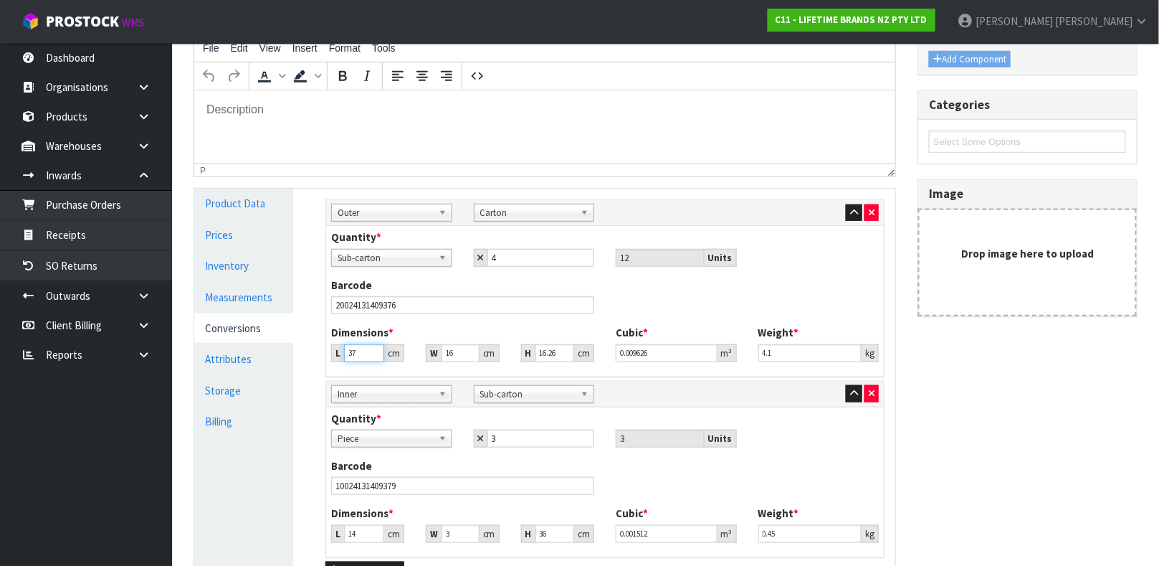
type input "37"
type input "1"
type input "0.000602"
type input "17"
type input "0.010228"
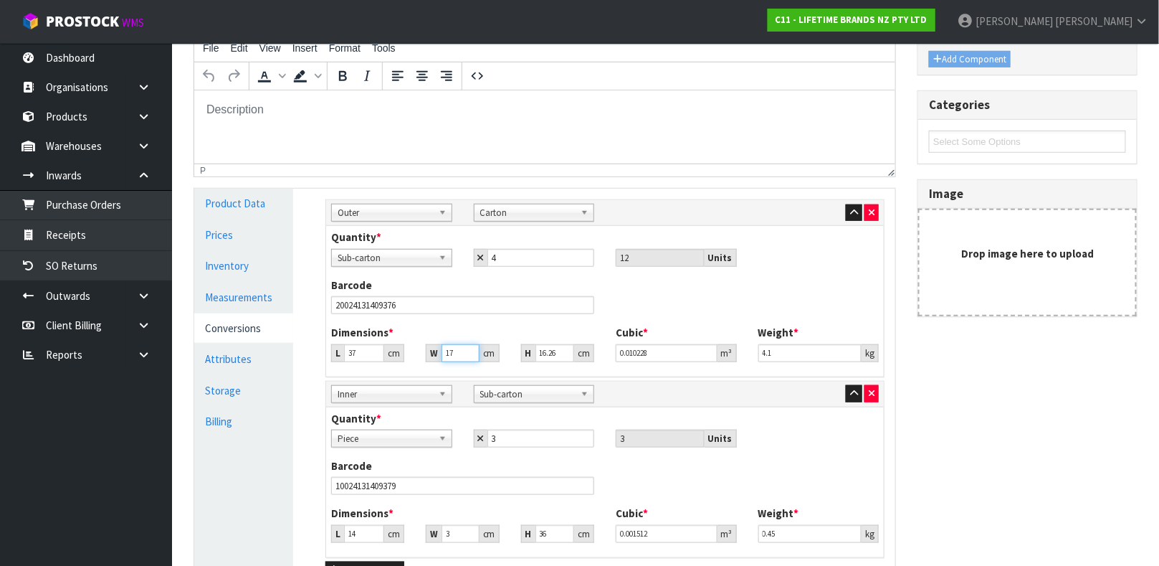
type input "17"
type input "6"
type input "0.003774"
click at [548, 355] on input "6" at bounding box center [555, 353] width 39 height 18
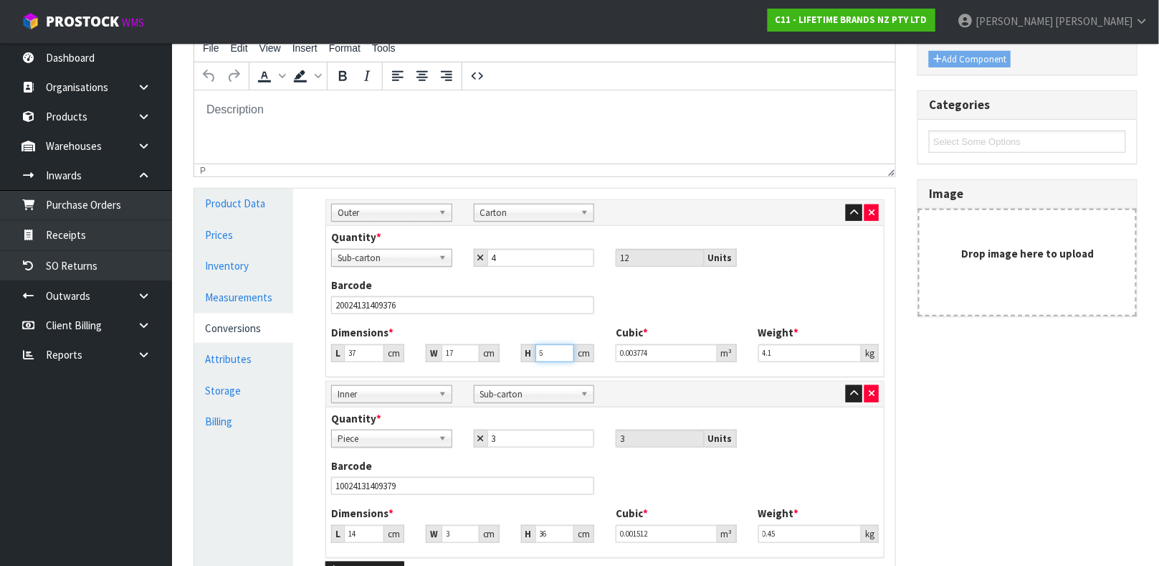
click at [548, 355] on input "6" at bounding box center [555, 353] width 39 height 18
type input "1"
type input "0.000629"
type input "16"
type input "0.010064"
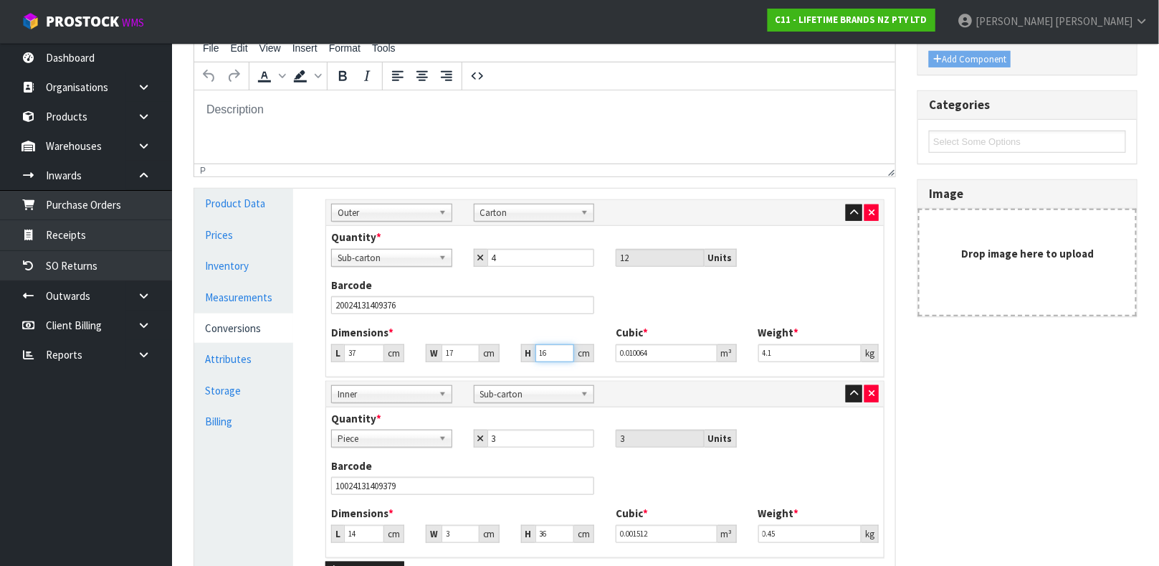
type input "16"
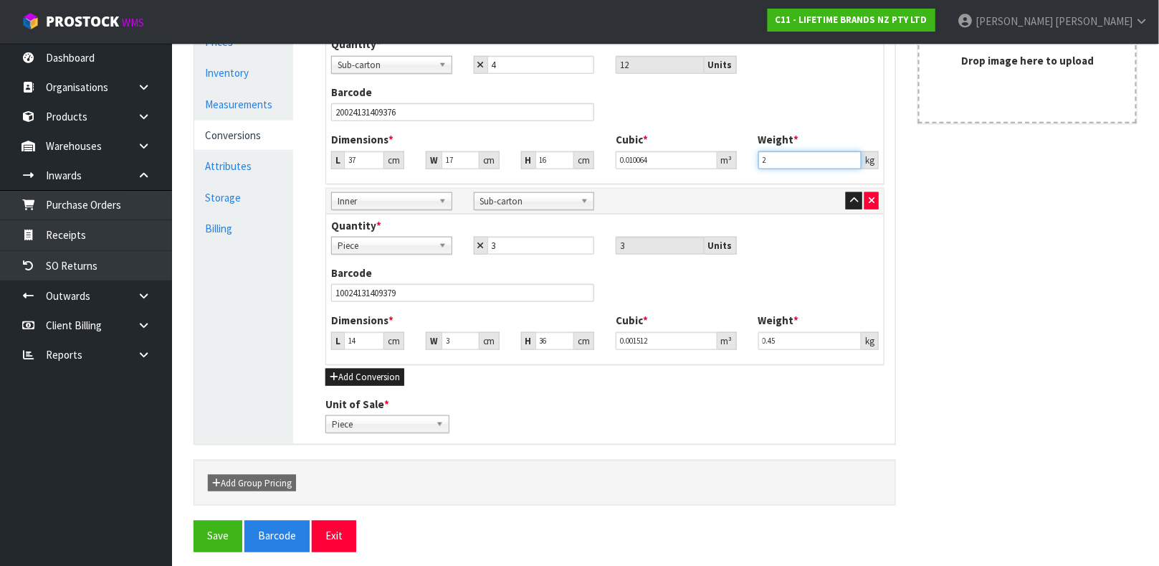
scroll to position [449, 0]
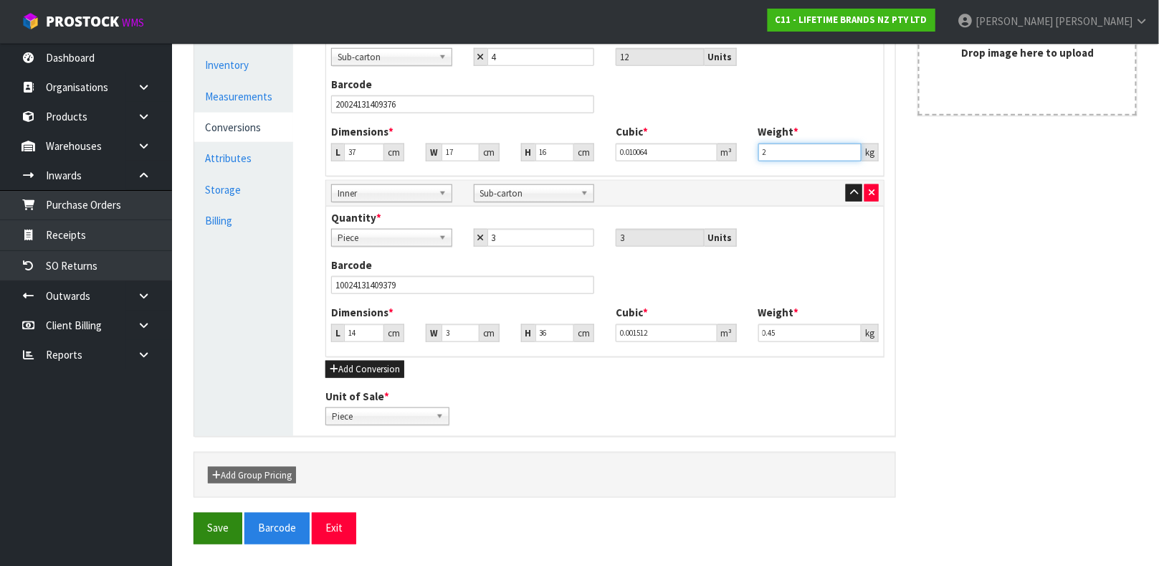
type input "2"
click at [212, 529] on button "Save" at bounding box center [218, 528] width 49 height 31
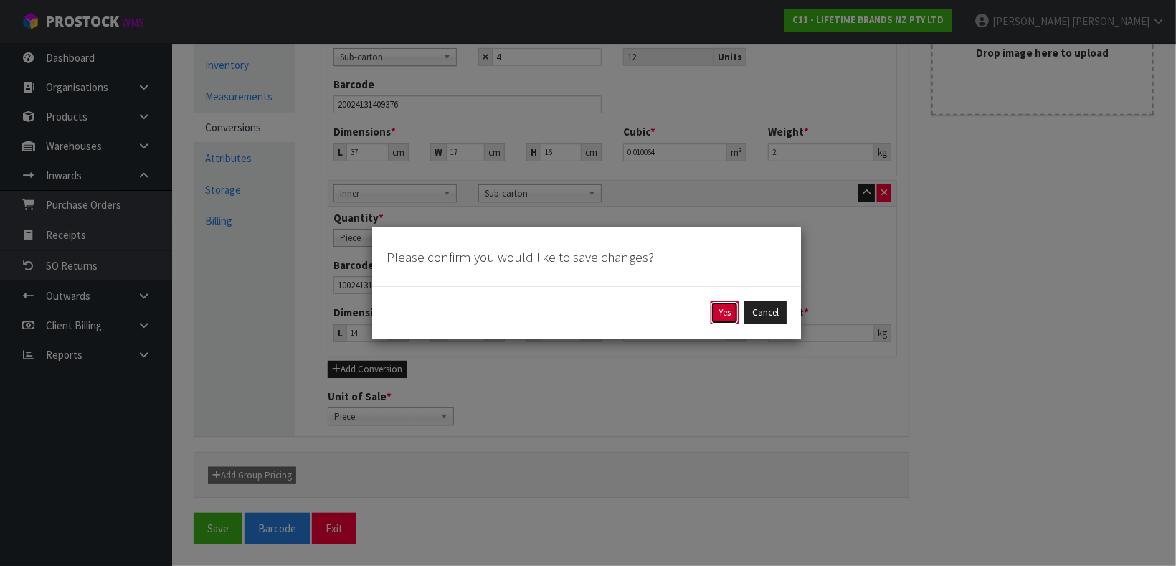
click at [718, 307] on button "Yes" at bounding box center [725, 312] width 28 height 23
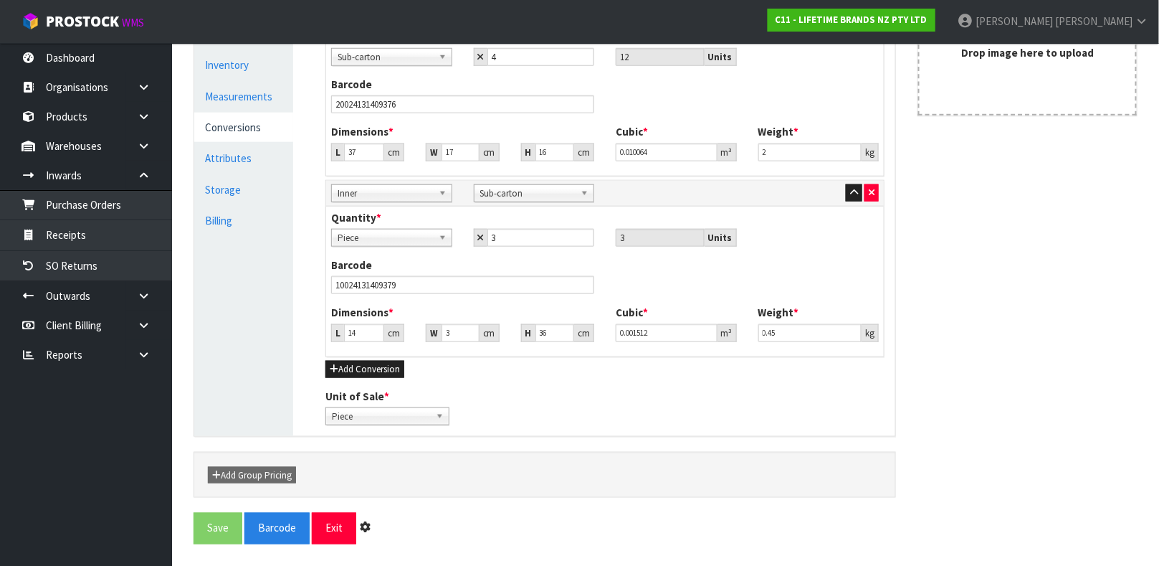
scroll to position [0, 0]
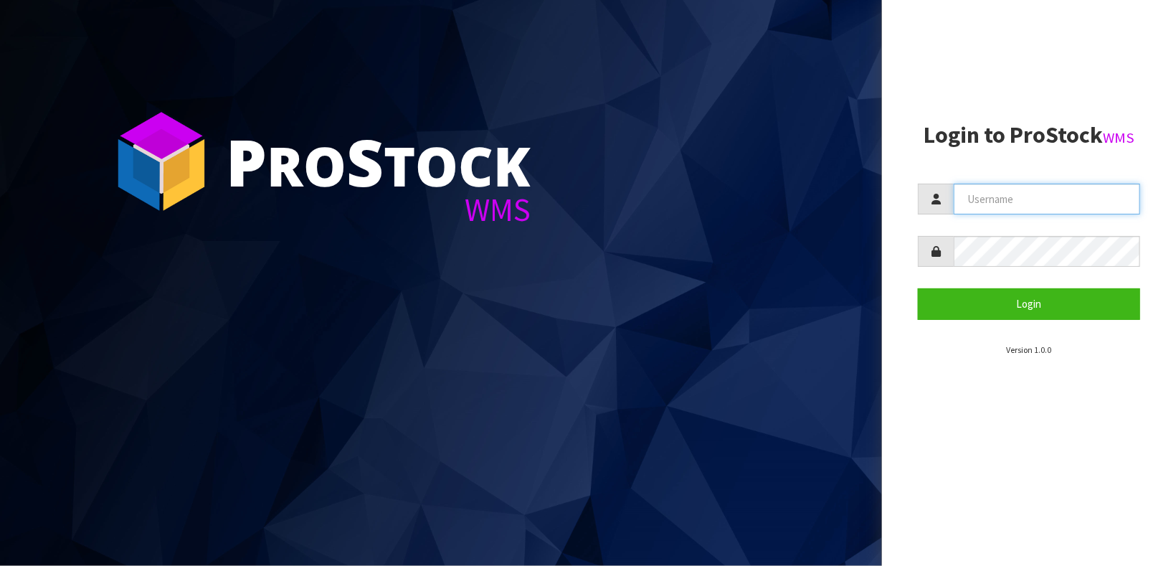
click at [1045, 200] on input "text" at bounding box center [1047, 199] width 186 height 31
type input "KIERAN"
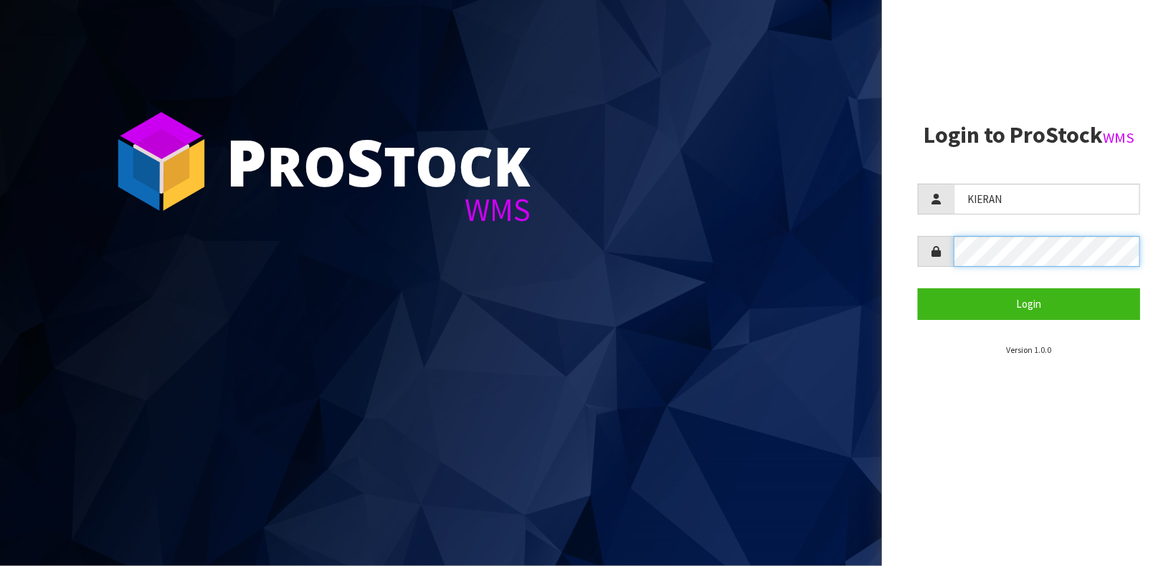
click at [918, 288] on button "Login" at bounding box center [1029, 303] width 222 height 31
